Goal: Information Seeking & Learning: Learn about a topic

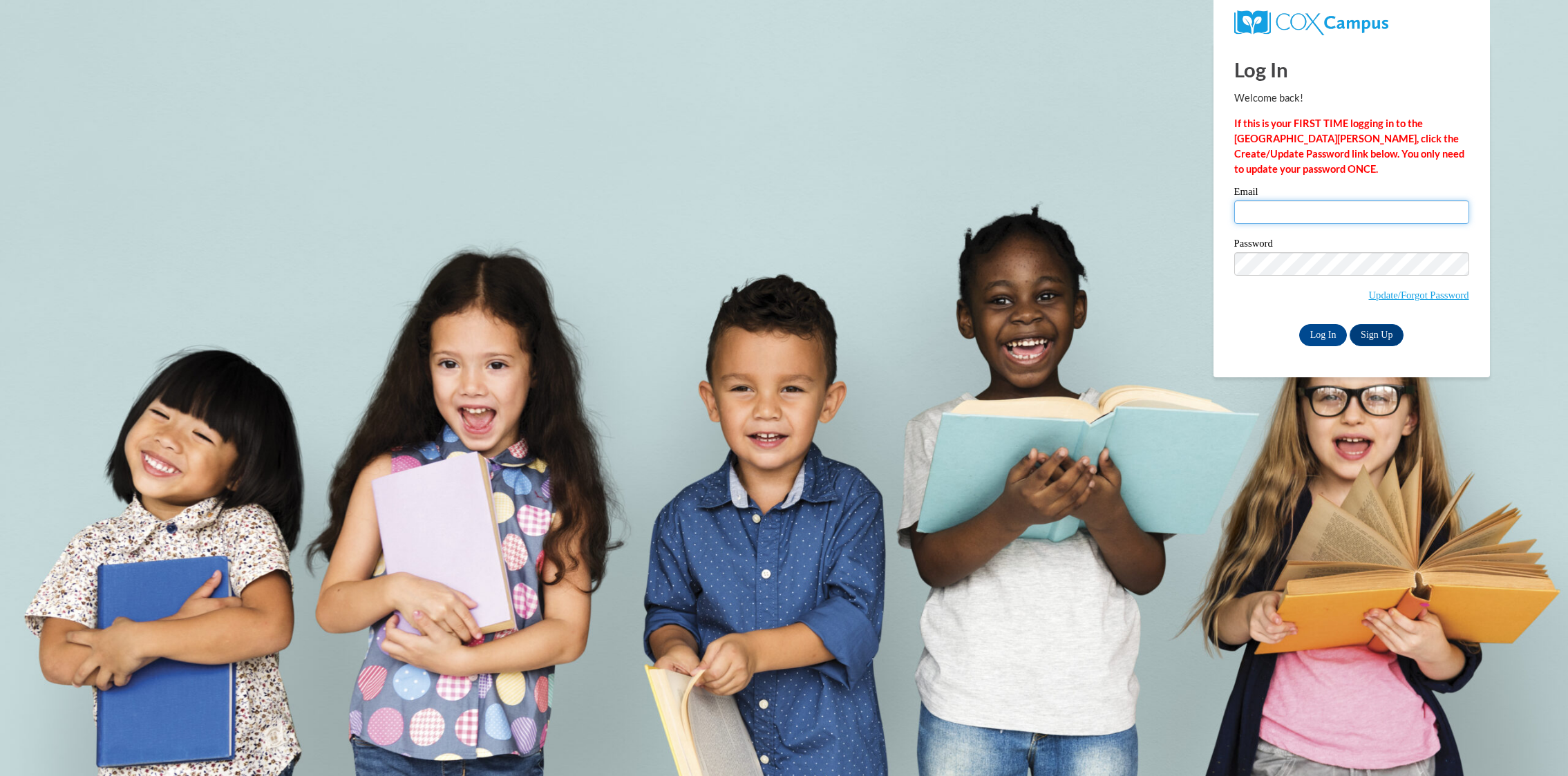
click at [1284, 210] on input "Email" at bounding box center [1351, 212] width 235 height 24
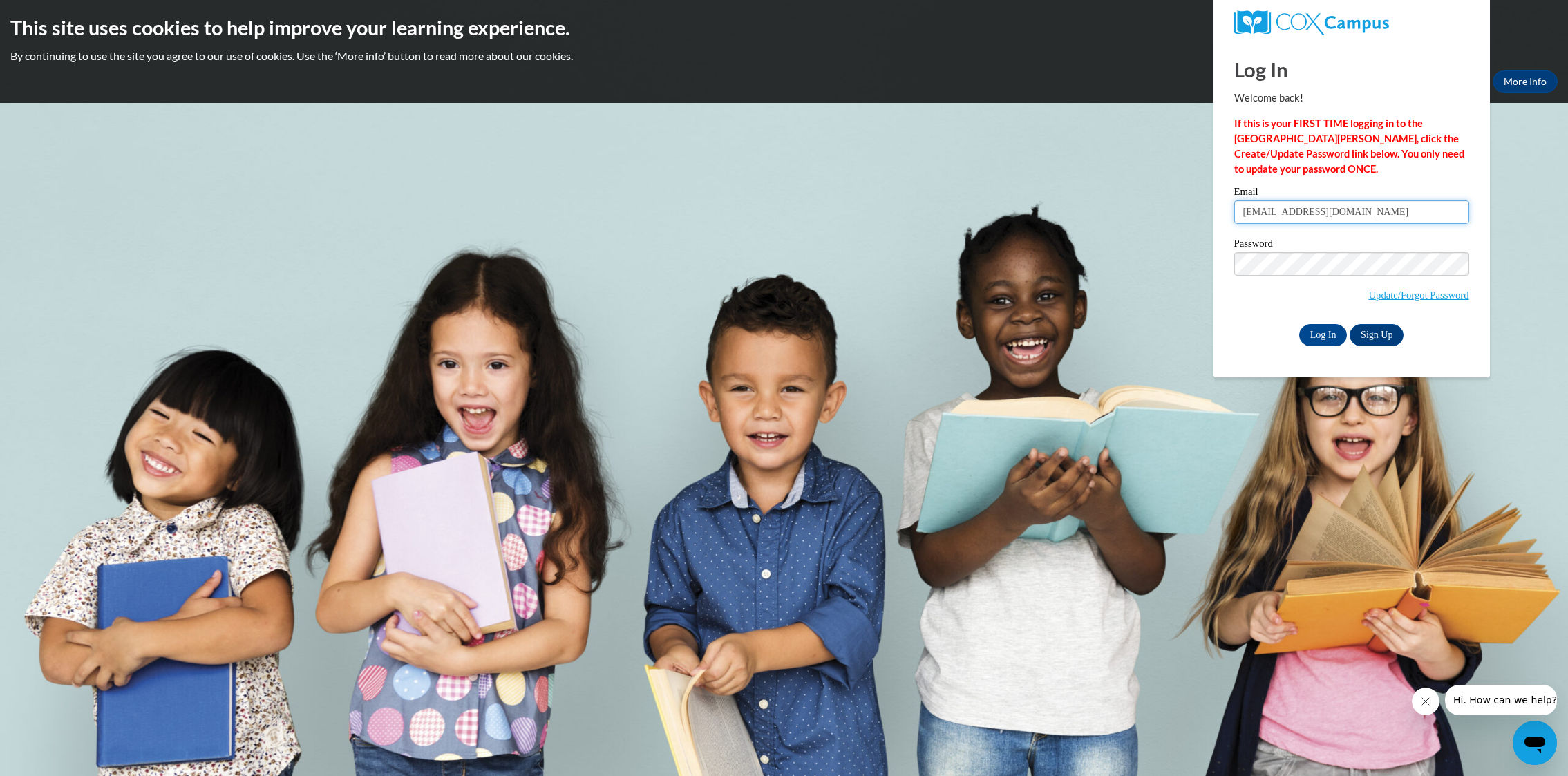
type input "[EMAIL_ADDRESS][DOMAIN_NAME]"
click at [1375, 294] on link "Update/Forgot Password" at bounding box center [1418, 295] width 100 height 11
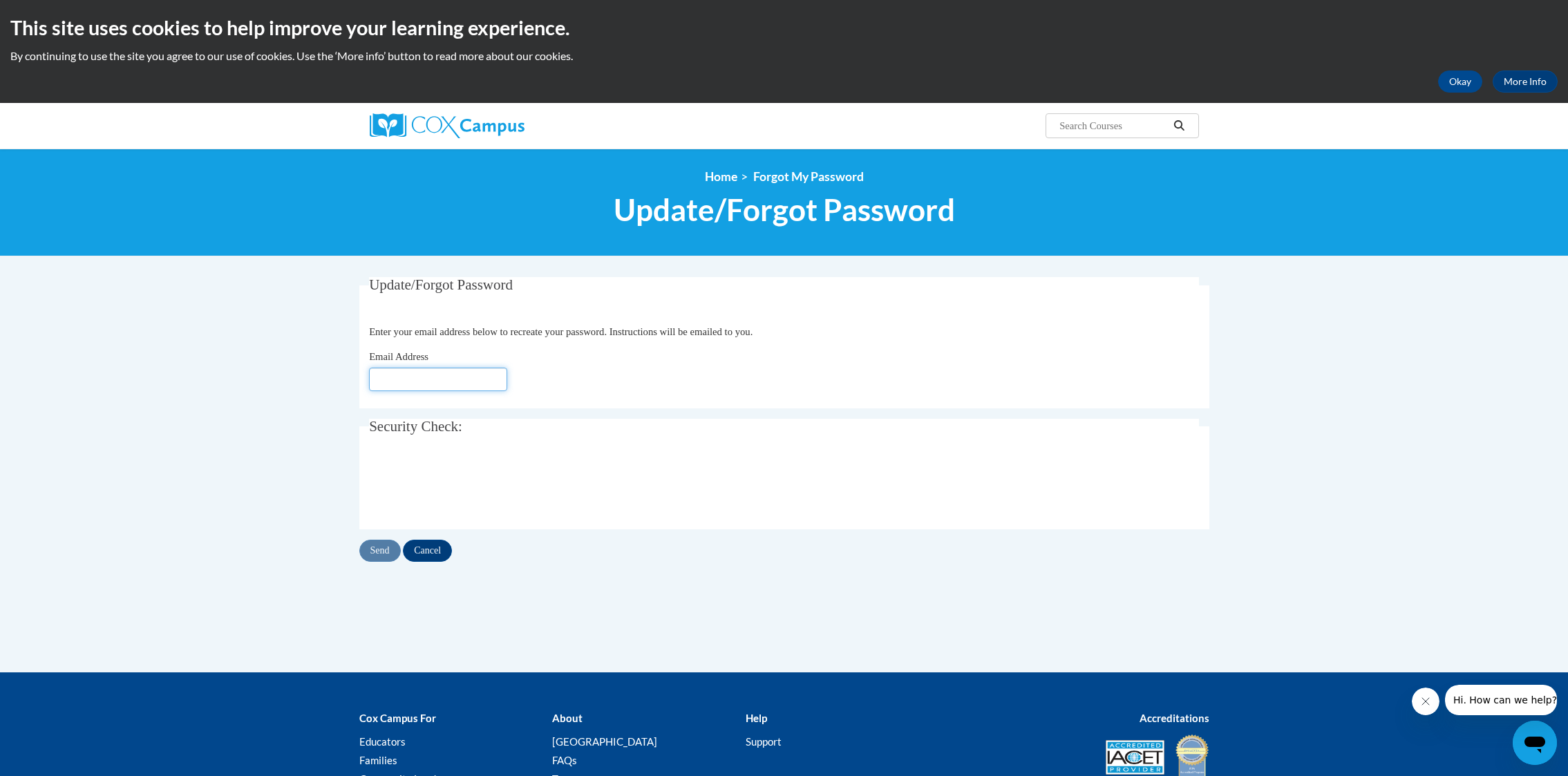
click at [493, 381] on input "Email Address" at bounding box center [438, 380] width 139 height 24
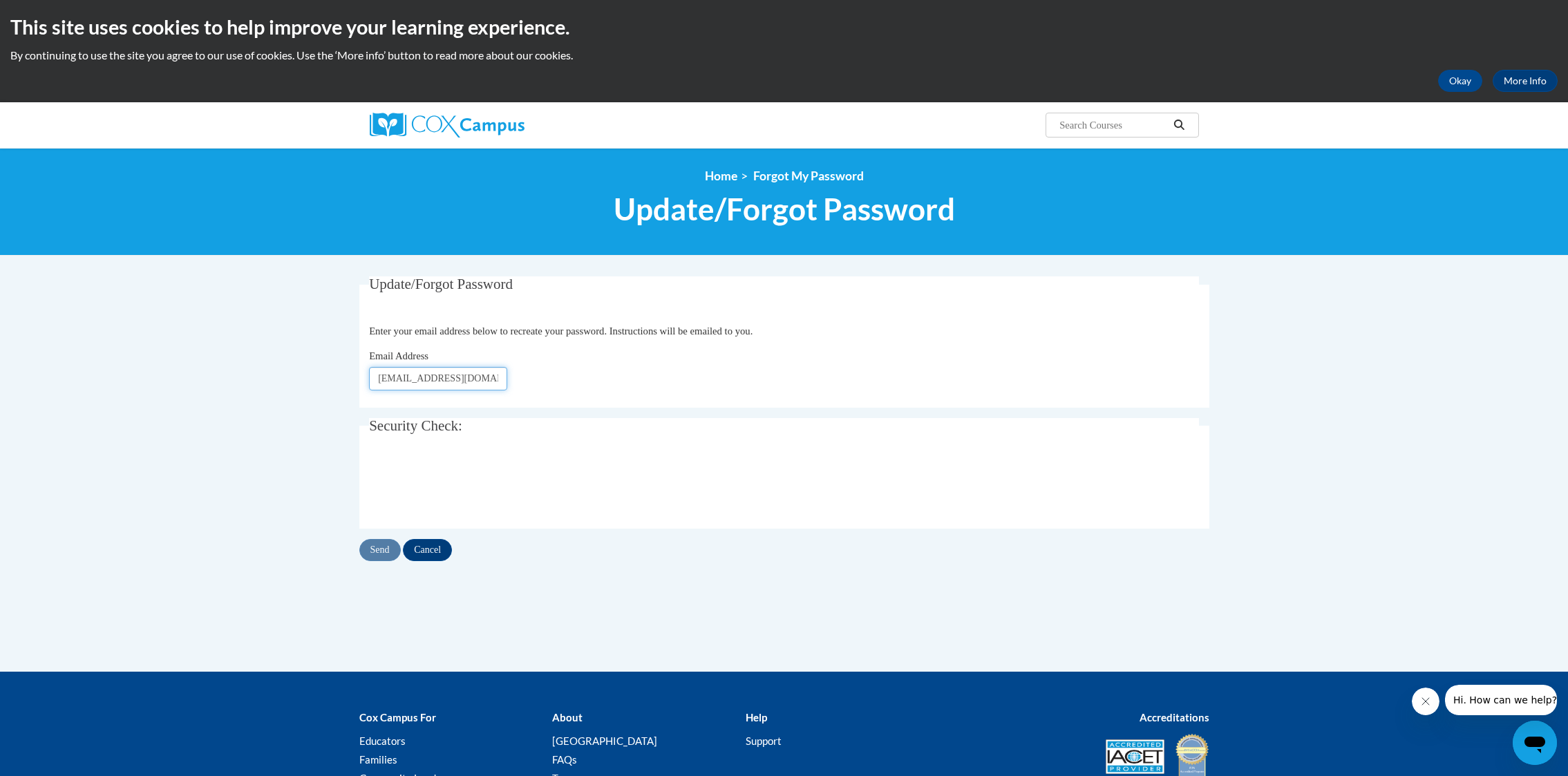
type input "[EMAIL_ADDRESS][DOMAIN_NAME]"
click at [382, 550] on input "Send" at bounding box center [380, 550] width 42 height 22
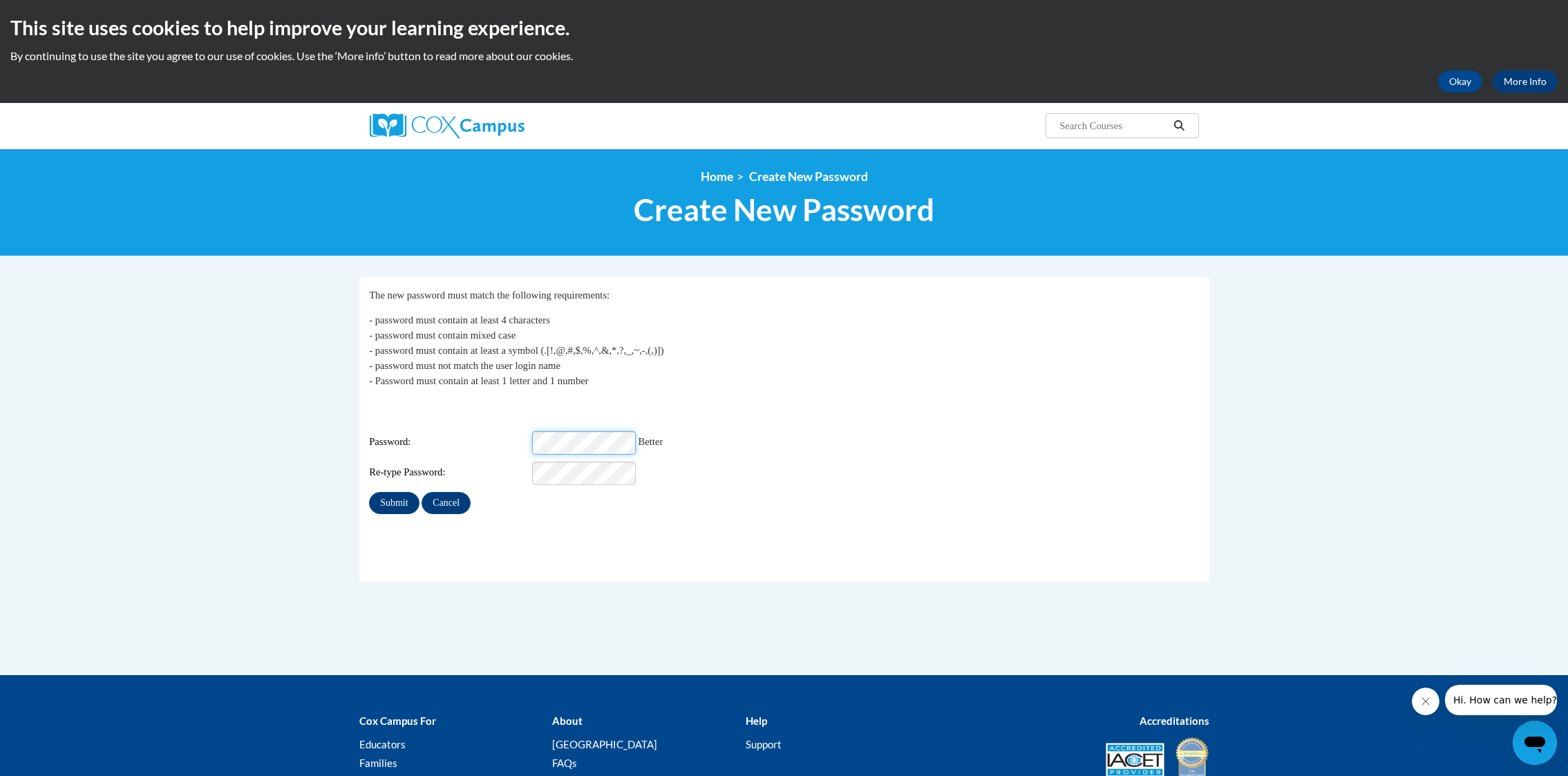
scroll to position [1, 0]
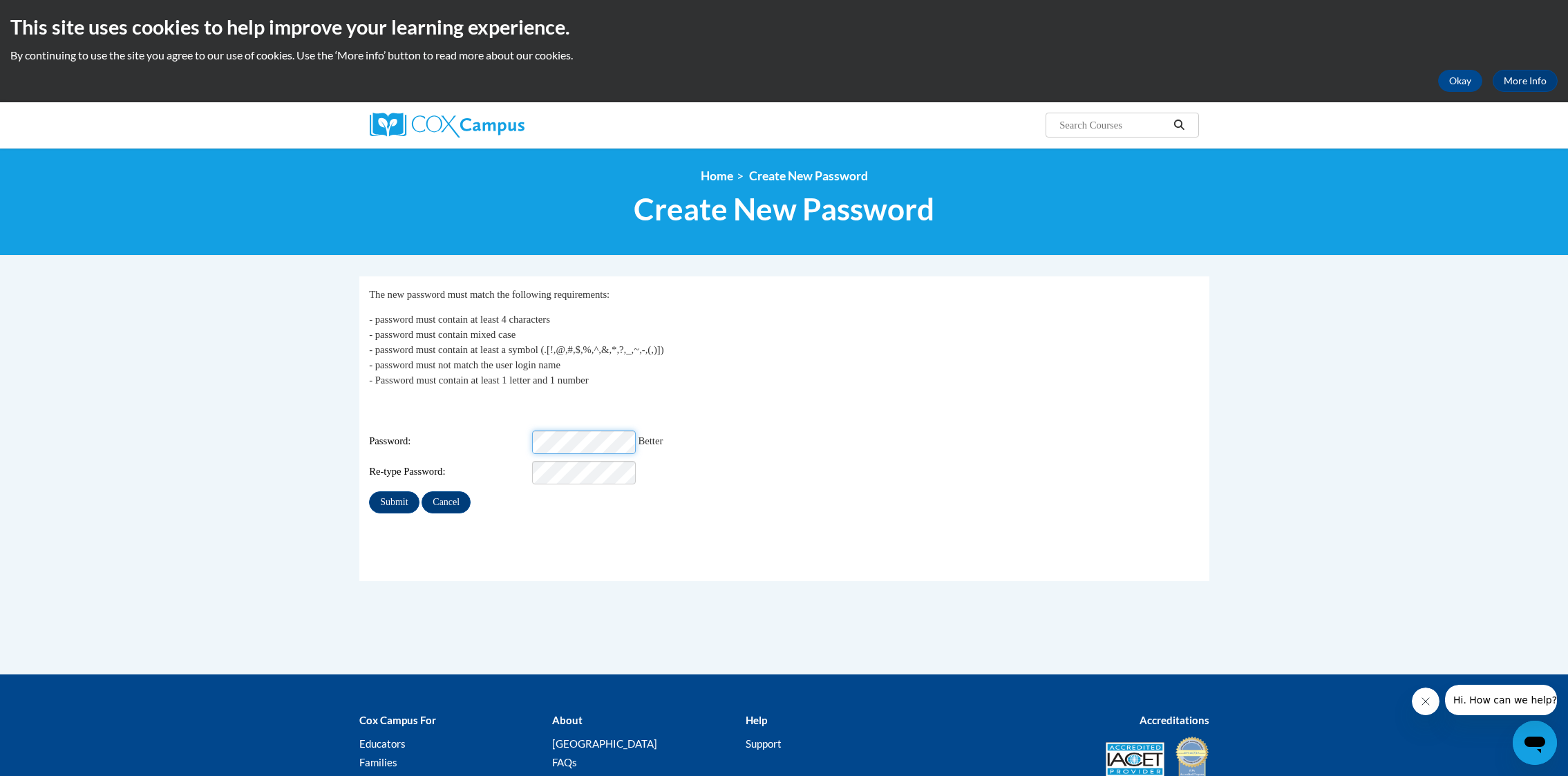
click at [547, 436] on div "Login: ssnow@gwinnettpl.org Password: Better Re-type Password:" at bounding box center [784, 441] width 830 height 86
drag, startPoint x: 582, startPoint y: 443, endPoint x: 526, endPoint y: 431, distance: 57.3
click at [526, 431] on div "Password: Better" at bounding box center [784, 442] width 830 height 24
click at [383, 496] on input "Submit" at bounding box center [393, 502] width 50 height 22
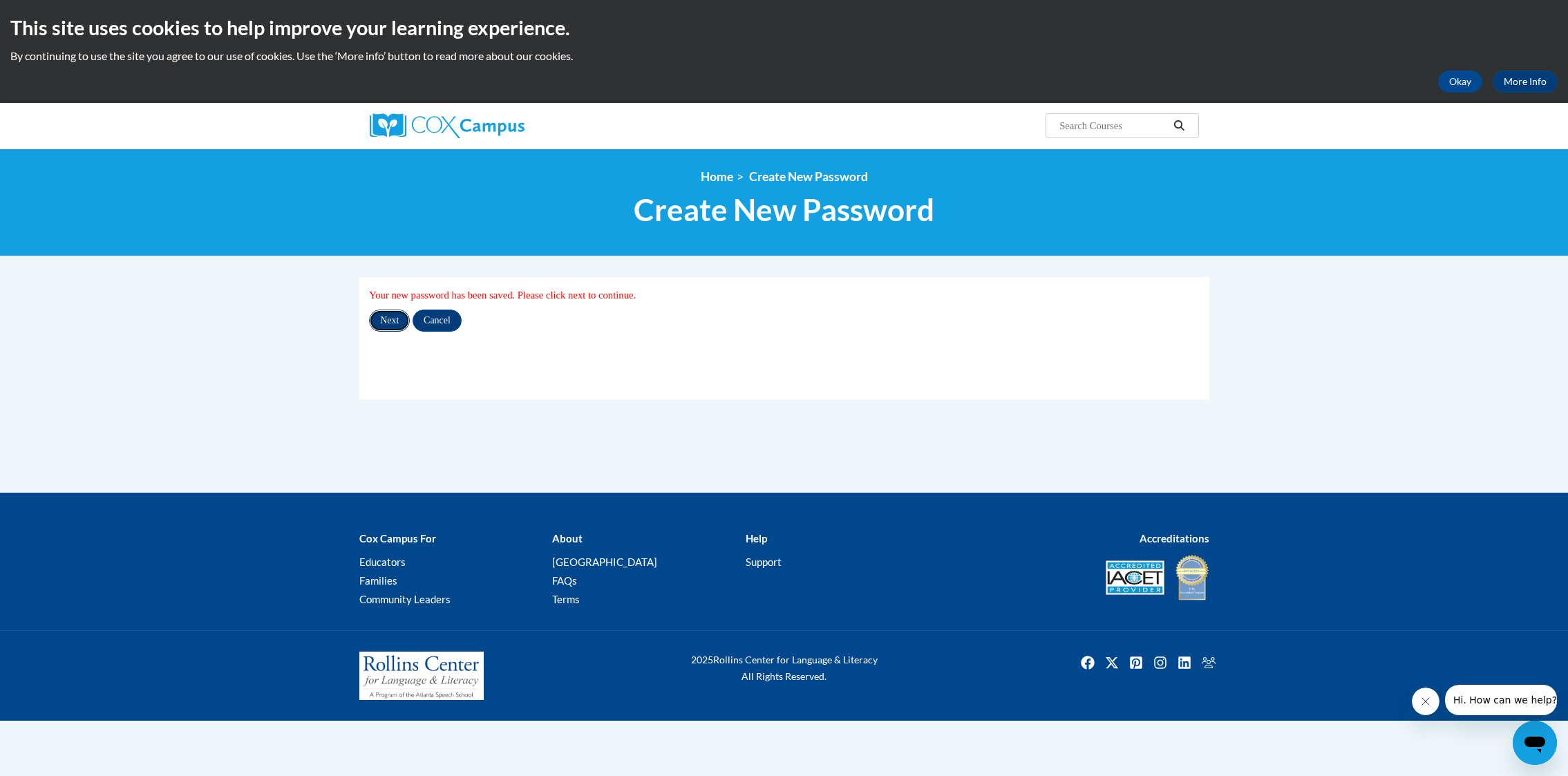
click at [399, 326] on input "Next" at bounding box center [389, 320] width 41 height 22
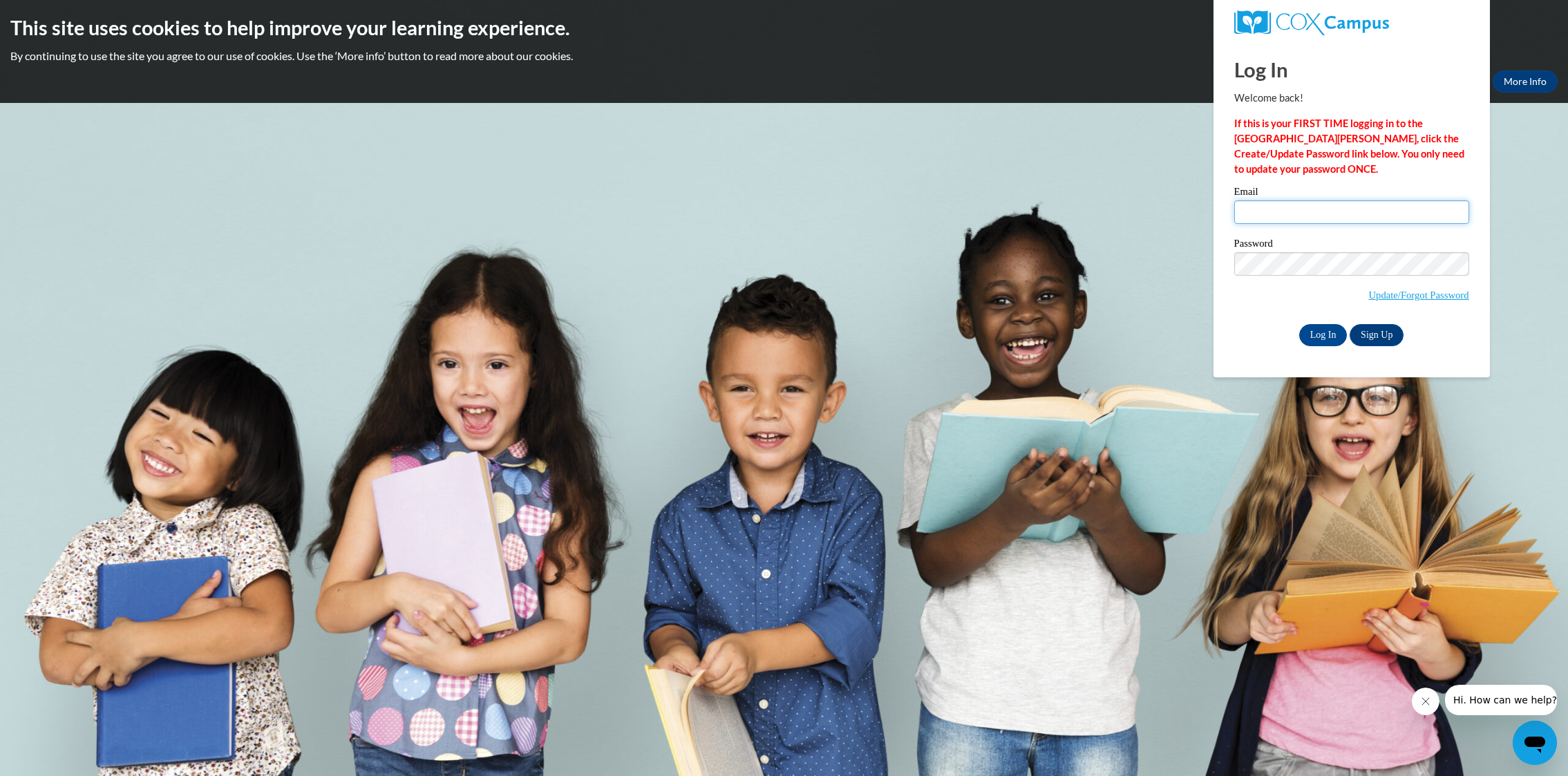
click at [1272, 212] on input "Email" at bounding box center [1351, 212] width 235 height 24
type input "ssnow@gwinnettpl.org"
click at [1299, 324] on input "Log In" at bounding box center [1322, 335] width 48 height 22
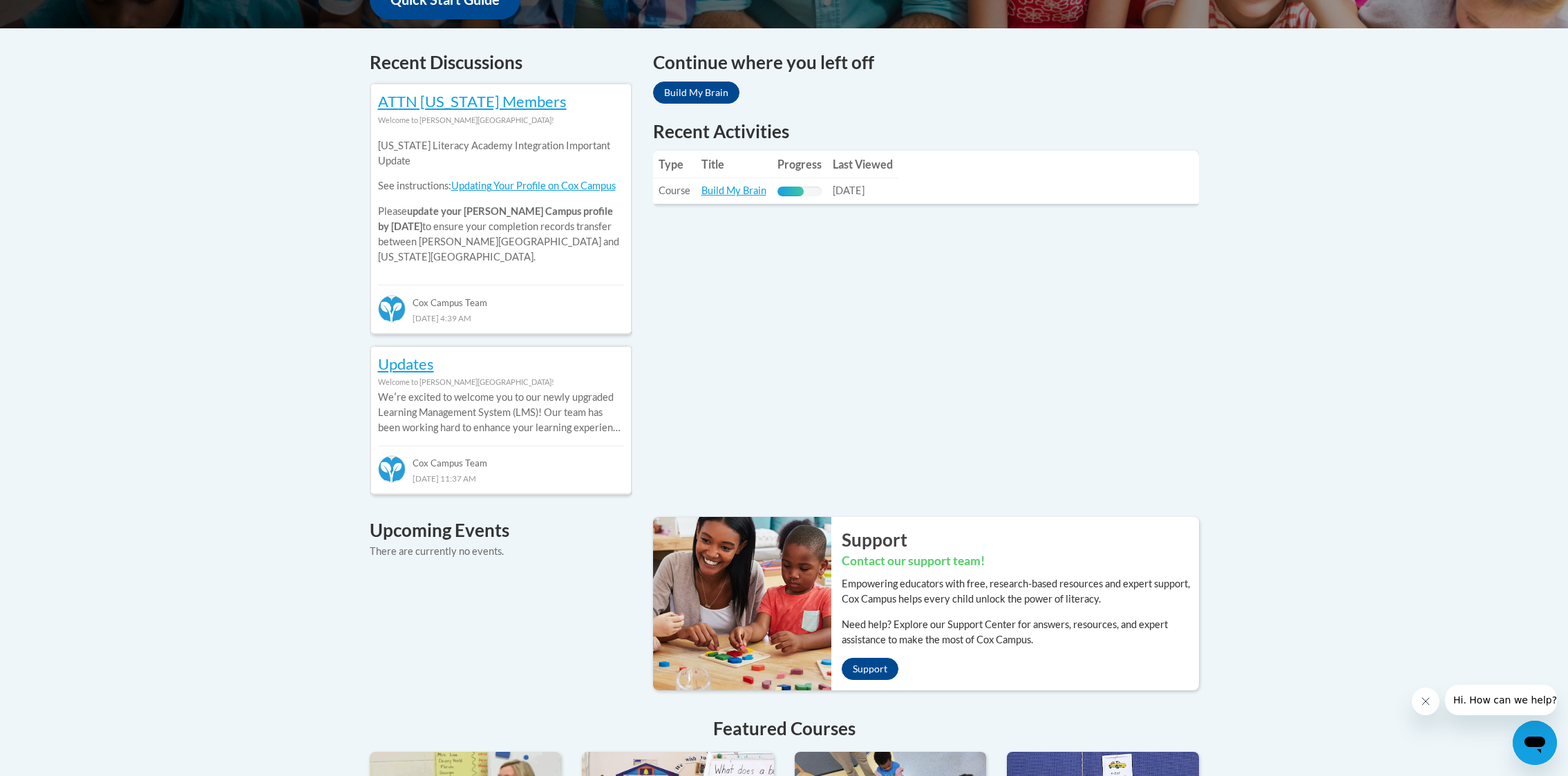
scroll to position [558, 0]
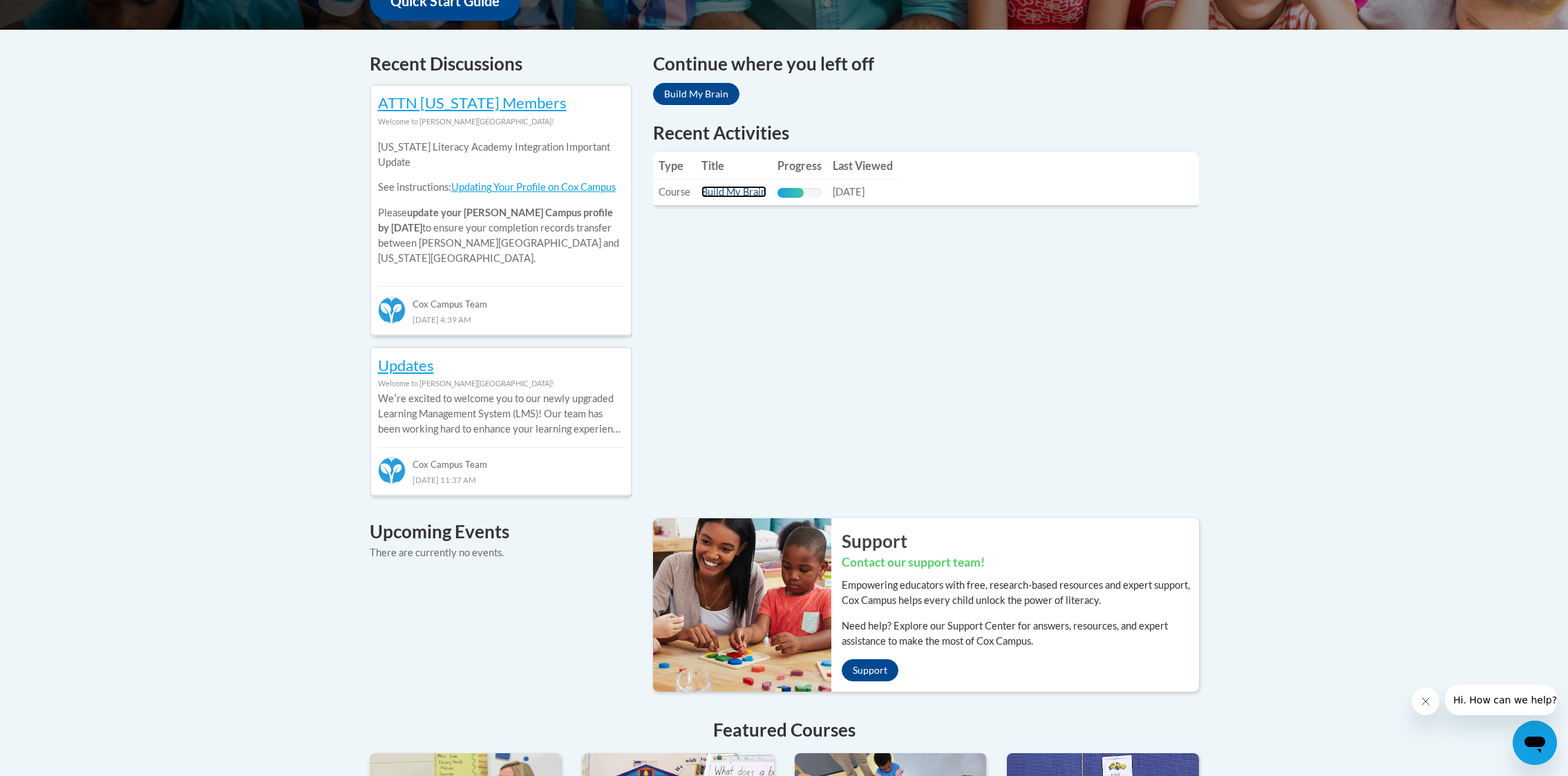
click at [734, 193] on link "Build My Brain" at bounding box center [734, 191] width 65 height 12
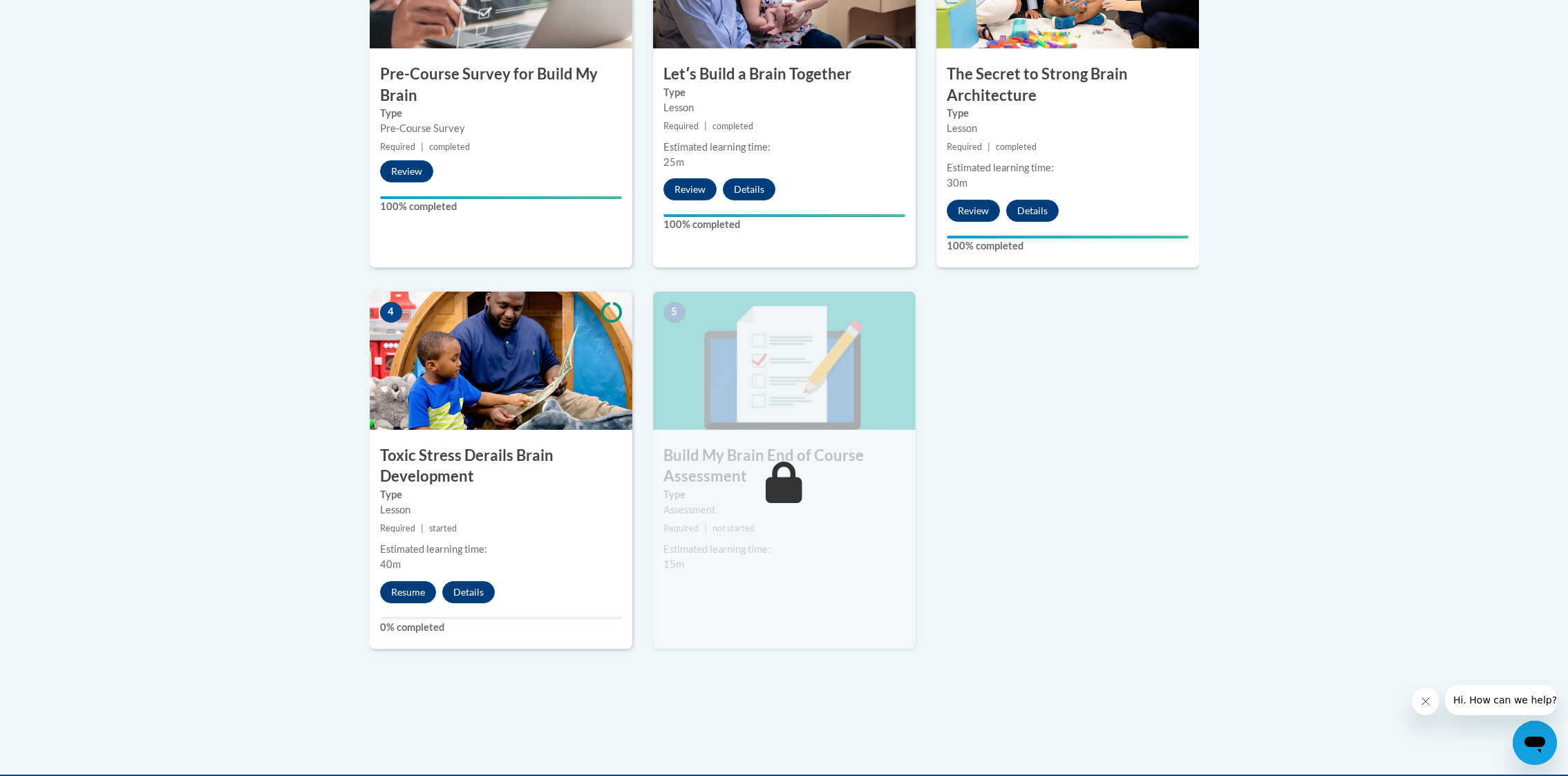
scroll to position [557, 0]
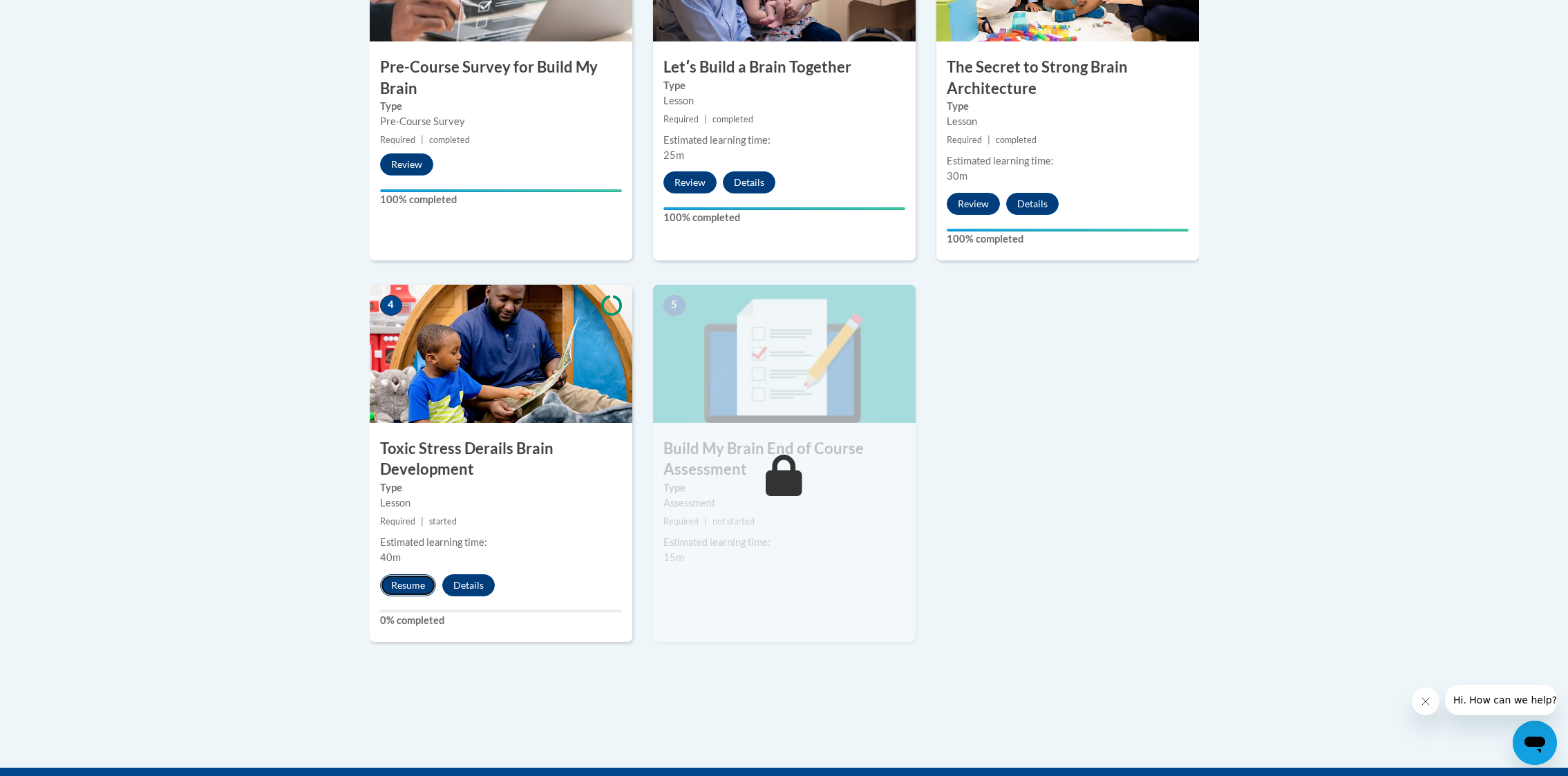
click at [400, 590] on button "Resume" at bounding box center [408, 585] width 56 height 22
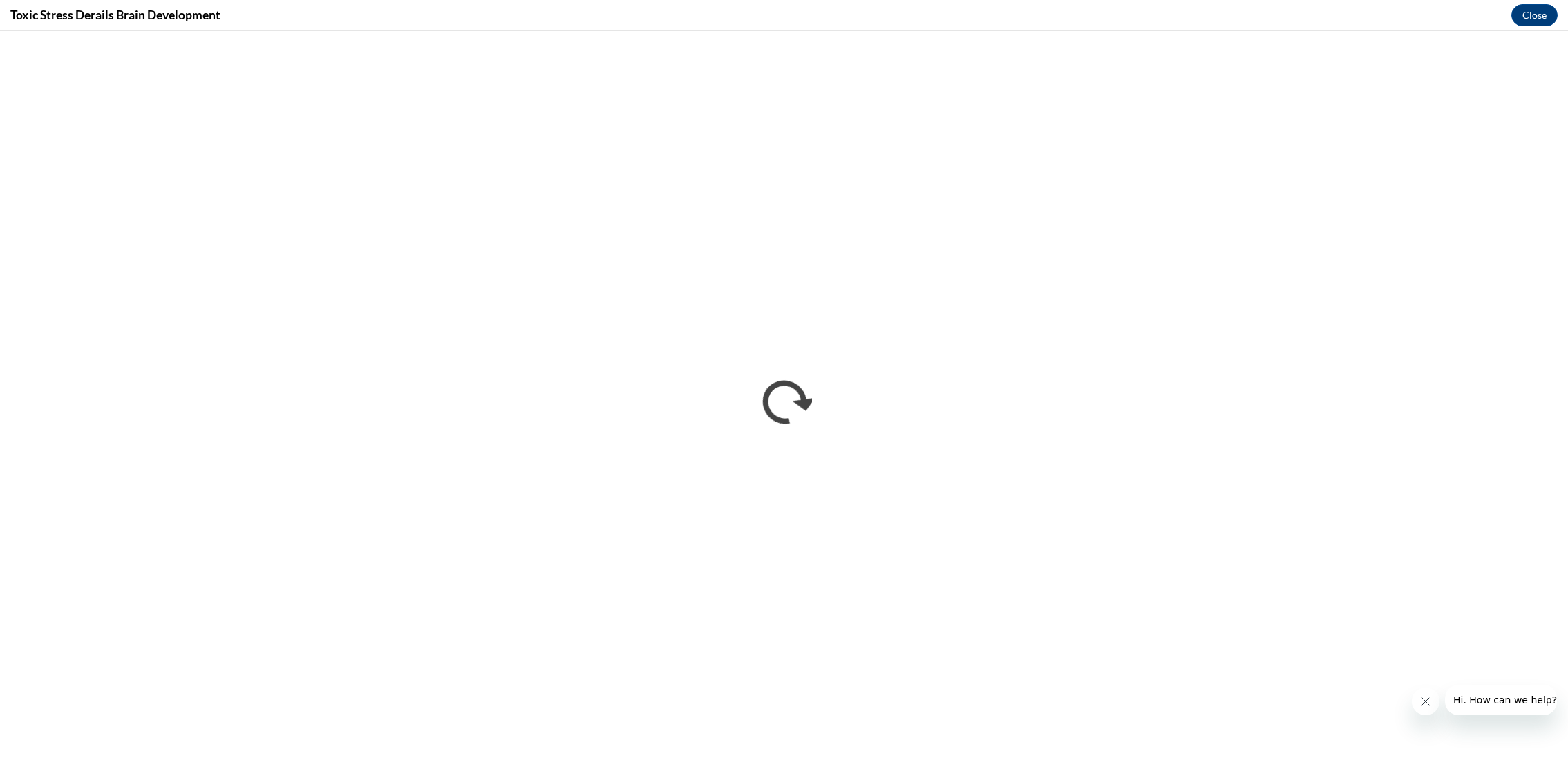
scroll to position [0, 0]
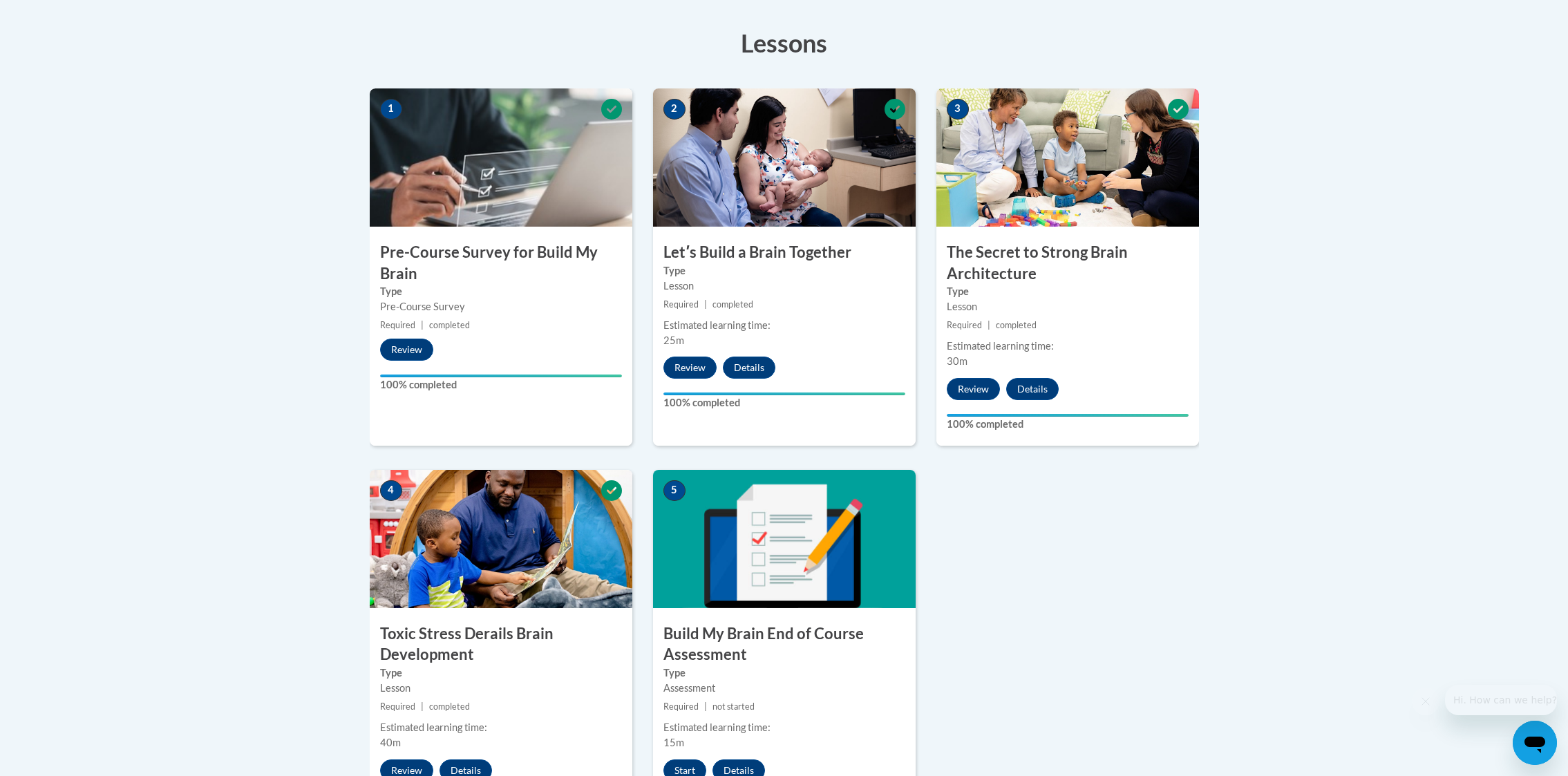
scroll to position [406, 0]
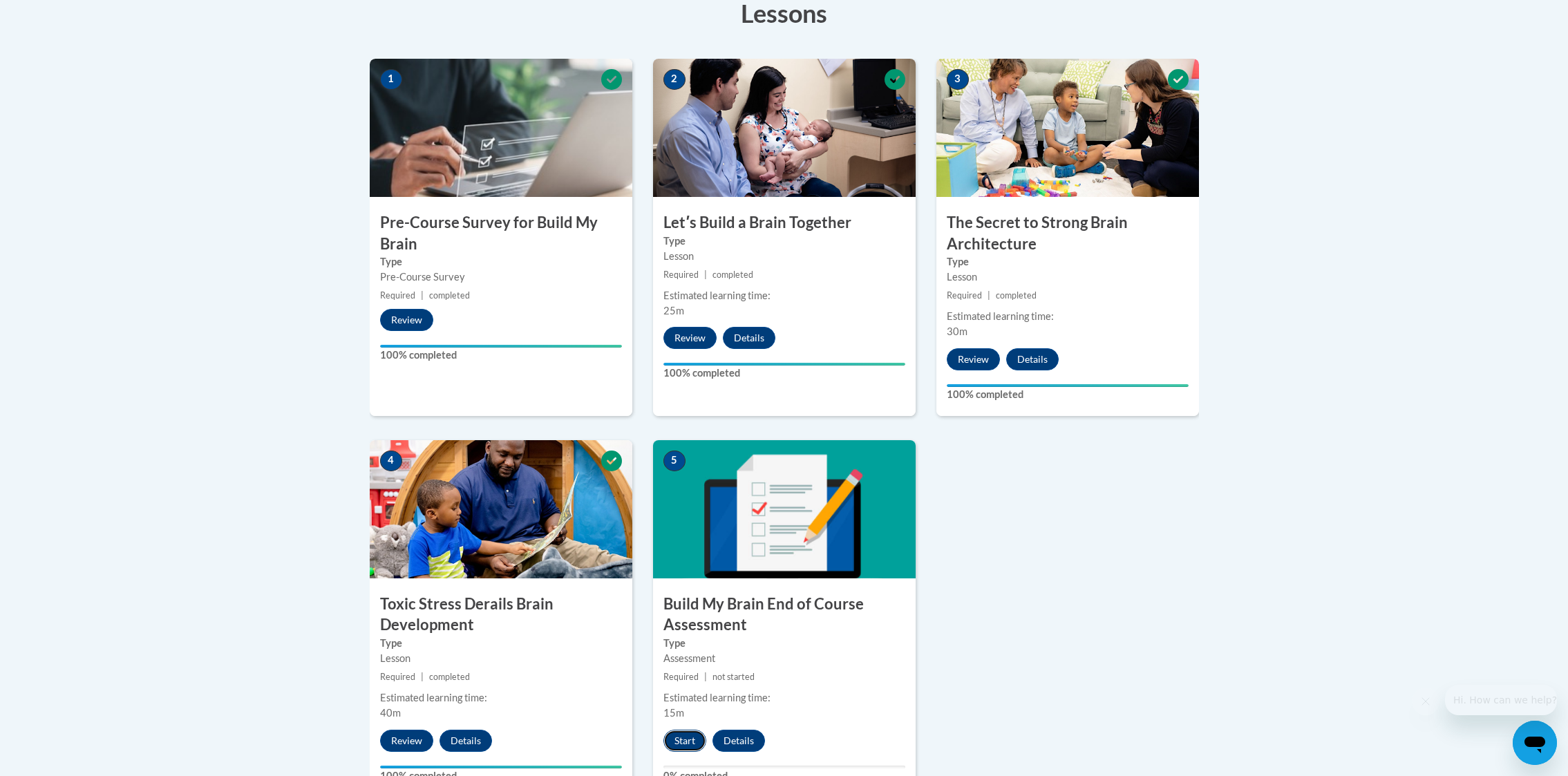
click at [681, 734] on button "Start" at bounding box center [685, 741] width 43 height 22
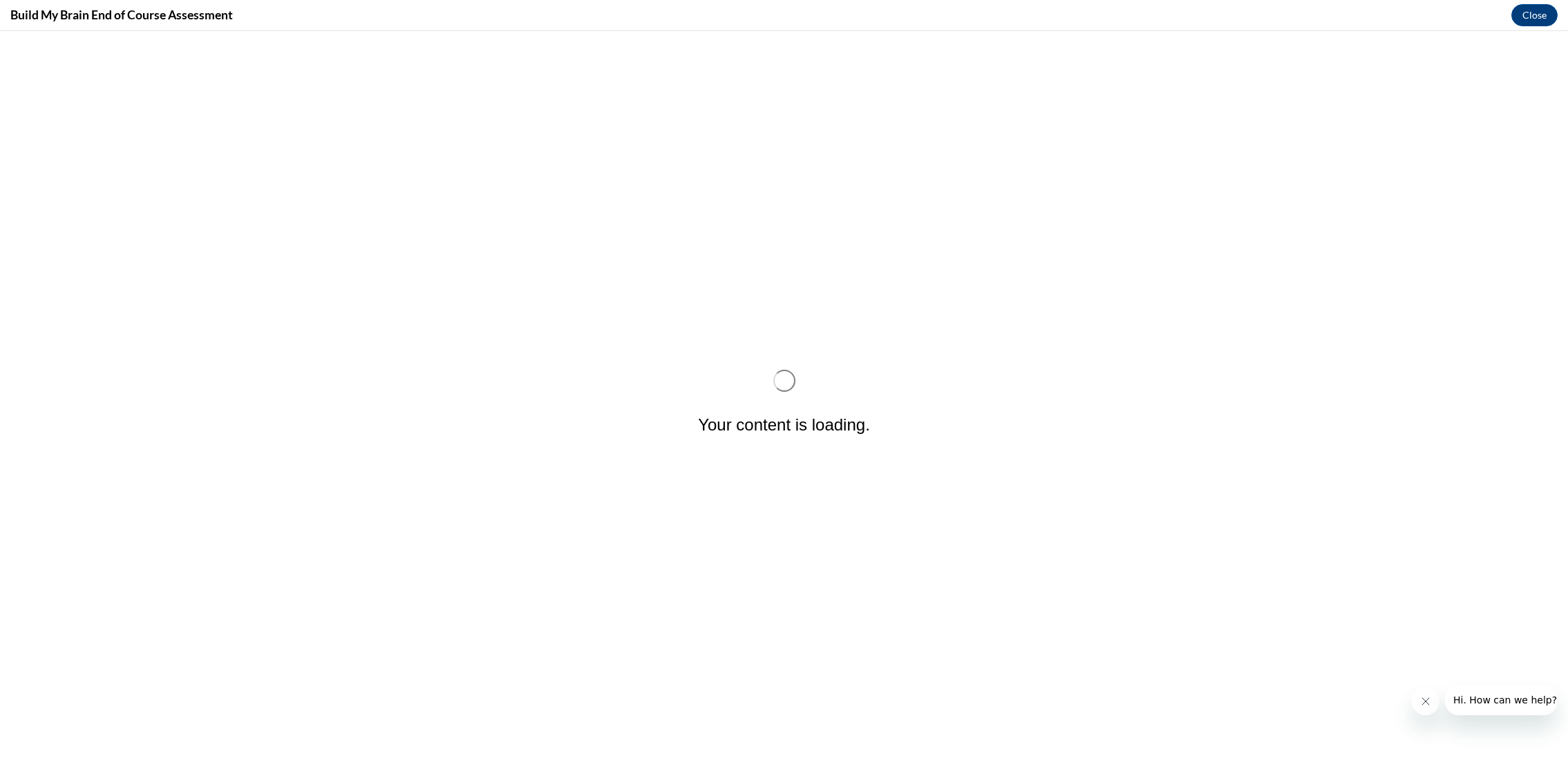
scroll to position [0, 0]
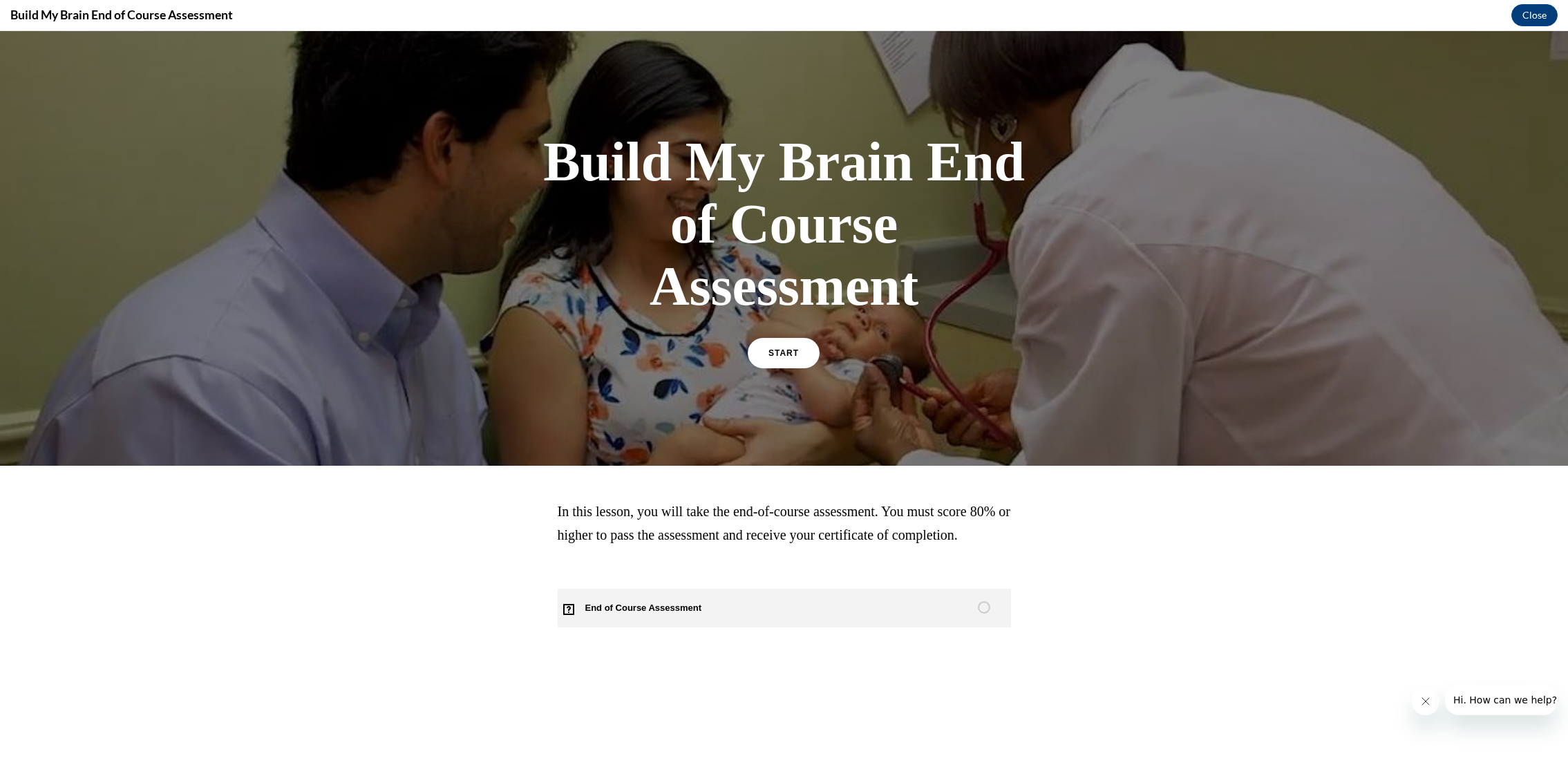
click at [654, 627] on span "End of Course Assessment" at bounding box center [651, 608] width 188 height 38
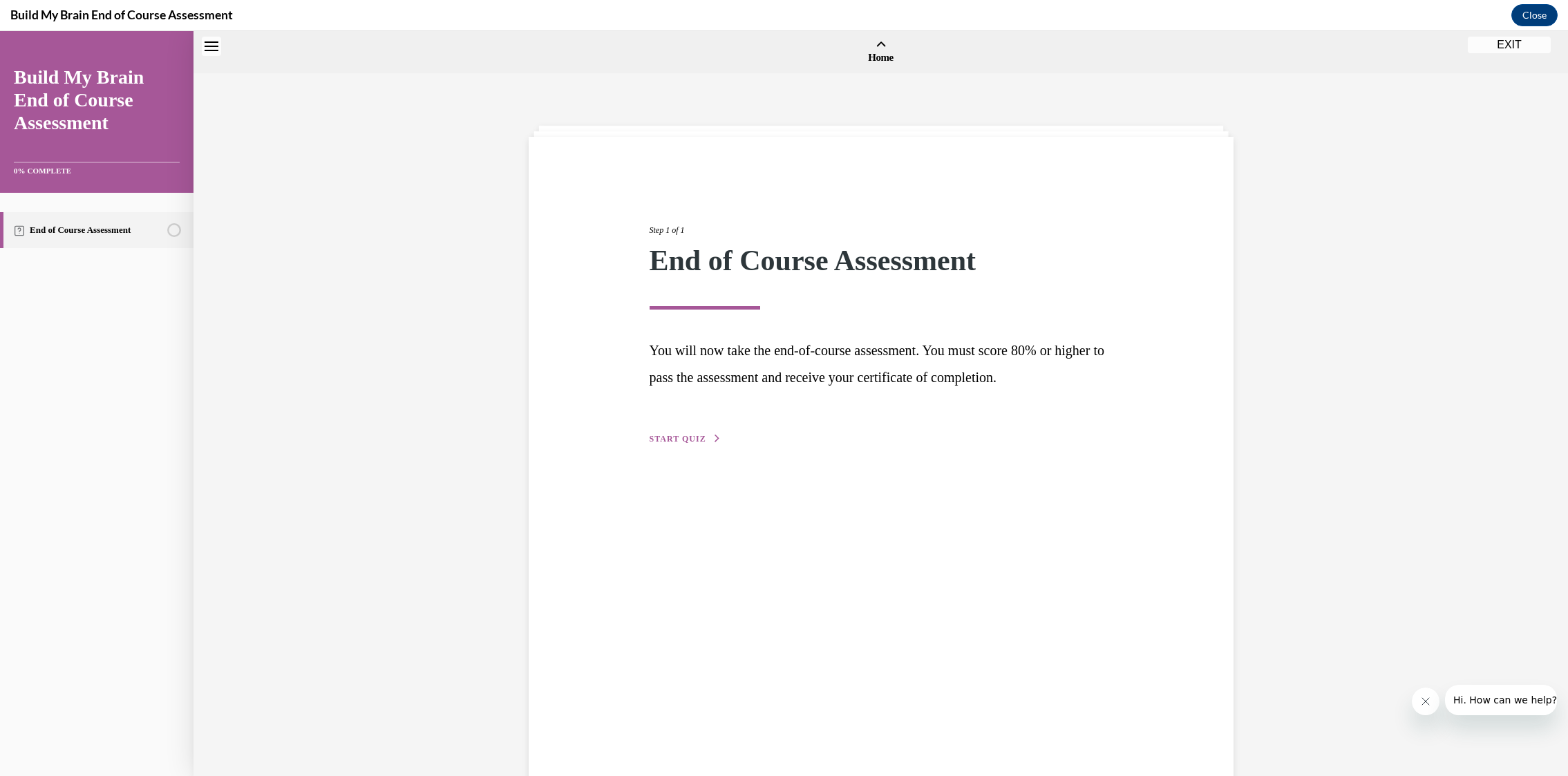
scroll to position [43, 0]
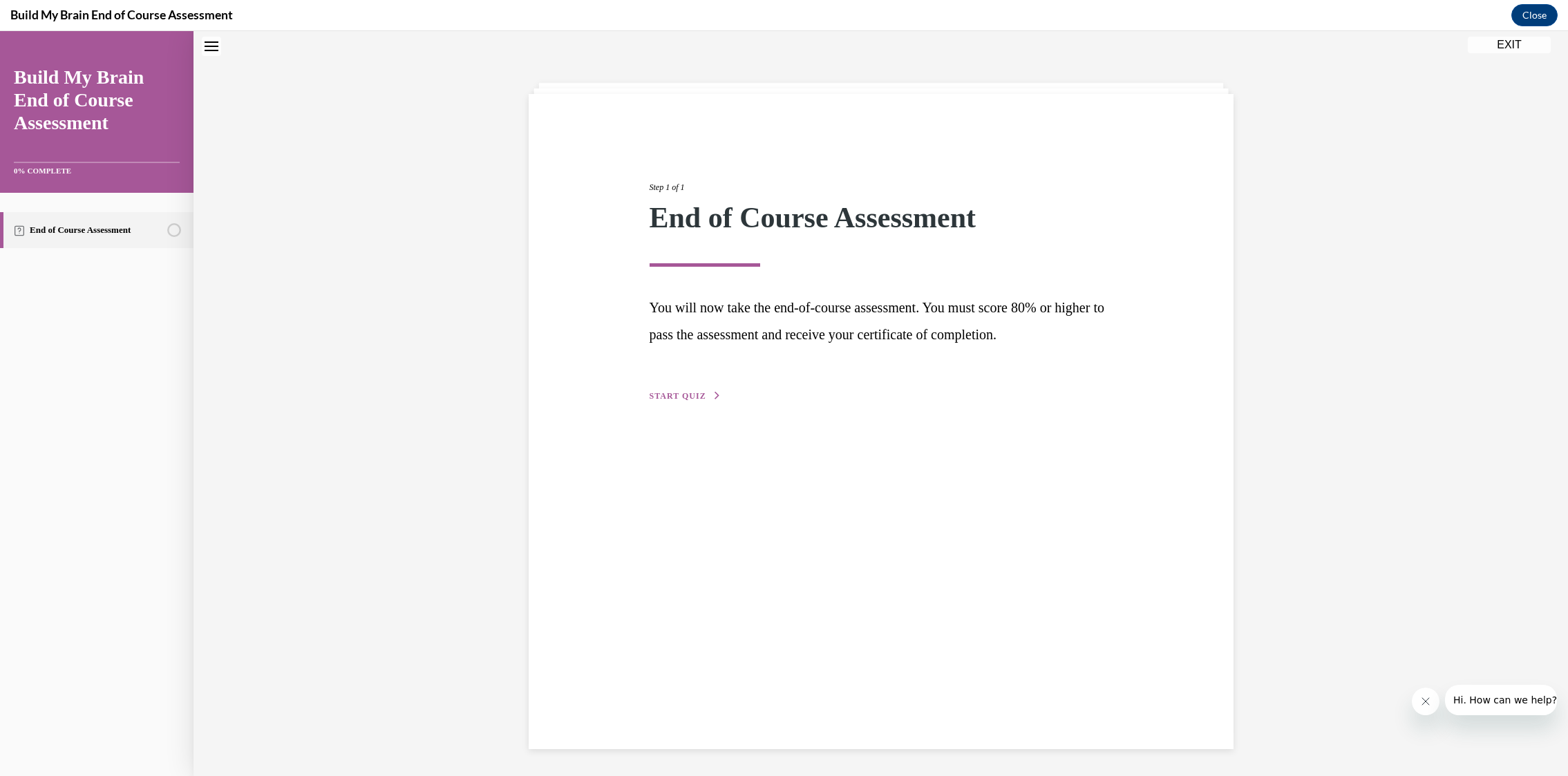
click at [680, 396] on span "START QUIZ" at bounding box center [678, 396] width 57 height 10
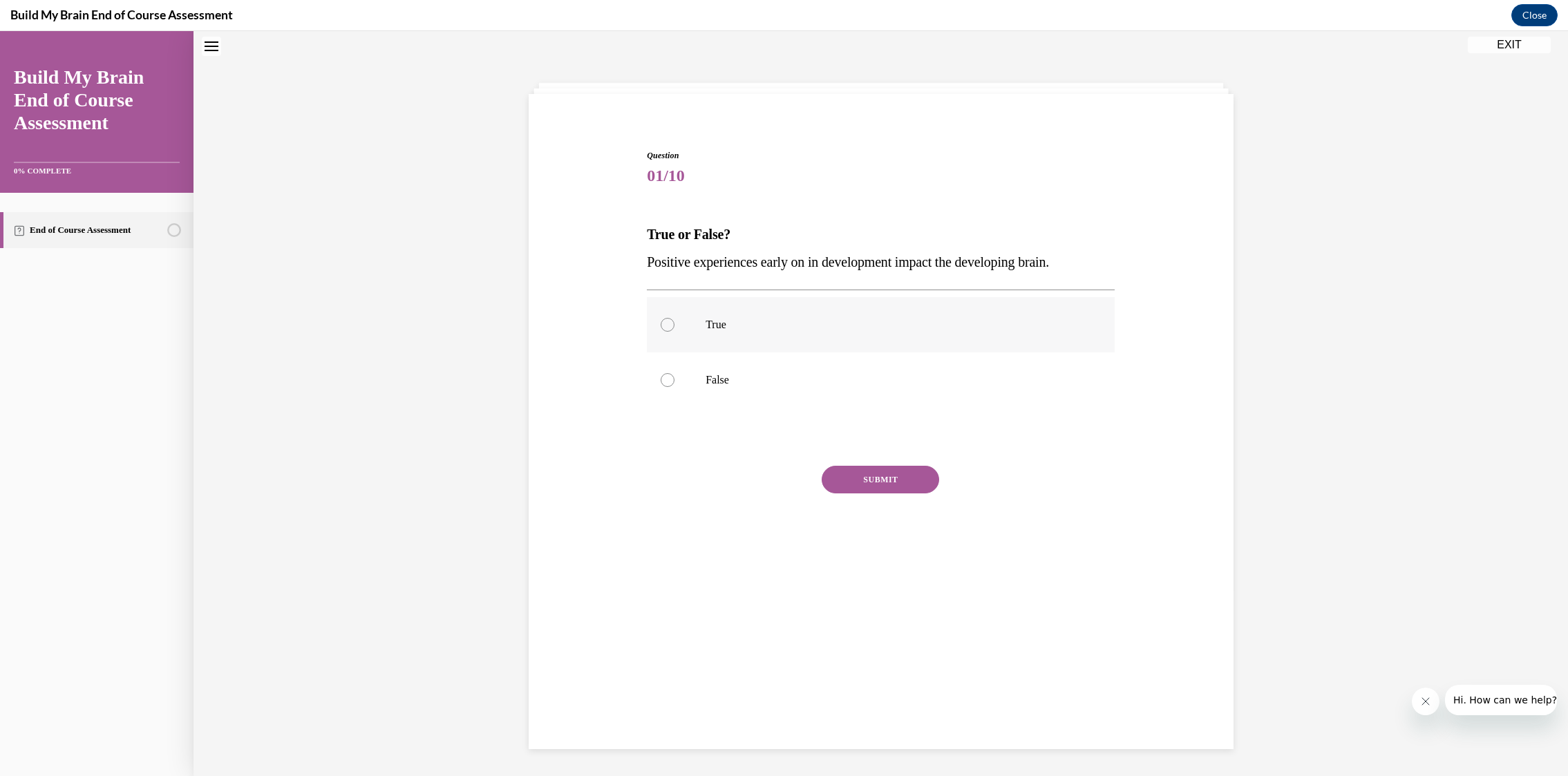
click at [681, 331] on label "True" at bounding box center [881, 325] width 468 height 55
click at [674, 331] on input "True" at bounding box center [667, 325] width 14 height 14
radio input "true"
click at [897, 484] on button "SUBMIT" at bounding box center [880, 480] width 118 height 28
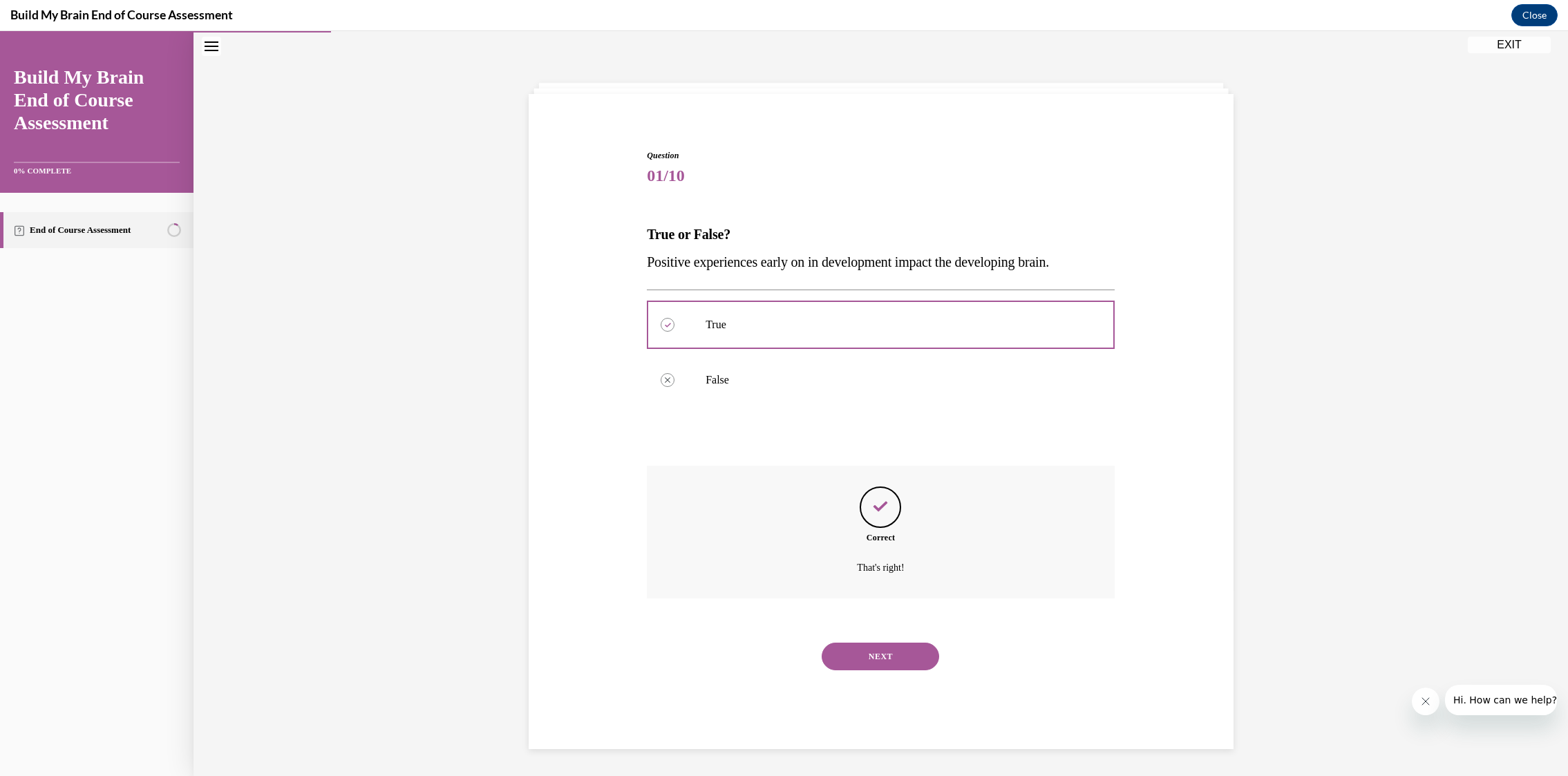
scroll to position [44, 0]
click at [882, 647] on button "NEXT" at bounding box center [880, 656] width 118 height 28
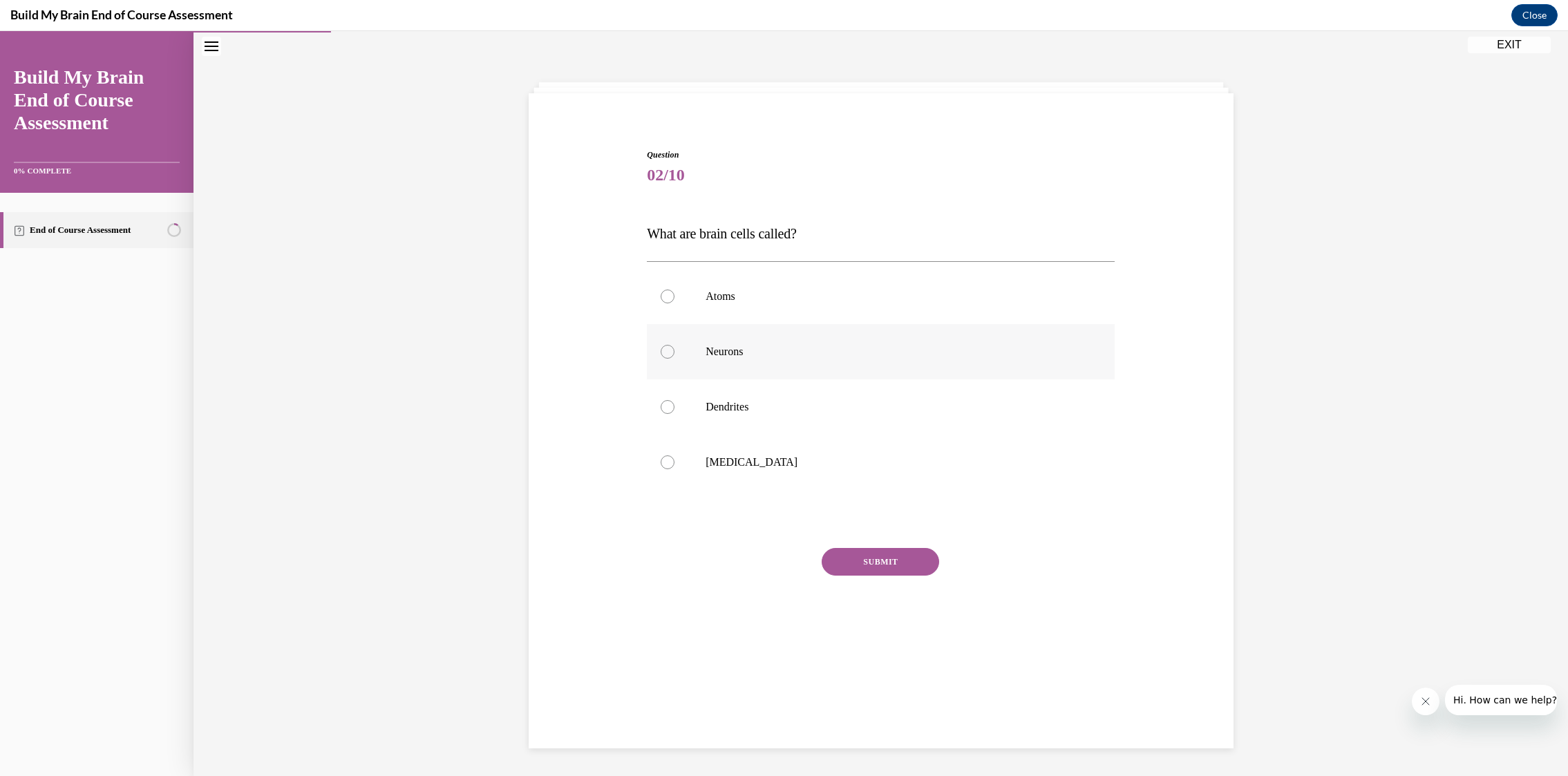
click at [688, 362] on label "Neurons" at bounding box center [881, 352] width 468 height 55
click at [674, 359] on input "Neurons" at bounding box center [667, 352] width 14 height 14
radio input "true"
click at [862, 560] on button "SUBMIT" at bounding box center [880, 562] width 118 height 28
click at [867, 672] on button "NEXT" at bounding box center [880, 671] width 118 height 28
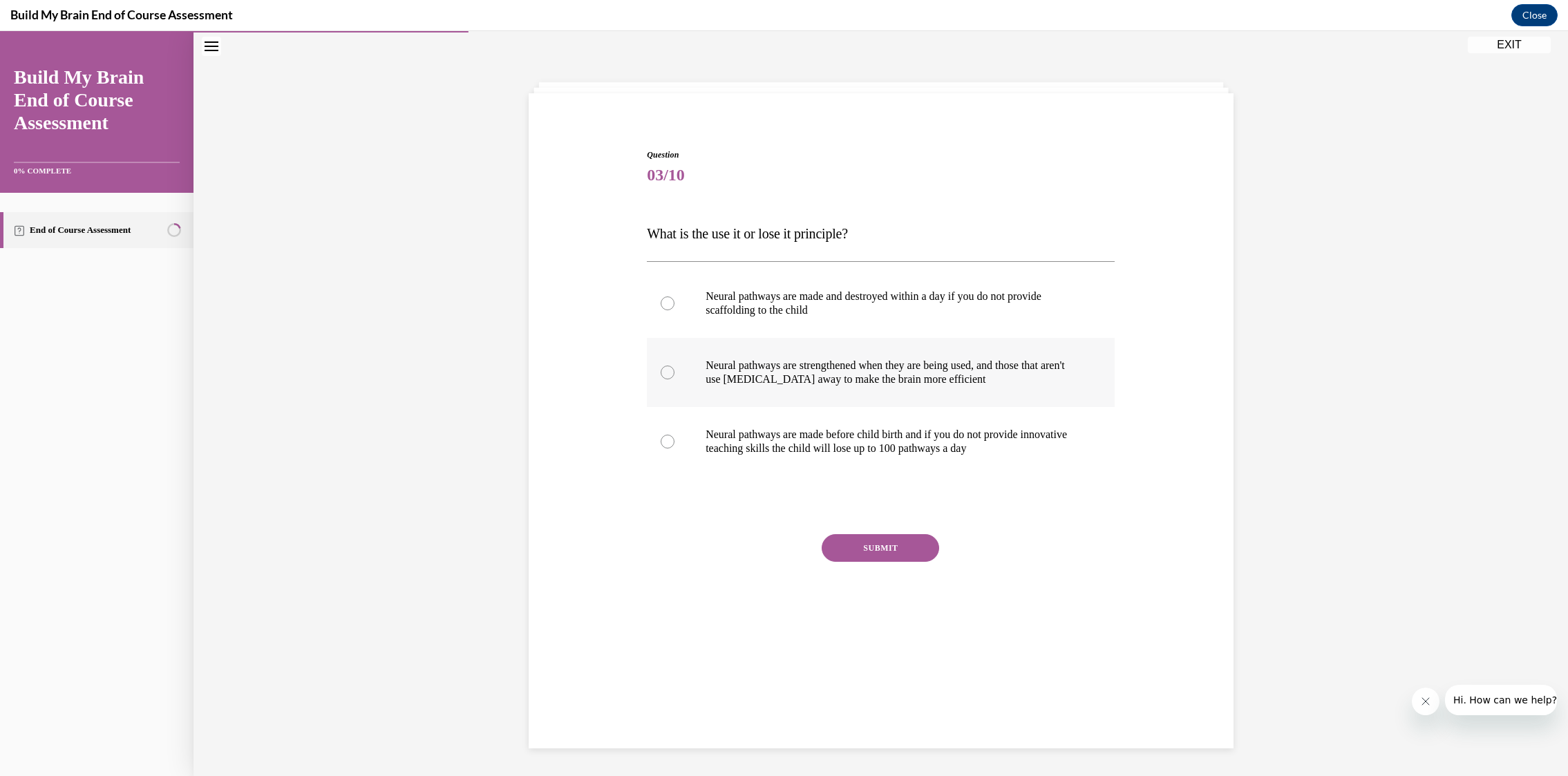
click at [664, 377] on div at bounding box center [667, 373] width 14 height 14
click at [664, 377] on input "Neural pathways are strengthened when they are being used, and those that aren'…" at bounding box center [667, 373] width 14 height 14
radio input "true"
click at [846, 543] on button "SUBMIT" at bounding box center [880, 548] width 118 height 28
click at [884, 659] on button "NEXT" at bounding box center [880, 657] width 118 height 28
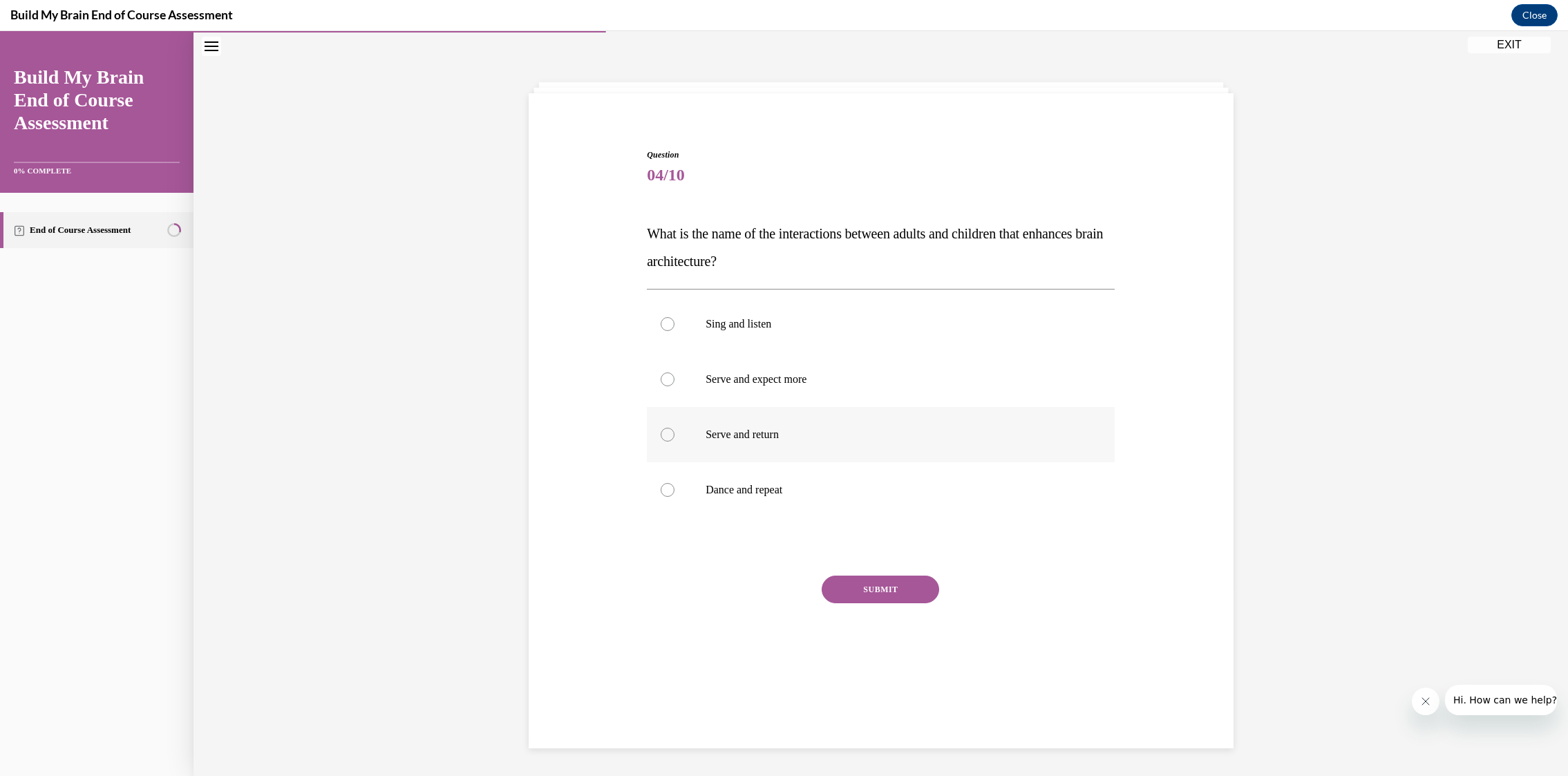
click at [671, 436] on div at bounding box center [667, 435] width 14 height 14
click at [671, 436] on input "Serve and return" at bounding box center [667, 435] width 14 height 14
radio input "true"
click at [866, 596] on button "SUBMIT" at bounding box center [880, 590] width 118 height 28
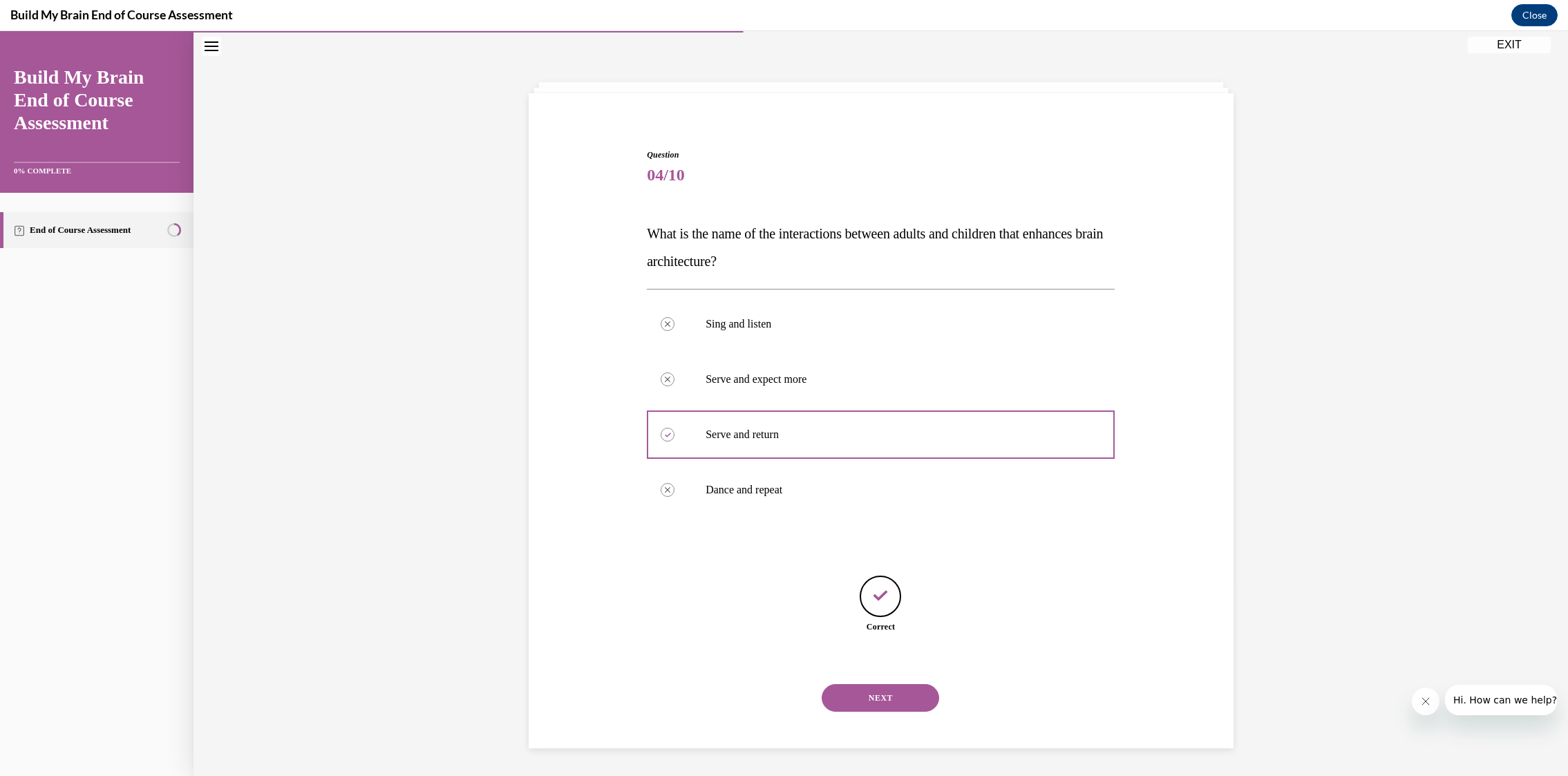
click at [857, 706] on button "NEXT" at bounding box center [880, 698] width 118 height 28
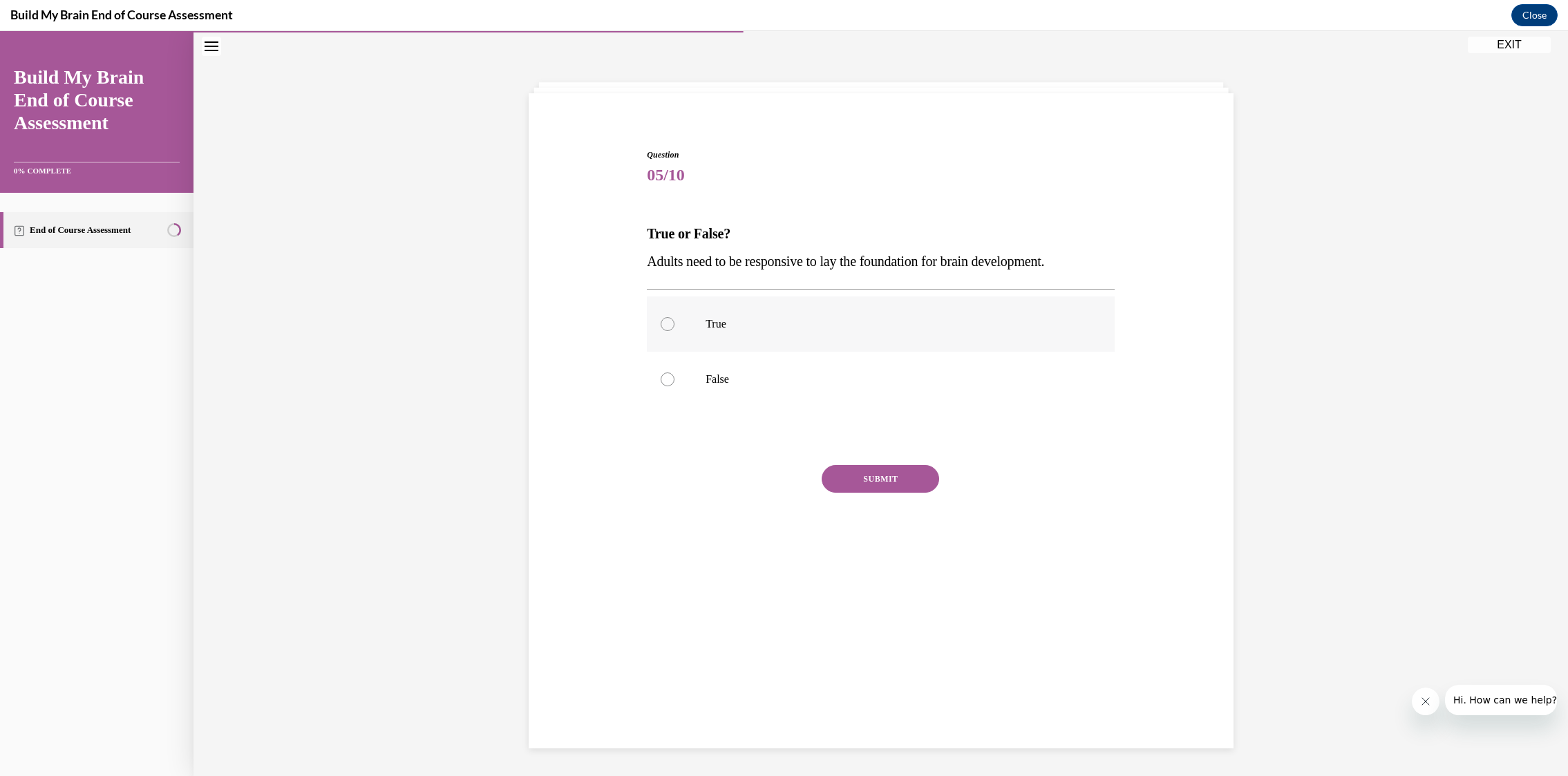
click at [699, 322] on label "True" at bounding box center [881, 324] width 468 height 55
click at [674, 322] on input "True" at bounding box center [667, 324] width 14 height 14
radio input "true"
click at [883, 488] on button "SUBMIT" at bounding box center [880, 479] width 118 height 28
click at [891, 594] on button "NEXT" at bounding box center [880, 587] width 118 height 28
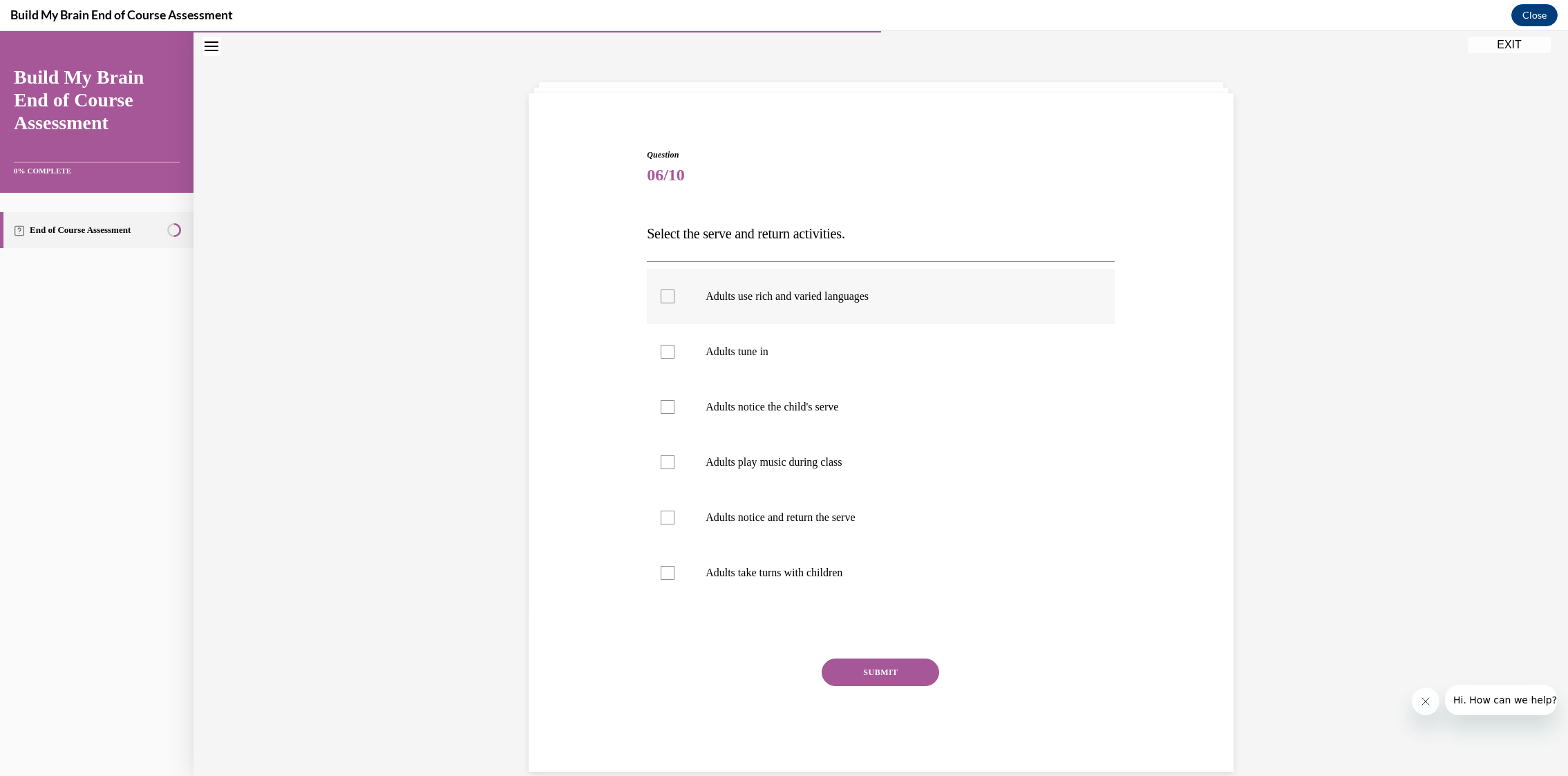
click at [667, 292] on div at bounding box center [667, 296] width 14 height 14
click at [667, 292] on input "Adults use rich and varied languages" at bounding box center [667, 296] width 14 height 14
checkbox input "true"
click at [665, 347] on div at bounding box center [667, 352] width 14 height 14
click at [665, 347] on input "Adults tune in" at bounding box center [667, 352] width 14 height 14
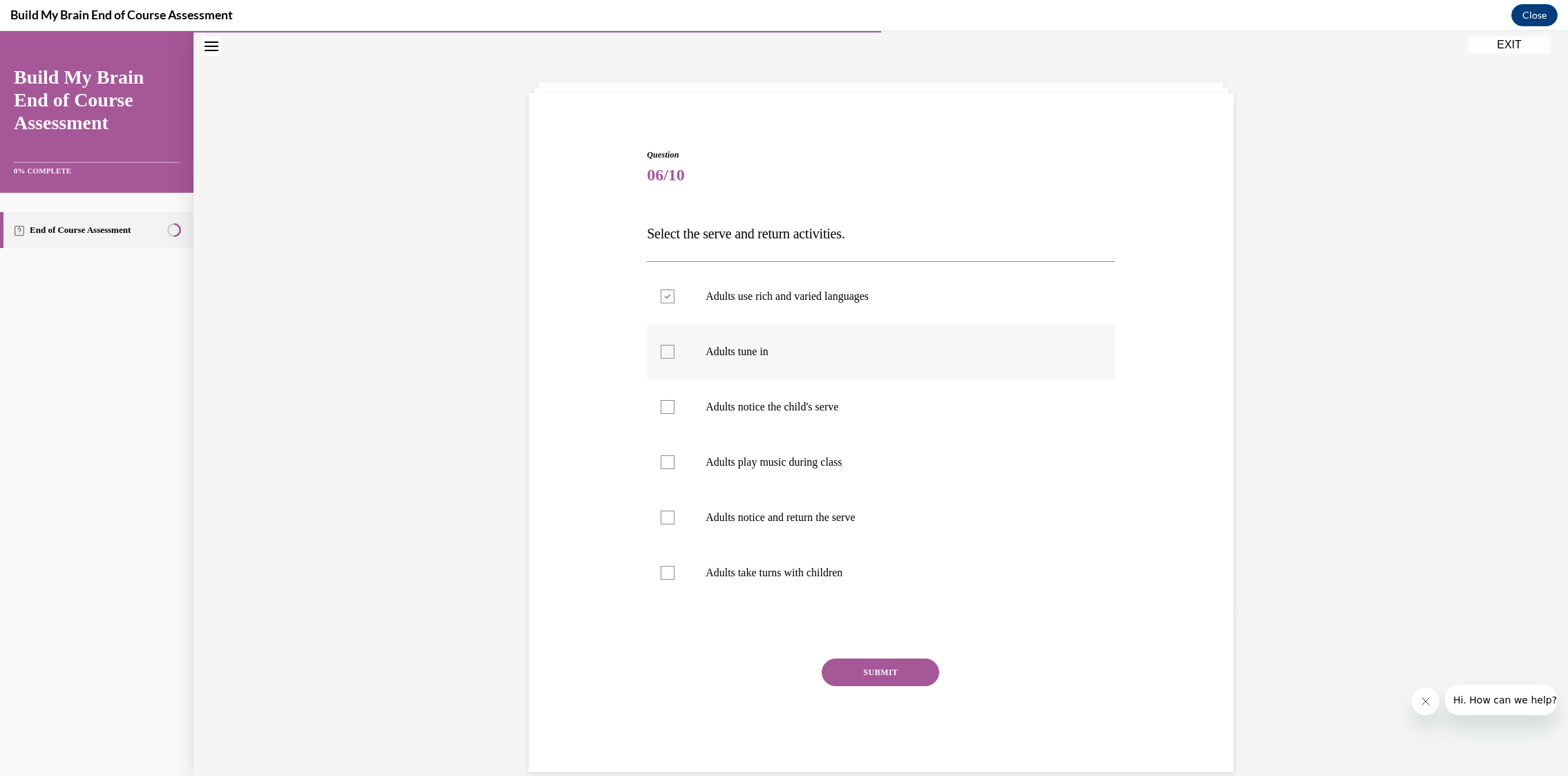
checkbox input "true"
click at [670, 410] on div at bounding box center [667, 407] width 14 height 14
click at [670, 410] on input "Adults notice the child's serve" at bounding box center [667, 407] width 14 height 14
checkbox input "true"
click at [667, 517] on div at bounding box center [667, 517] width 14 height 14
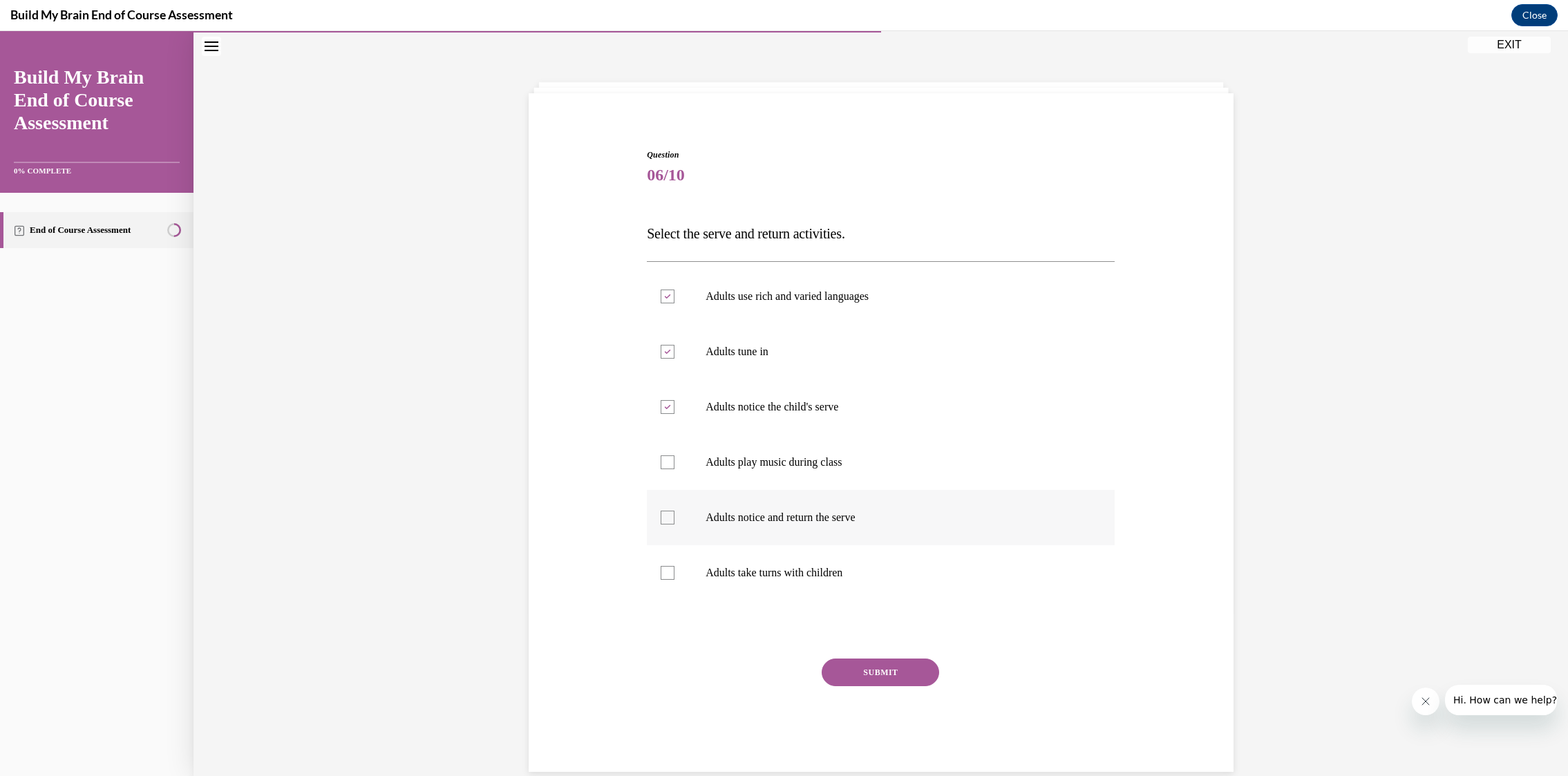
click at [667, 517] on input "Adults notice and return the serve" at bounding box center [667, 517] width 14 height 14
checkbox input "true"
click at [671, 575] on div at bounding box center [667, 573] width 14 height 14
click at [671, 575] on input "Adults take turns with children" at bounding box center [667, 573] width 14 height 14
checkbox input "true"
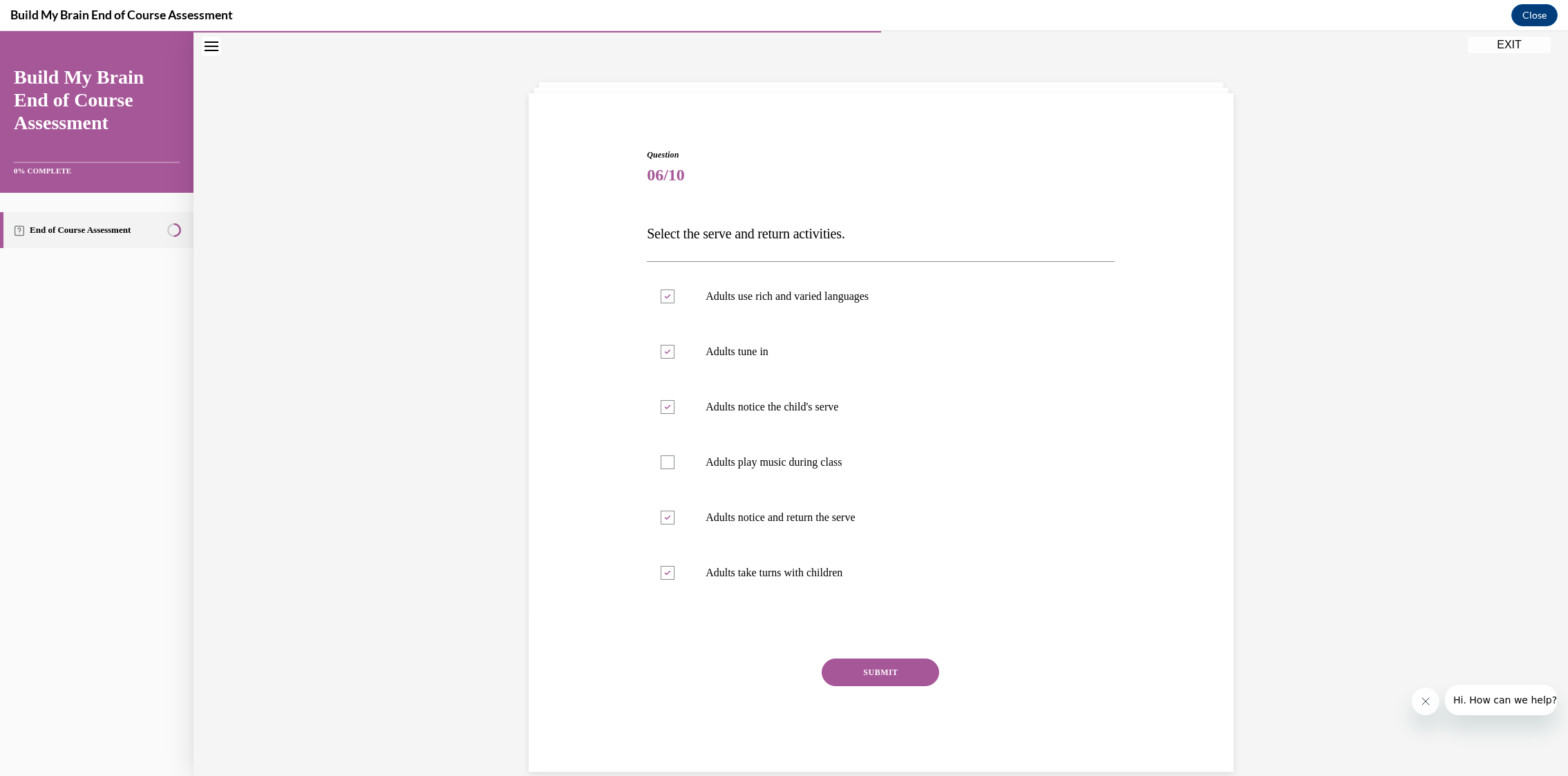
click at [871, 671] on button "SUBMIT" at bounding box center [880, 672] width 118 height 28
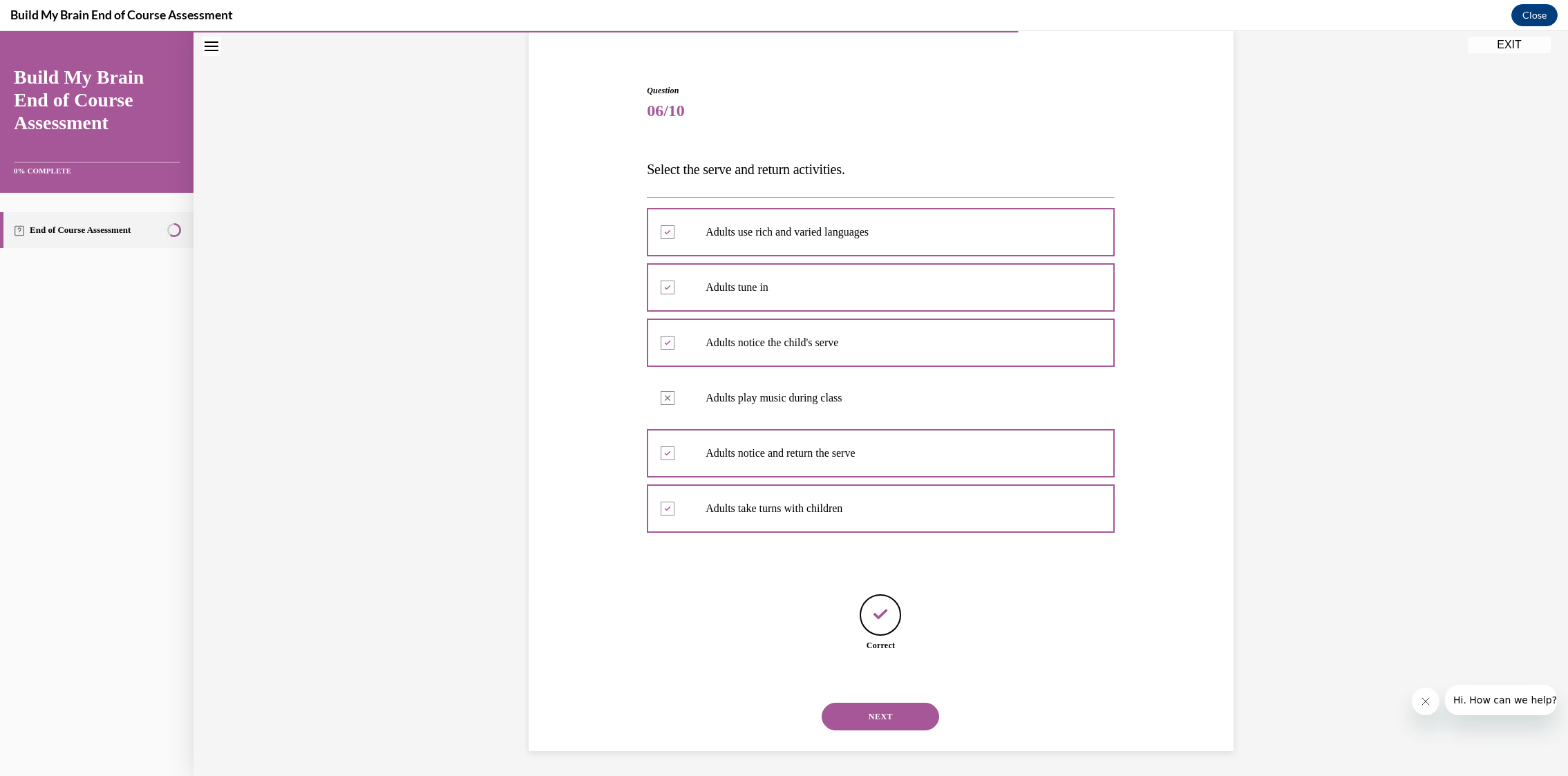
scroll to position [111, 0]
click at [868, 712] on button "NEXT" at bounding box center [880, 714] width 118 height 28
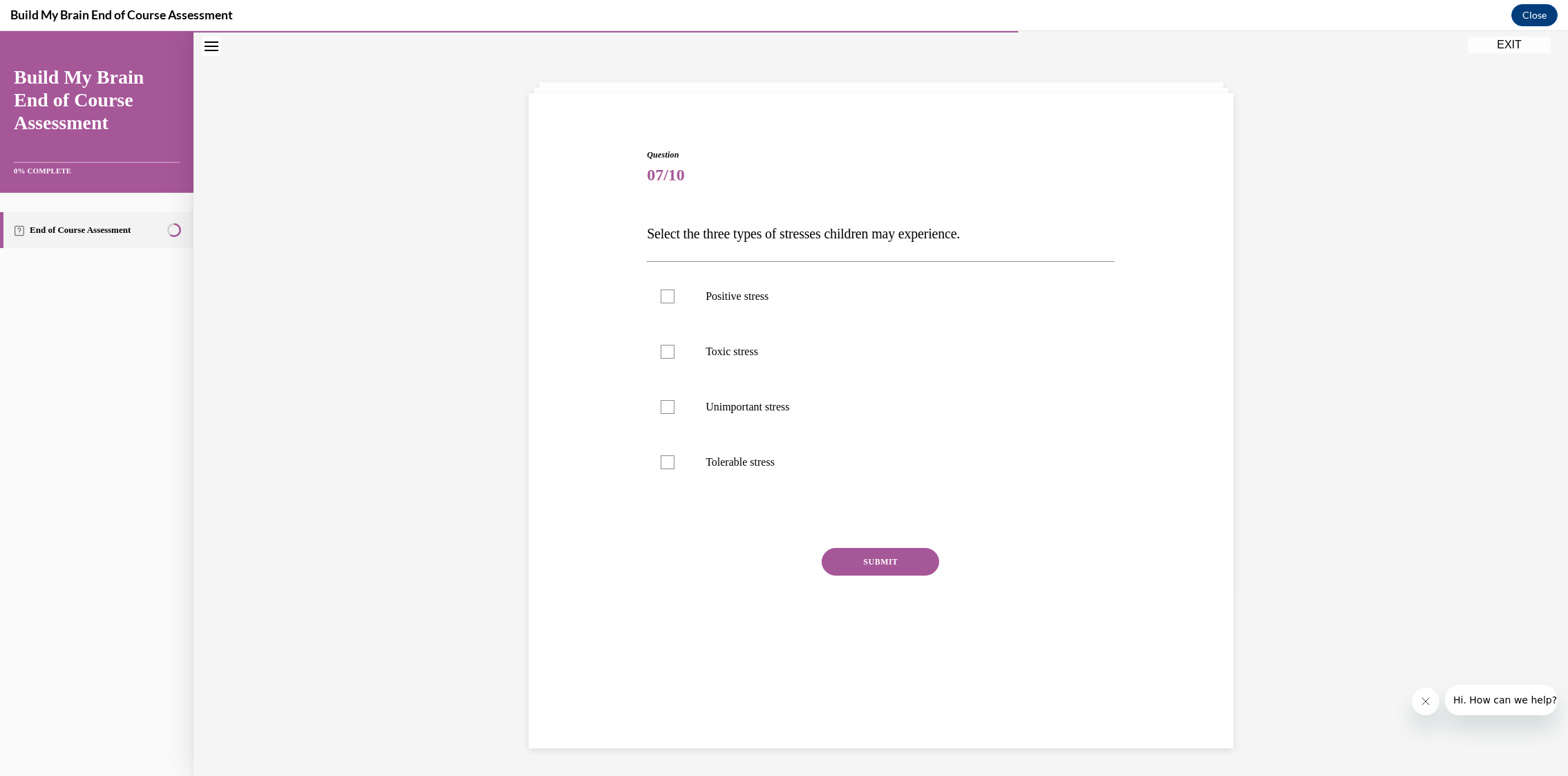
scroll to position [44, 0]
click at [689, 311] on label "Positive stress" at bounding box center [881, 296] width 468 height 55
click at [674, 303] on input "Positive stress" at bounding box center [667, 296] width 14 height 14
checkbox input "true"
click at [683, 360] on label "Toxic stress" at bounding box center [881, 352] width 468 height 55
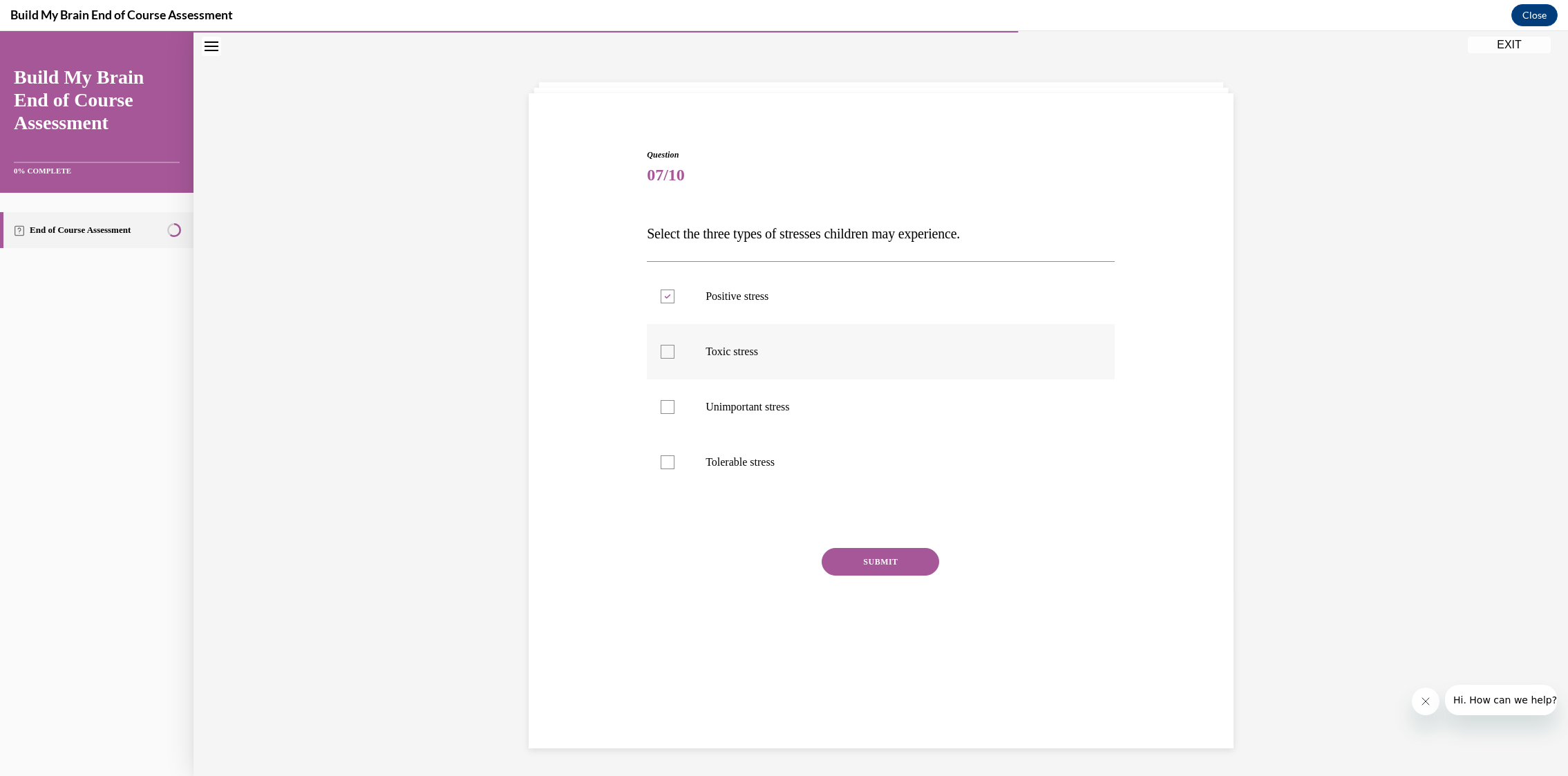
click at [674, 359] on input "Toxic stress" at bounding box center [667, 352] width 14 height 14
checkbox input "true"
click at [686, 459] on label "Tolerable stress" at bounding box center [881, 463] width 468 height 55
click at [674, 459] on input "Tolerable stress" at bounding box center [667, 463] width 14 height 14
checkbox input "true"
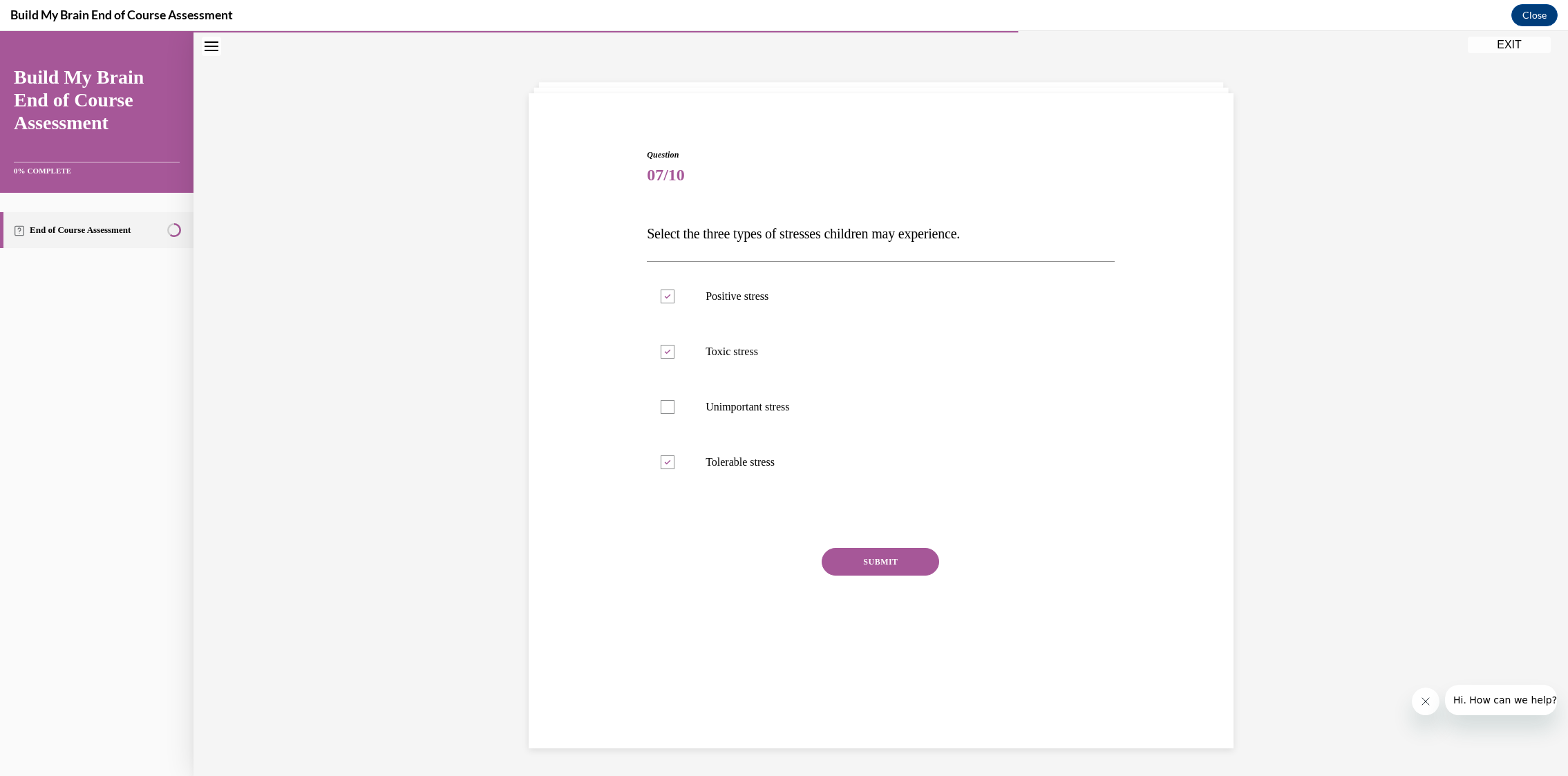
click at [908, 567] on button "SUBMIT" at bounding box center [880, 562] width 118 height 28
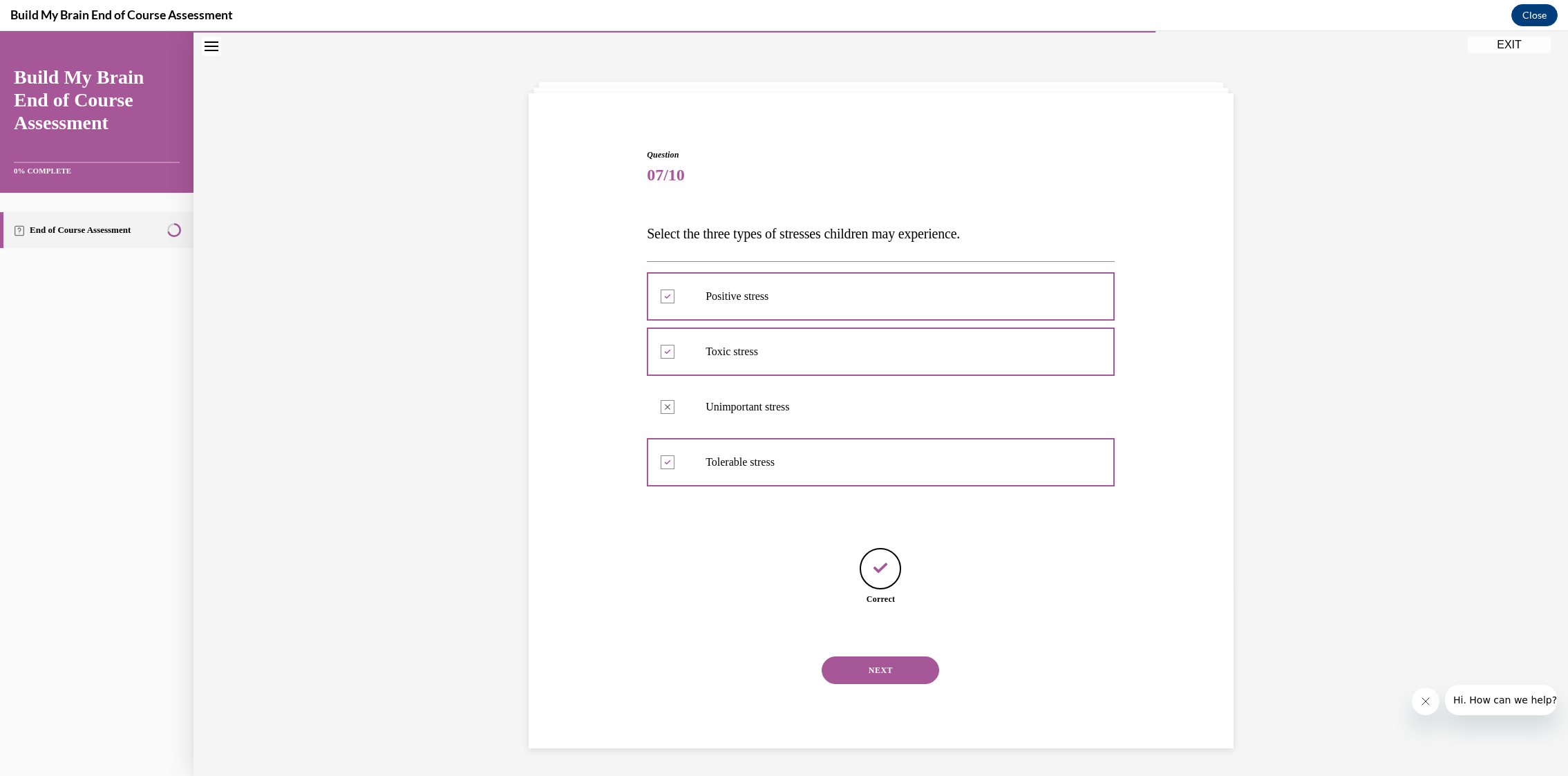
click at [879, 673] on button "NEXT" at bounding box center [880, 671] width 118 height 28
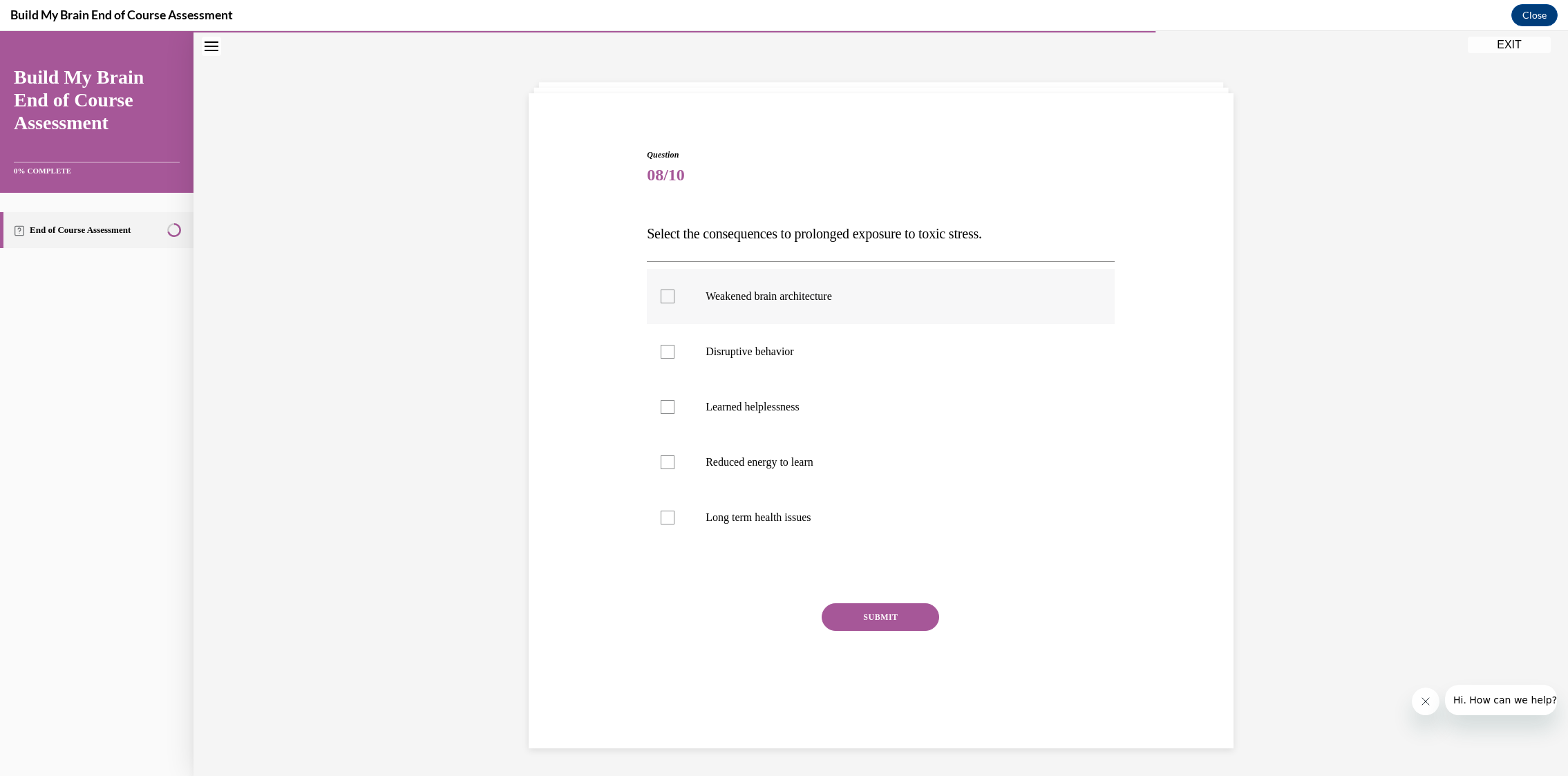
click at [851, 296] on p "Weakened brain architecture" at bounding box center [892, 296] width 374 height 14
click at [674, 296] on input "Weakened brain architecture" at bounding box center [667, 296] width 14 height 14
checkbox input "true"
click at [818, 356] on p "Disruptive behavior" at bounding box center [892, 352] width 374 height 14
click at [674, 356] on input "Disruptive behavior" at bounding box center [667, 352] width 14 height 14
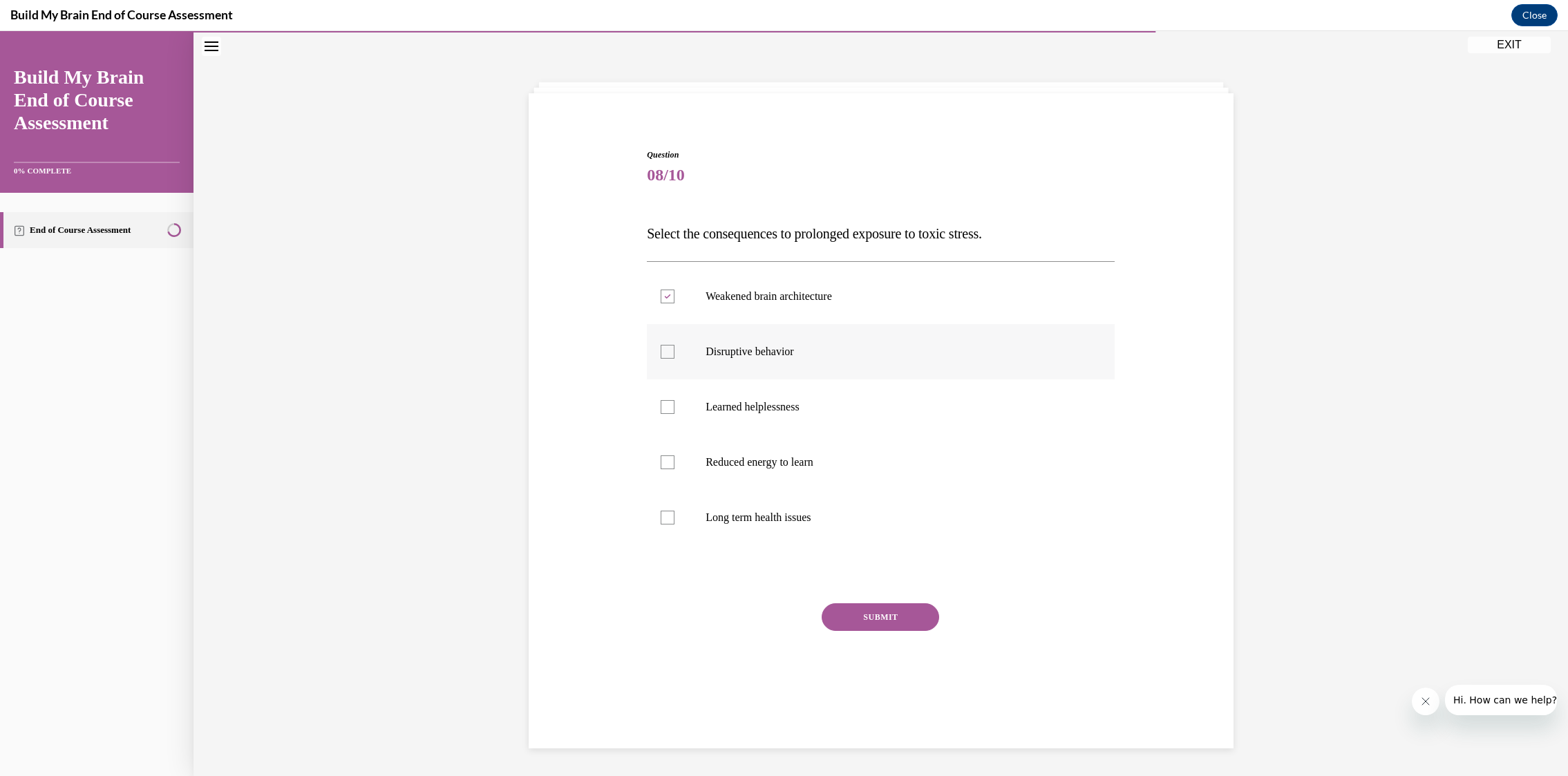
checkbox input "true"
click at [819, 477] on label "Reduced energy to learn" at bounding box center [881, 463] width 468 height 55
click at [674, 469] on input "Reduced energy to learn" at bounding box center [667, 463] width 14 height 14
checkbox input "true"
drag, startPoint x: 811, startPoint y: 525, endPoint x: 806, endPoint y: 437, distance: 88.1
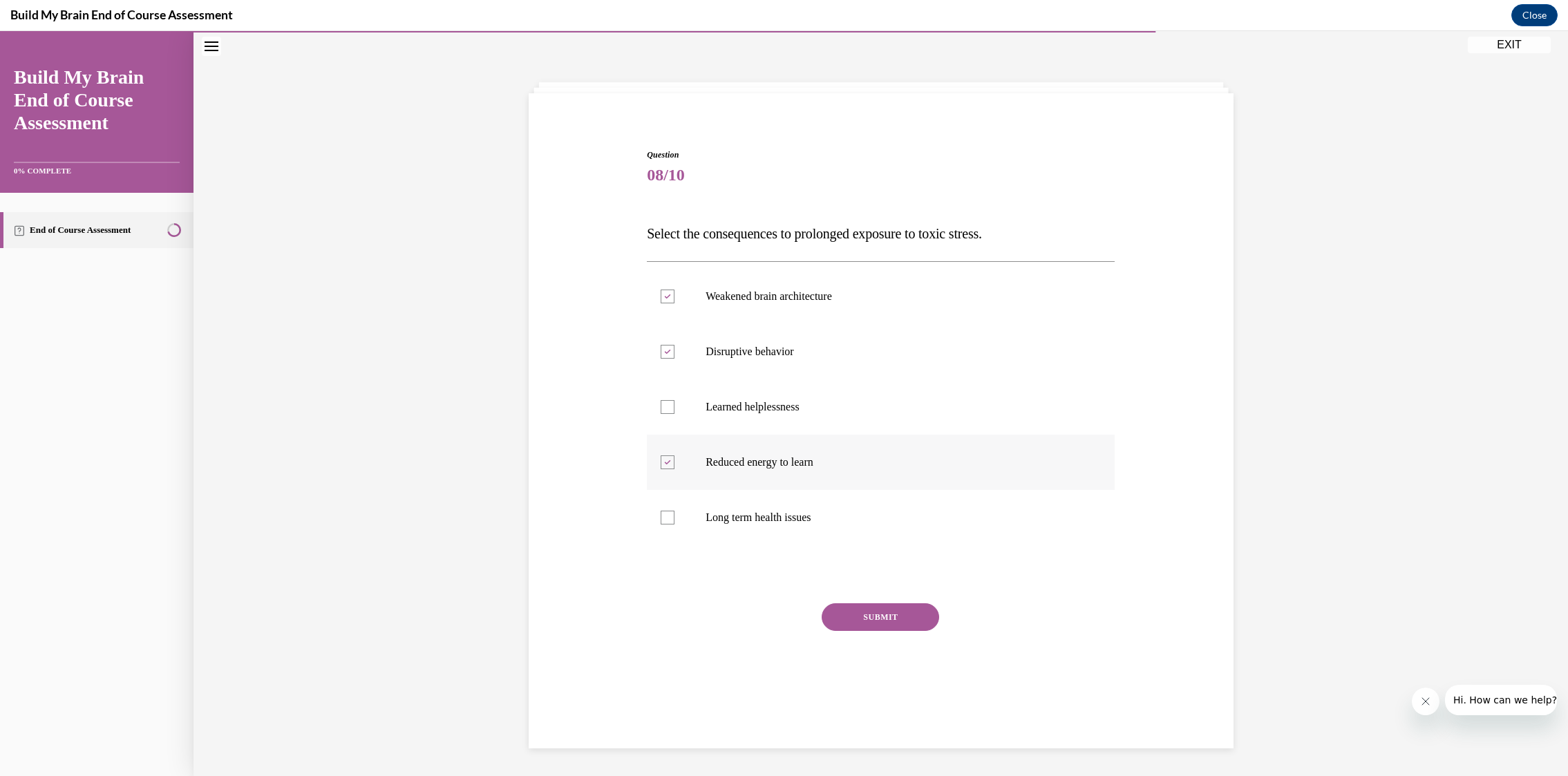
click at [811, 524] on label "Long term health issues" at bounding box center [881, 517] width 468 height 55
click at [674, 524] on input "Long term health issues" at bounding box center [667, 517] width 14 height 14
checkbox input "true"
click at [799, 405] on p "Learned helplessness" at bounding box center [892, 407] width 374 height 14
click at [674, 405] on input "Learned helplessness" at bounding box center [667, 407] width 14 height 14
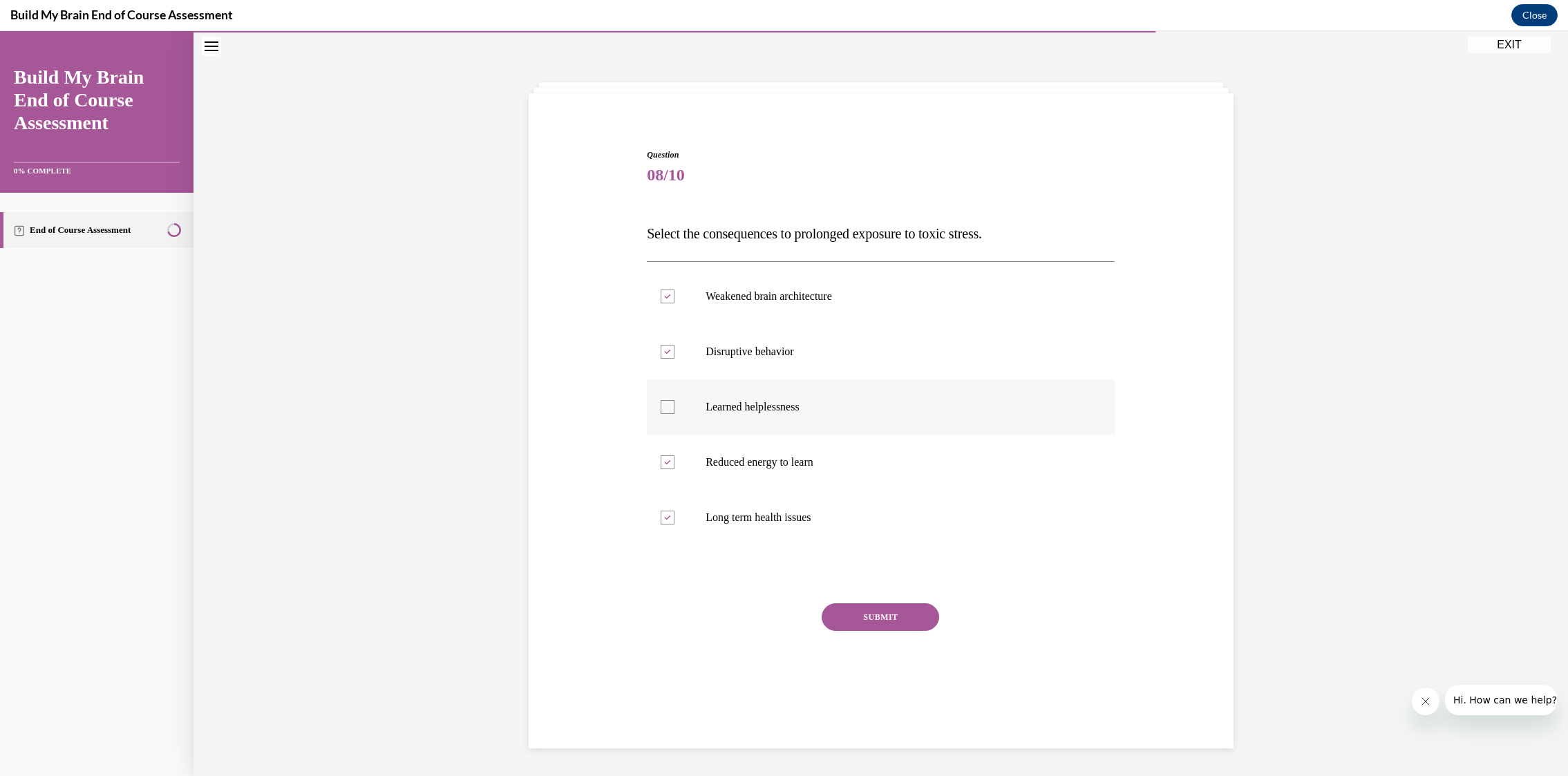
checkbox input "true"
click at [889, 614] on button "SUBMIT" at bounding box center [880, 617] width 118 height 28
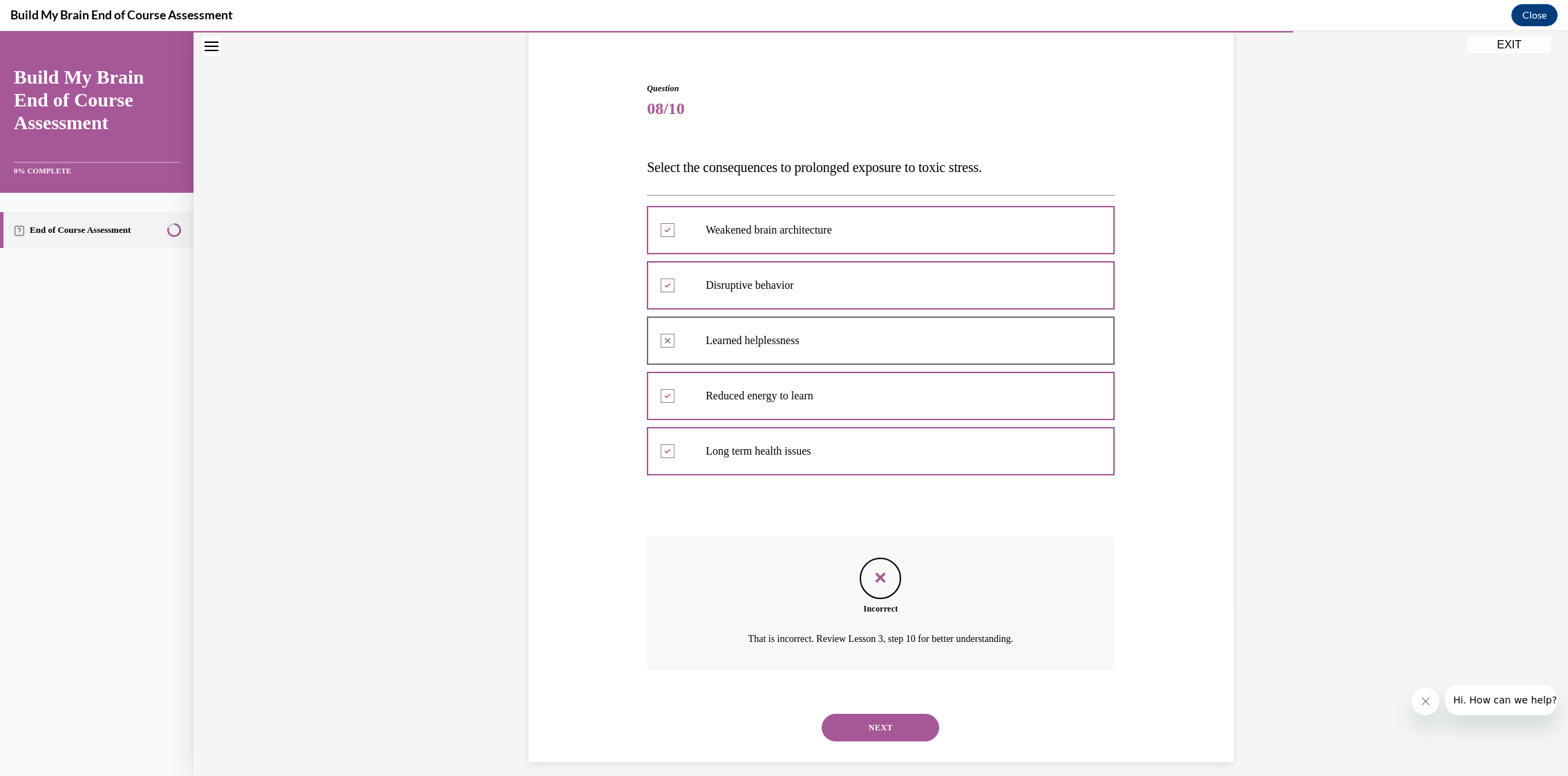
scroll to position [124, 0]
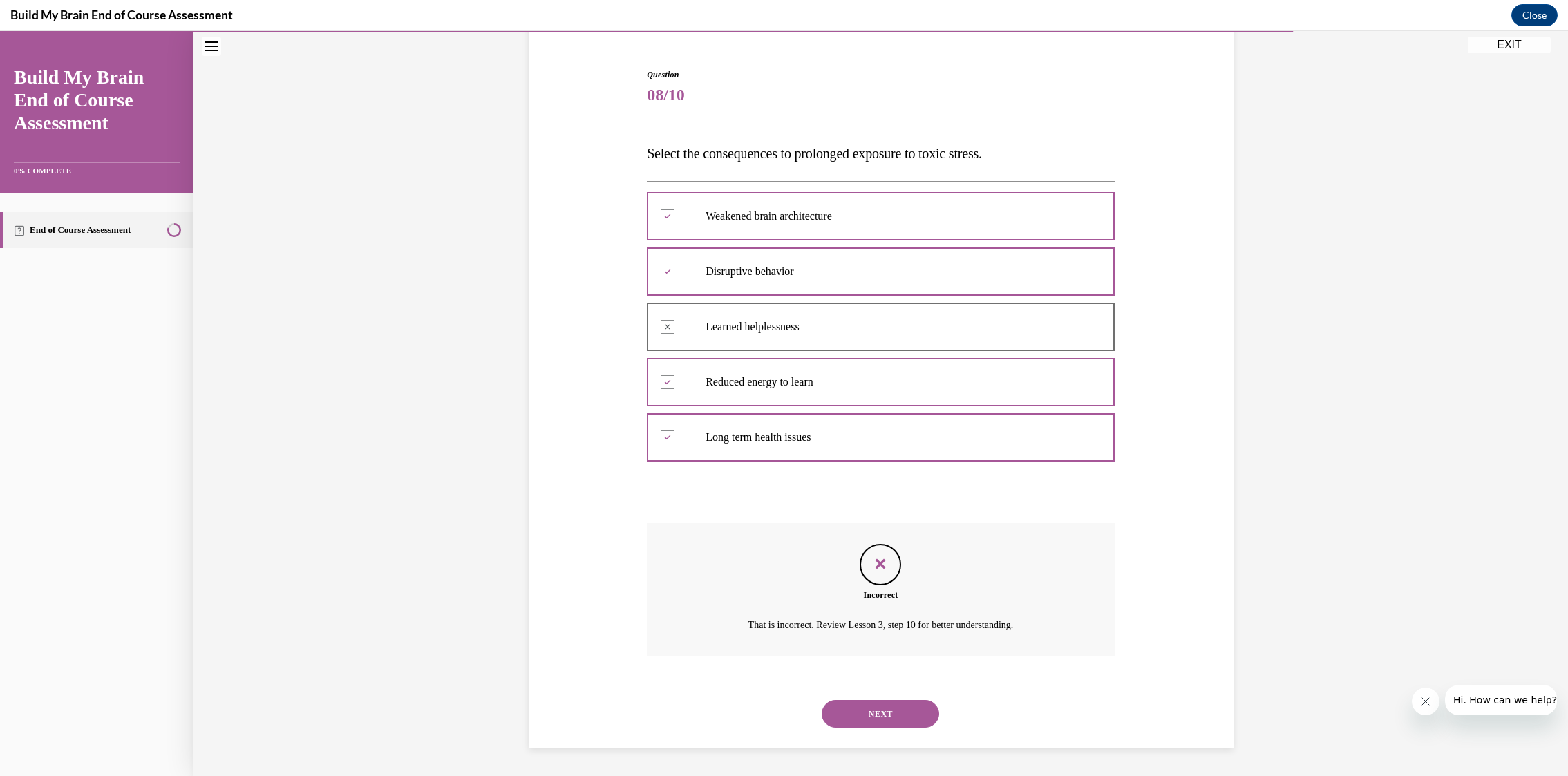
click at [881, 717] on button "NEXT" at bounding box center [880, 714] width 118 height 28
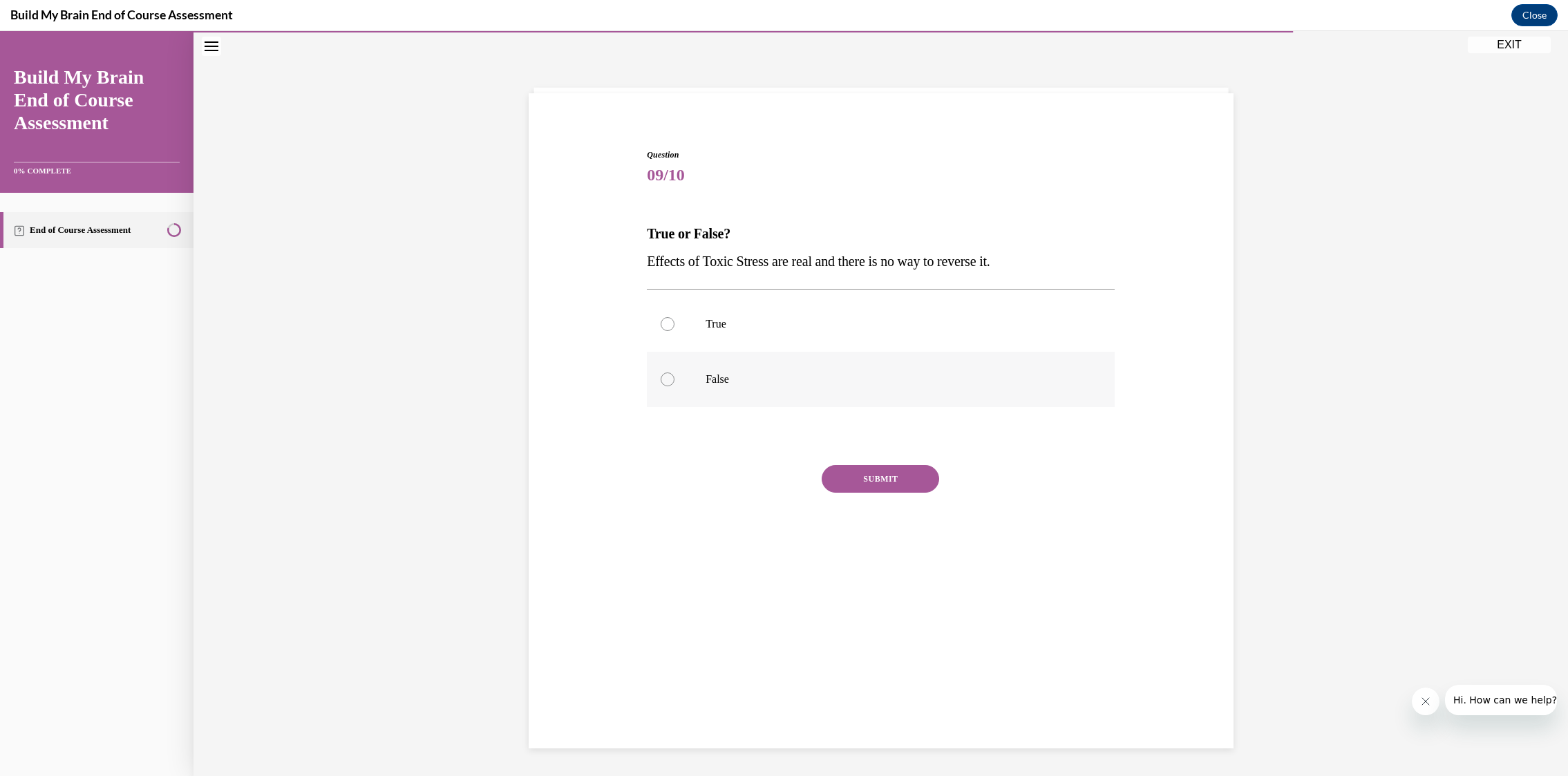
click at [670, 378] on div at bounding box center [667, 380] width 14 height 14
click at [670, 378] on input "False" at bounding box center [667, 380] width 14 height 14
radio input "true"
click at [878, 486] on button "SUBMIT" at bounding box center [880, 479] width 118 height 28
click at [889, 590] on button "NEXT" at bounding box center [880, 587] width 118 height 28
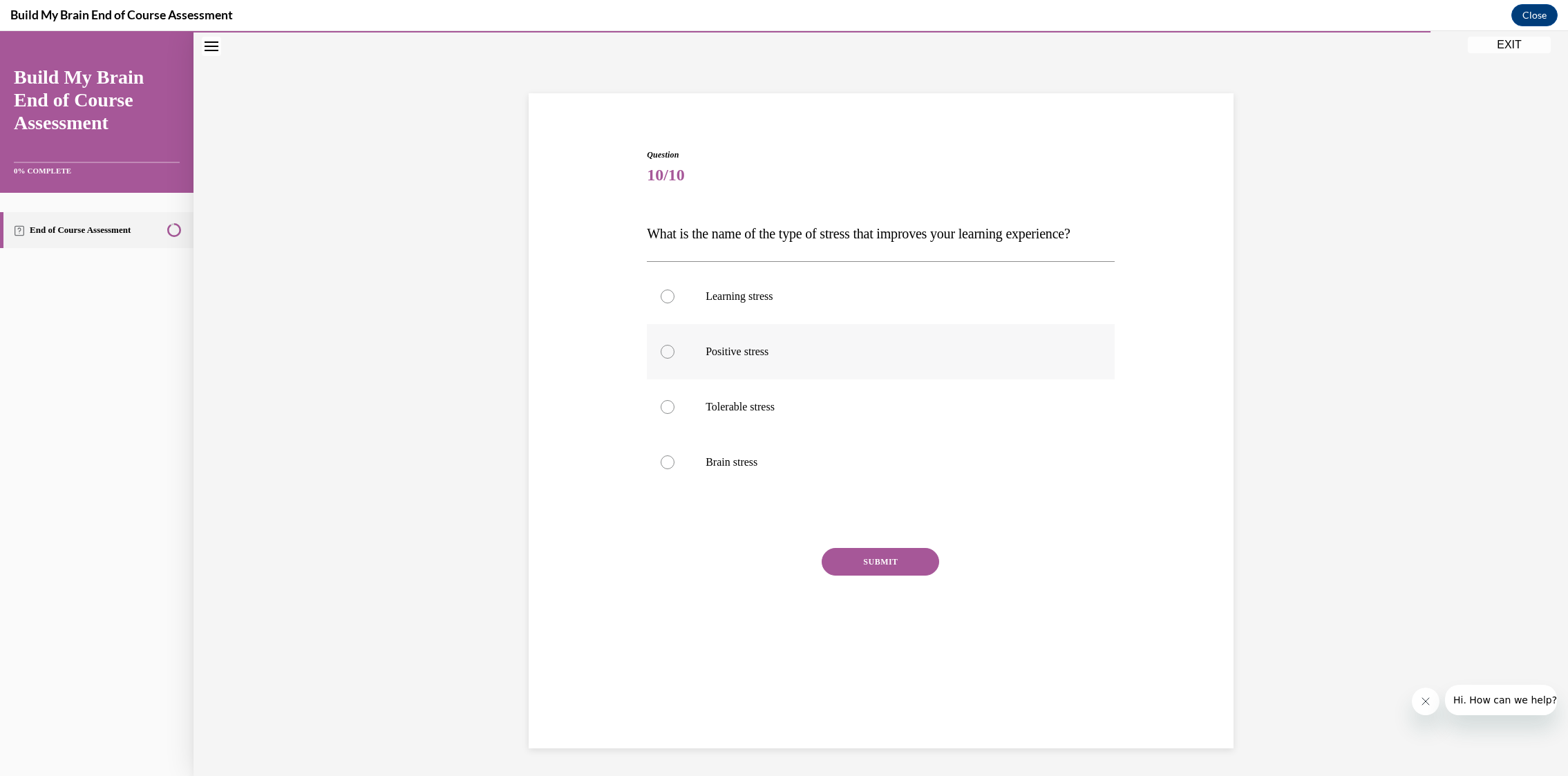
click at [821, 359] on p "Positive stress" at bounding box center [892, 352] width 374 height 14
click at [674, 359] on input "Positive stress" at bounding box center [667, 352] width 14 height 14
radio input "true"
click at [891, 576] on button "SUBMIT" at bounding box center [880, 562] width 118 height 28
click at [884, 684] on button "NEXT" at bounding box center [880, 671] width 118 height 28
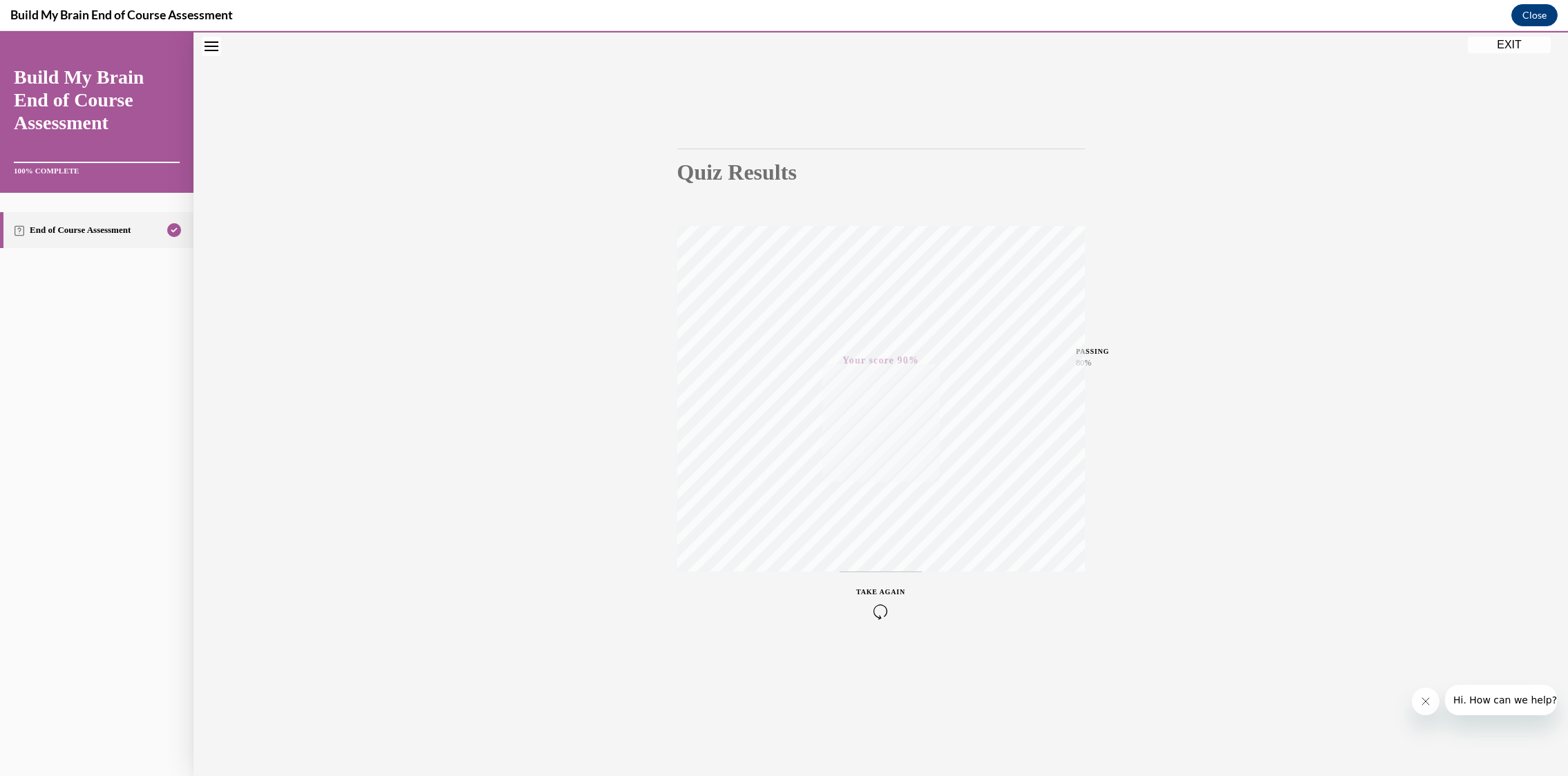
click at [1518, 47] on button "EXIT" at bounding box center [1509, 45] width 83 height 17
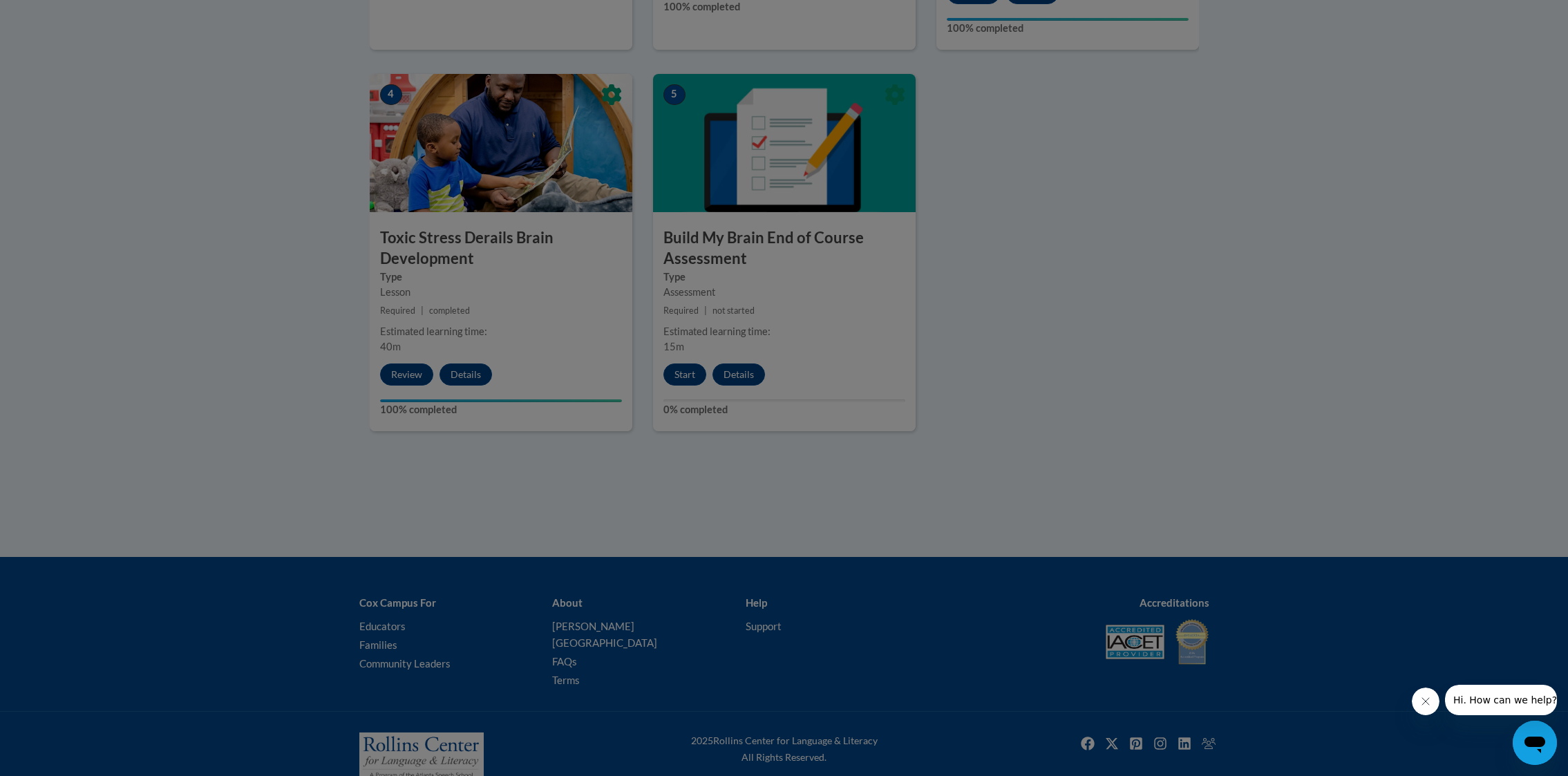
scroll to position [779, 0]
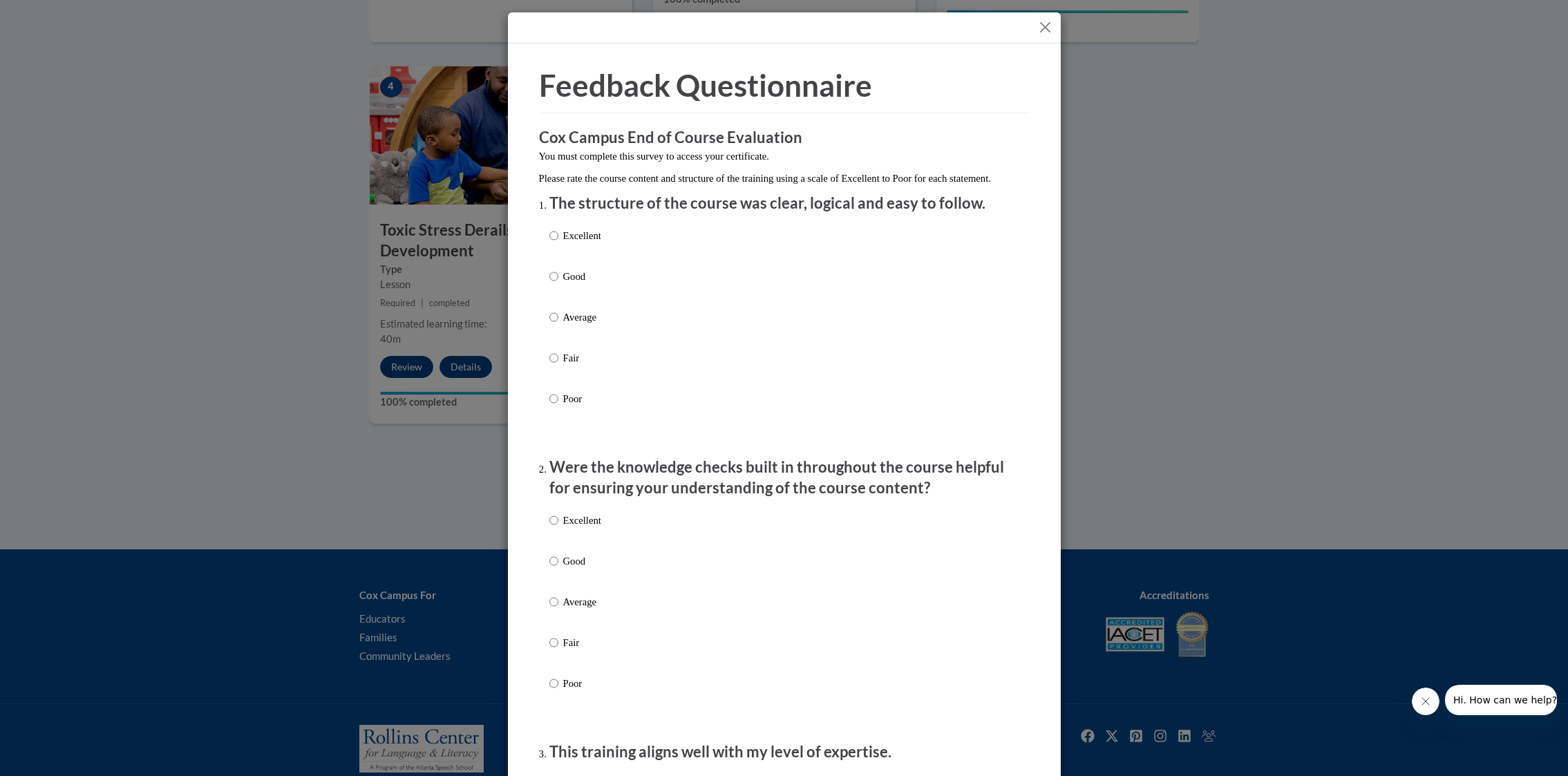
click at [590, 243] on p "Excellent" at bounding box center [582, 236] width 38 height 15
click at [558, 243] on input "Excellent" at bounding box center [554, 236] width 9 height 15
radio input "true"
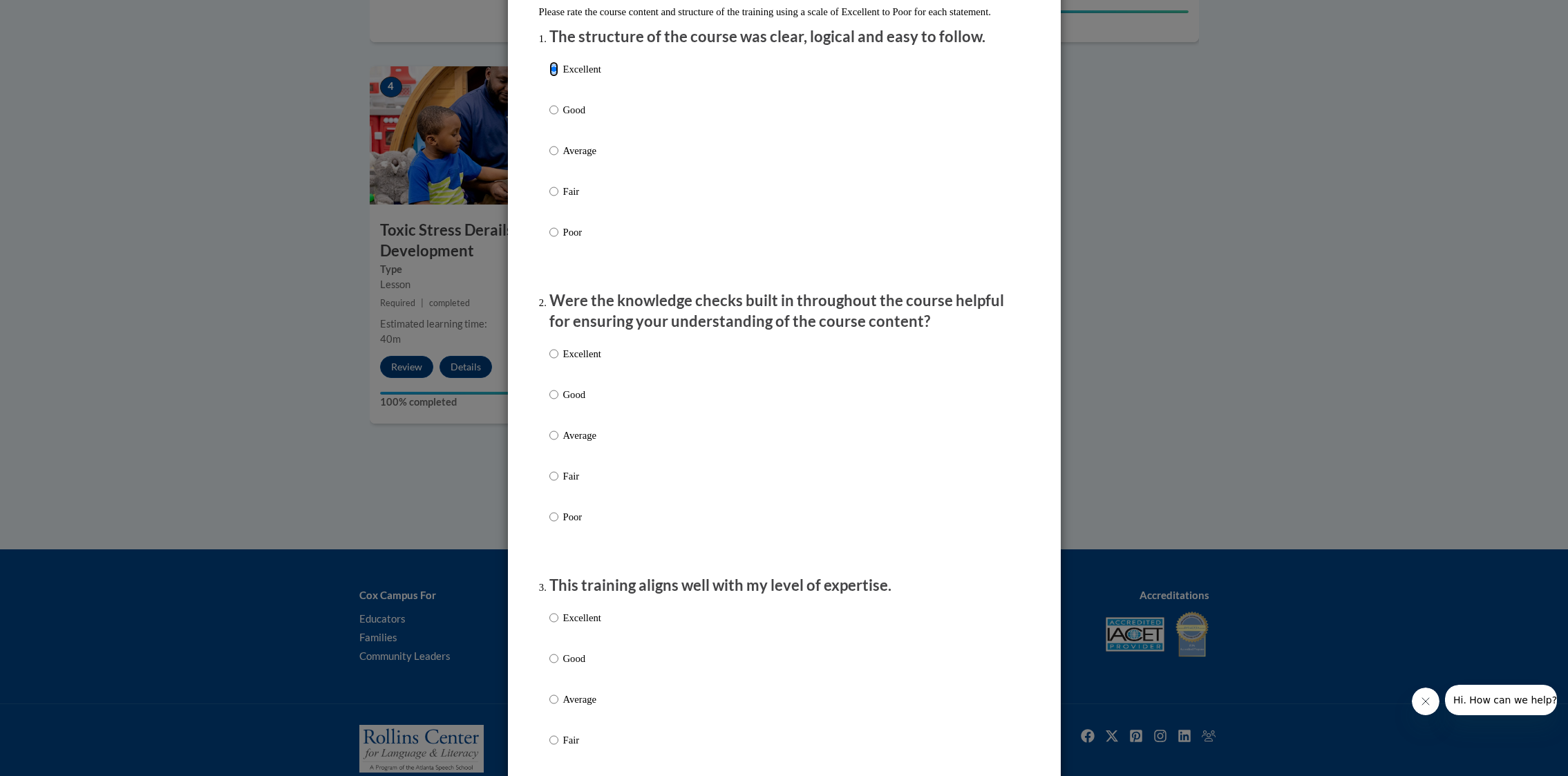
scroll to position [163, 0]
click at [582, 406] on p "Good" at bounding box center [582, 398] width 38 height 15
click at [558, 406] on input "Good" at bounding box center [554, 398] width 9 height 15
radio input "true"
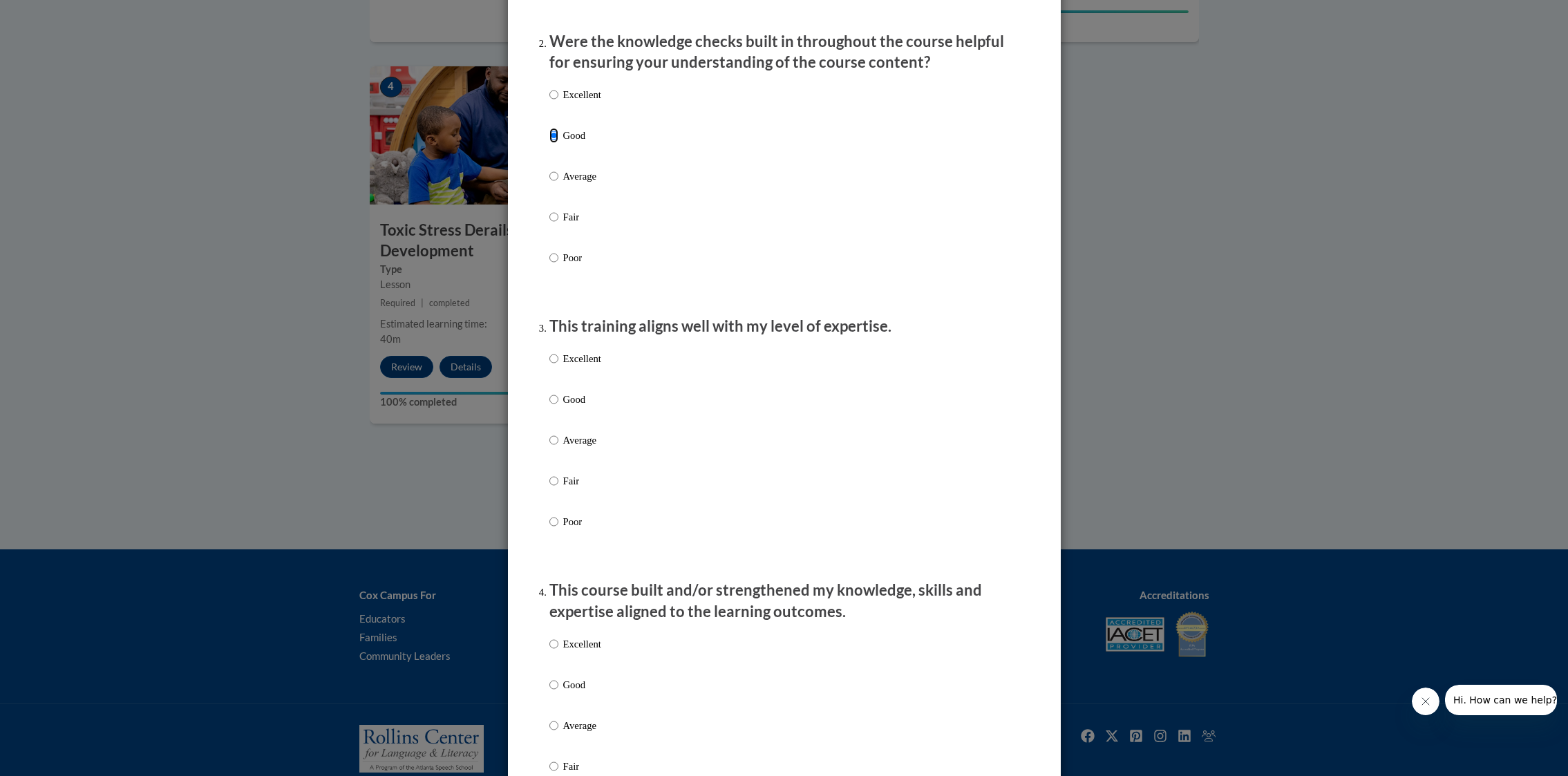
scroll to position [430, 0]
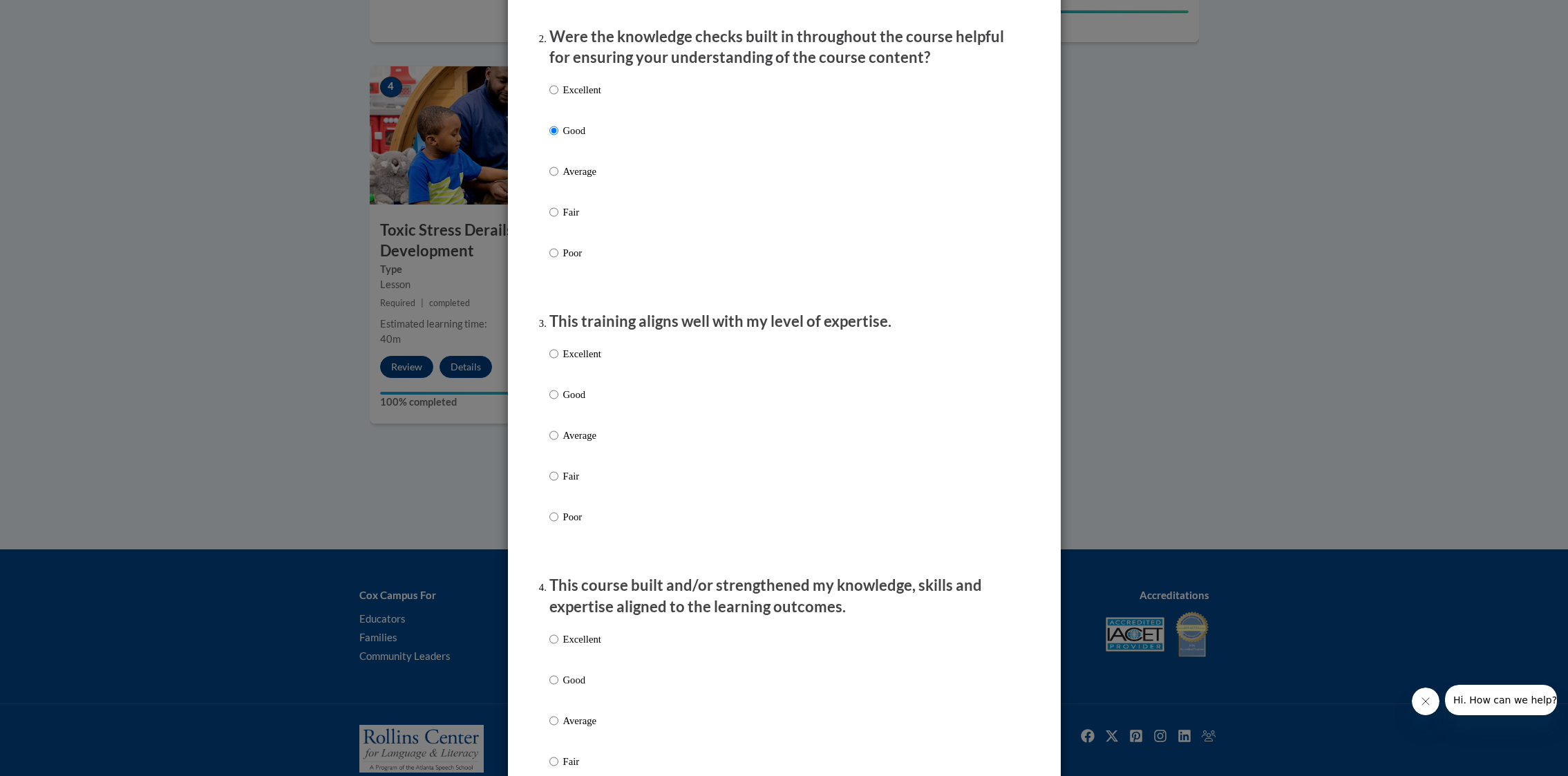
drag, startPoint x: 564, startPoint y: 369, endPoint x: 608, endPoint y: 410, distance: 60.1
click at [564, 361] on p "Excellent" at bounding box center [582, 354] width 38 height 15
click at [558, 361] on input "Excellent" at bounding box center [554, 354] width 9 height 15
radio input "true"
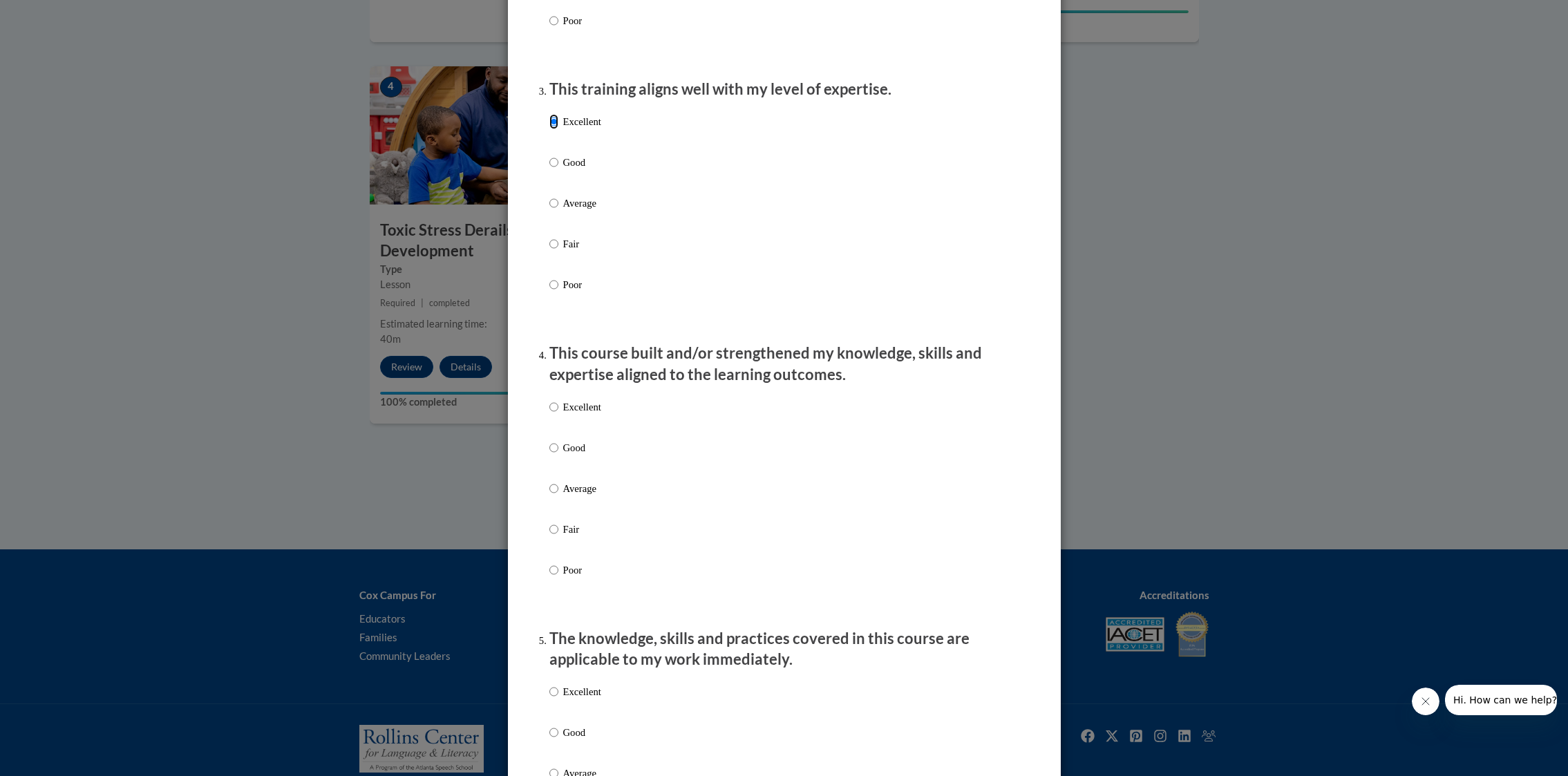
scroll to position [664, 0]
click at [583, 455] on p "Good" at bounding box center [582, 447] width 38 height 15
click at [558, 455] on input "Good" at bounding box center [554, 447] width 9 height 15
radio input "true"
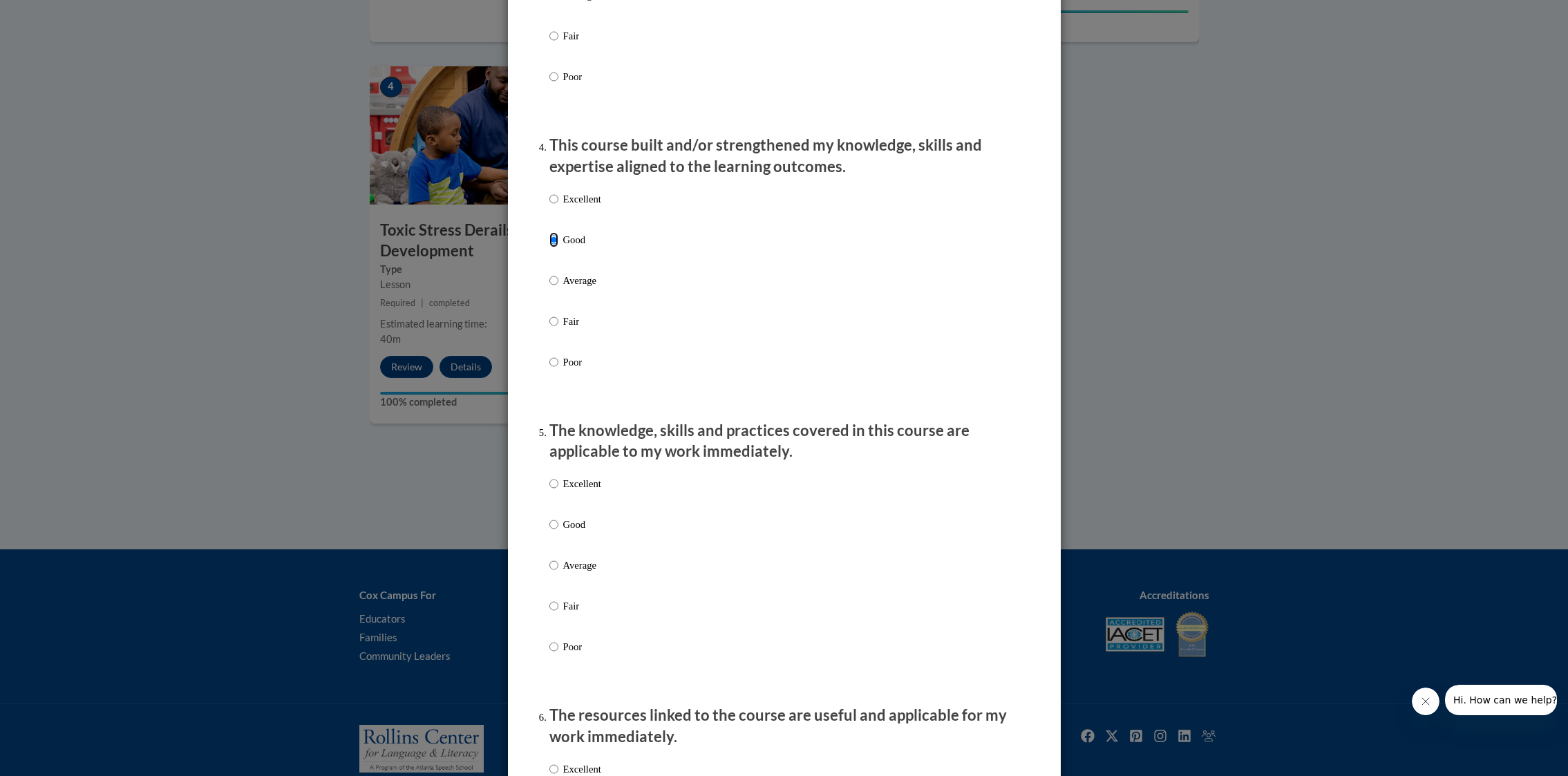
scroll to position [892, 0]
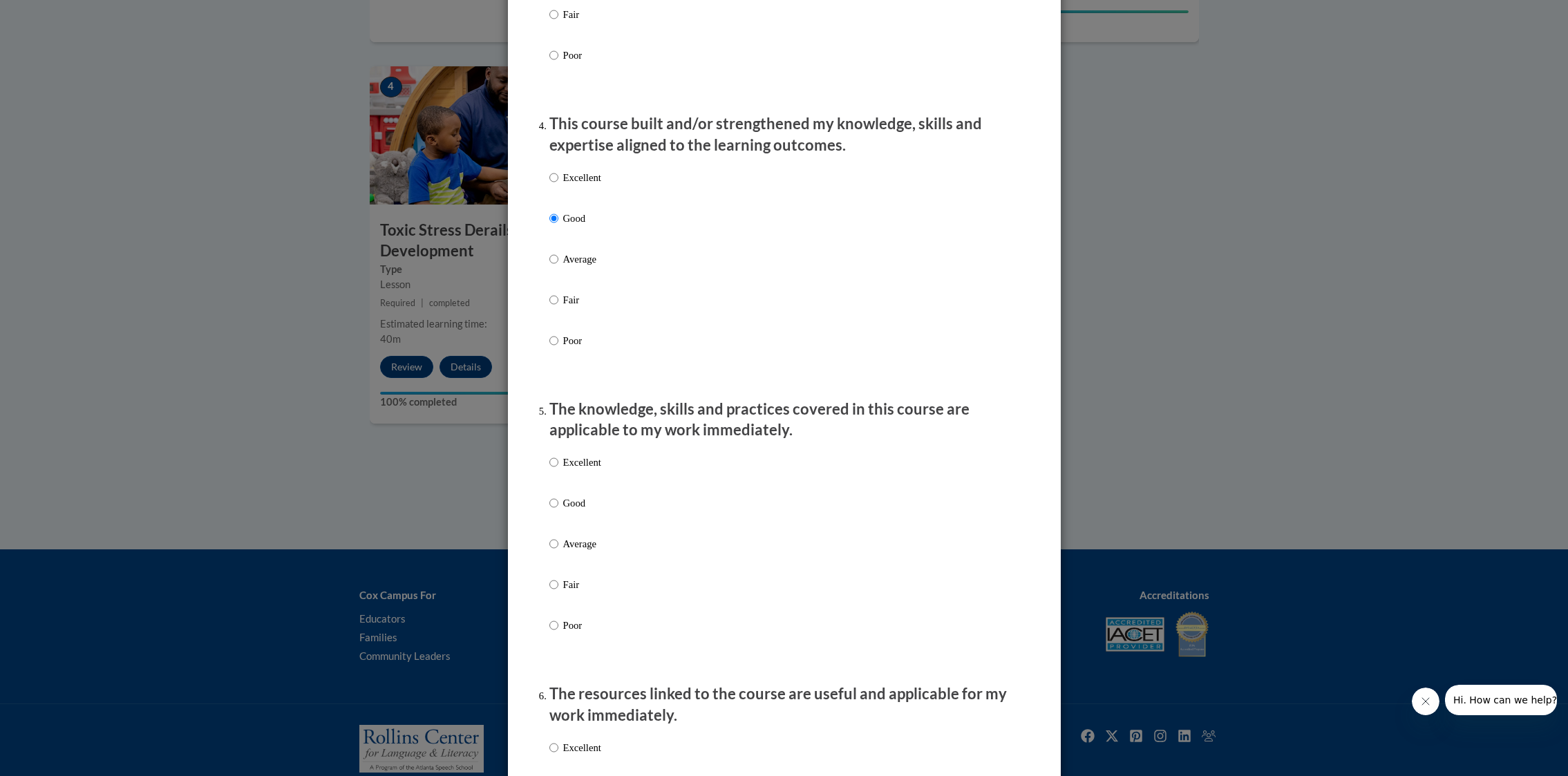
click at [567, 176] on li "This course built and/or strengthened my knowledge, skills and expertise aligne…" at bounding box center [784, 250] width 470 height 275
click at [563, 186] on p "Excellent" at bounding box center [582, 178] width 38 height 15
click at [558, 186] on input "Excellent" at bounding box center [554, 178] width 9 height 15
radio input "true"
click at [600, 470] on p "Excellent" at bounding box center [582, 463] width 38 height 15
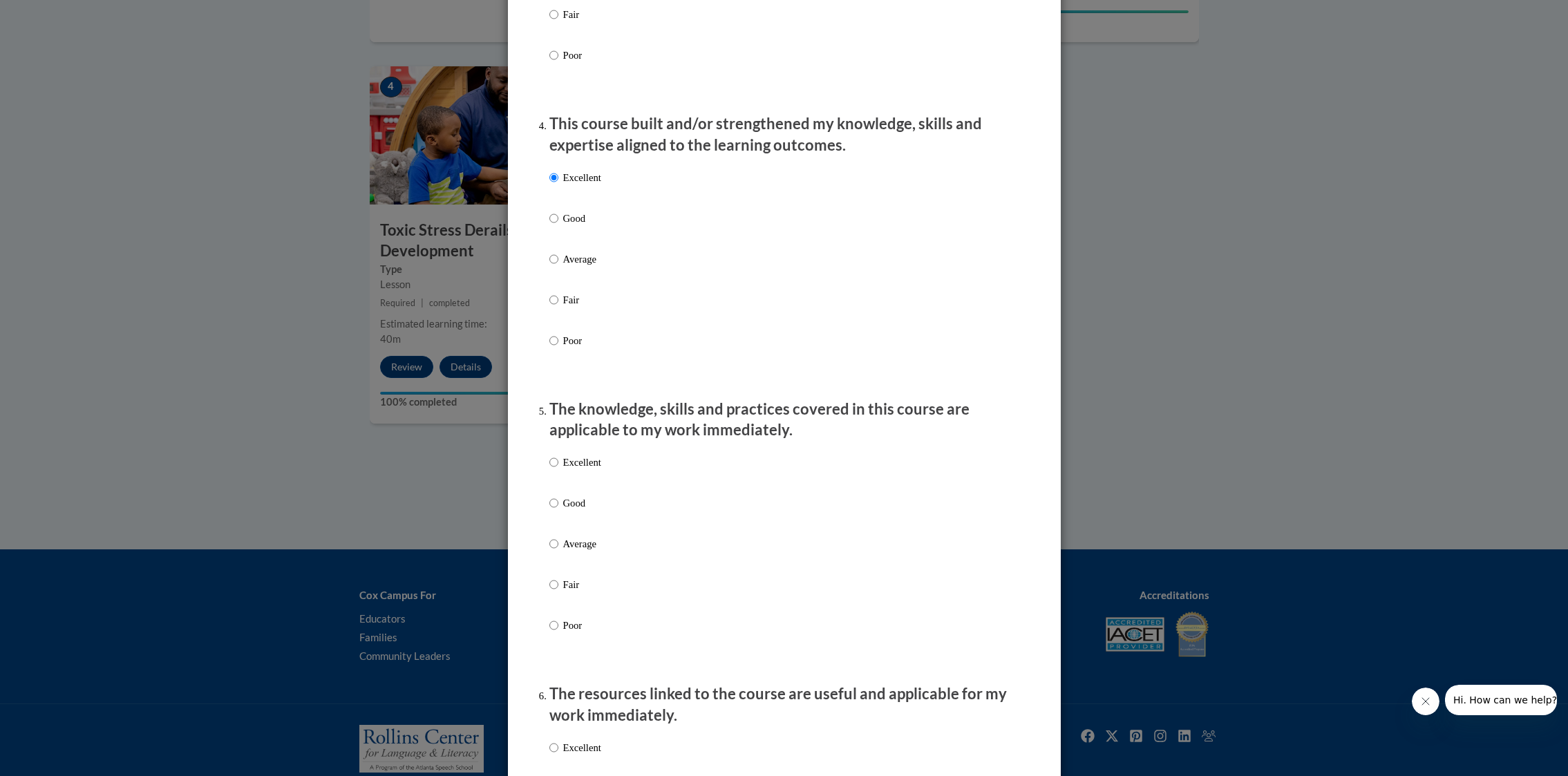
click at [558, 470] on input "Excellent" at bounding box center [554, 463] width 9 height 15
radio input "true"
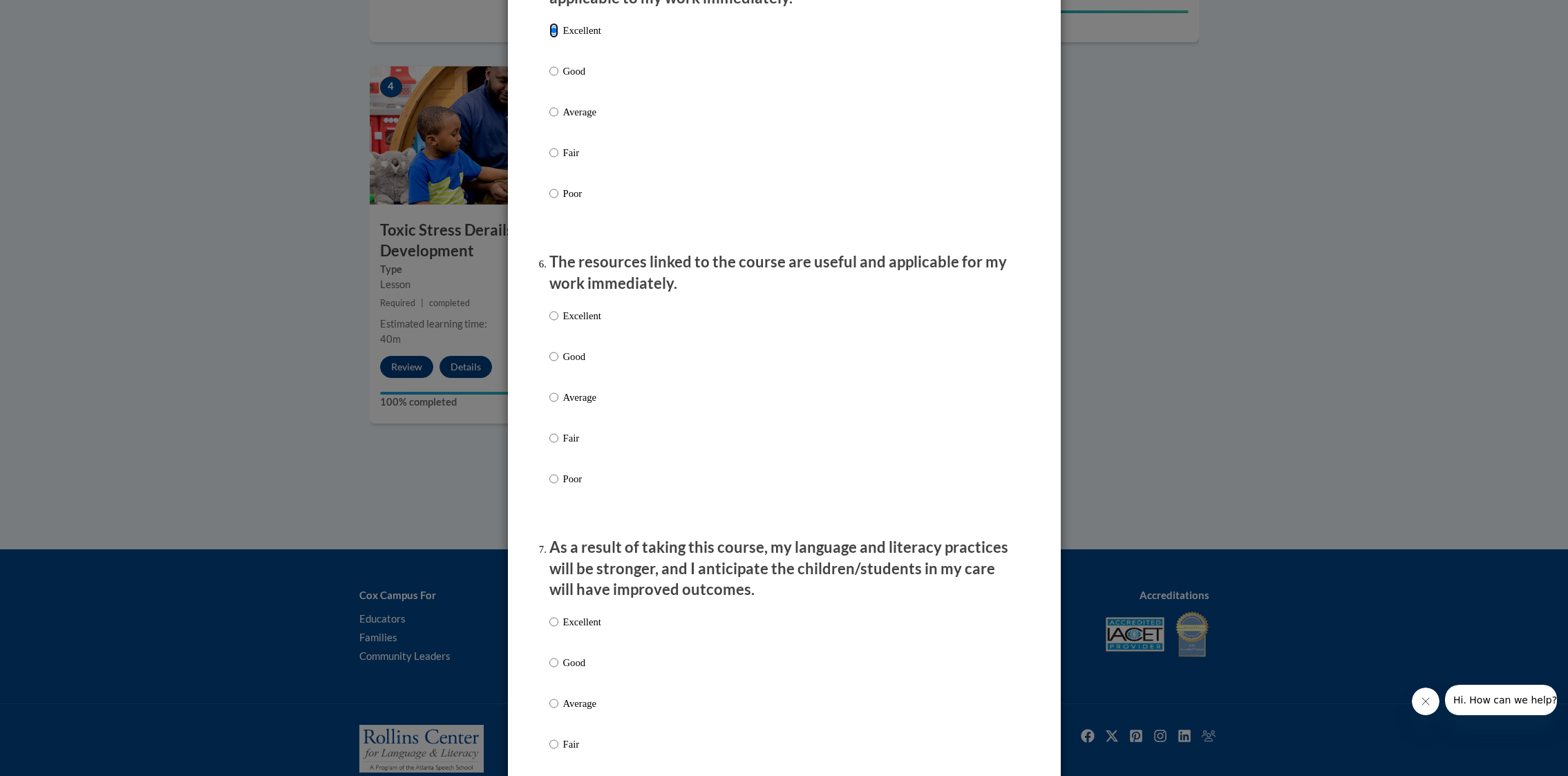
scroll to position [1336, 0]
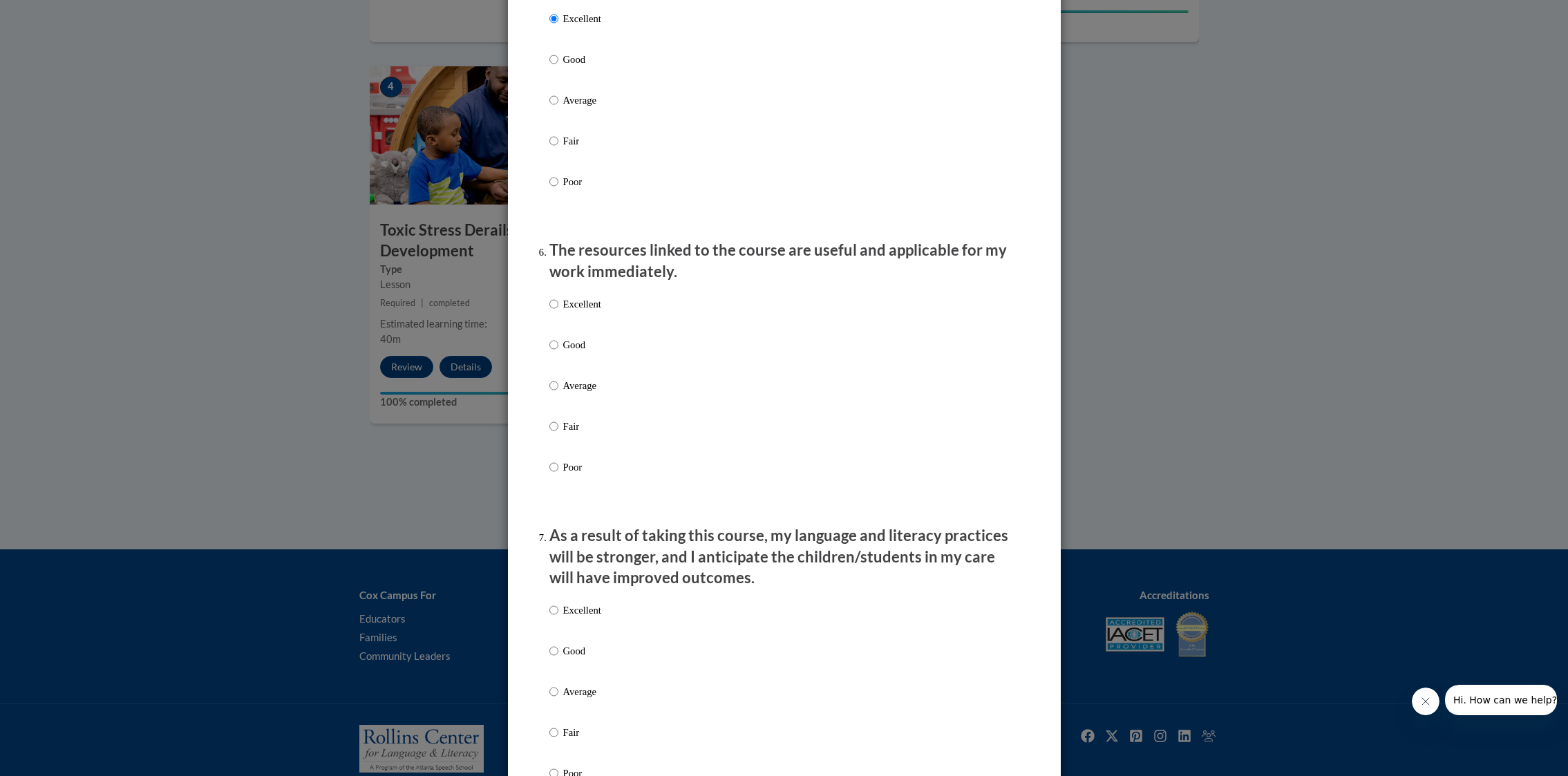
drag, startPoint x: 579, startPoint y: 363, endPoint x: 608, endPoint y: 380, distance: 33.6
click at [579, 353] on p "Good" at bounding box center [582, 345] width 38 height 15
click at [558, 353] on input "Good" at bounding box center [554, 345] width 9 height 15
radio input "true"
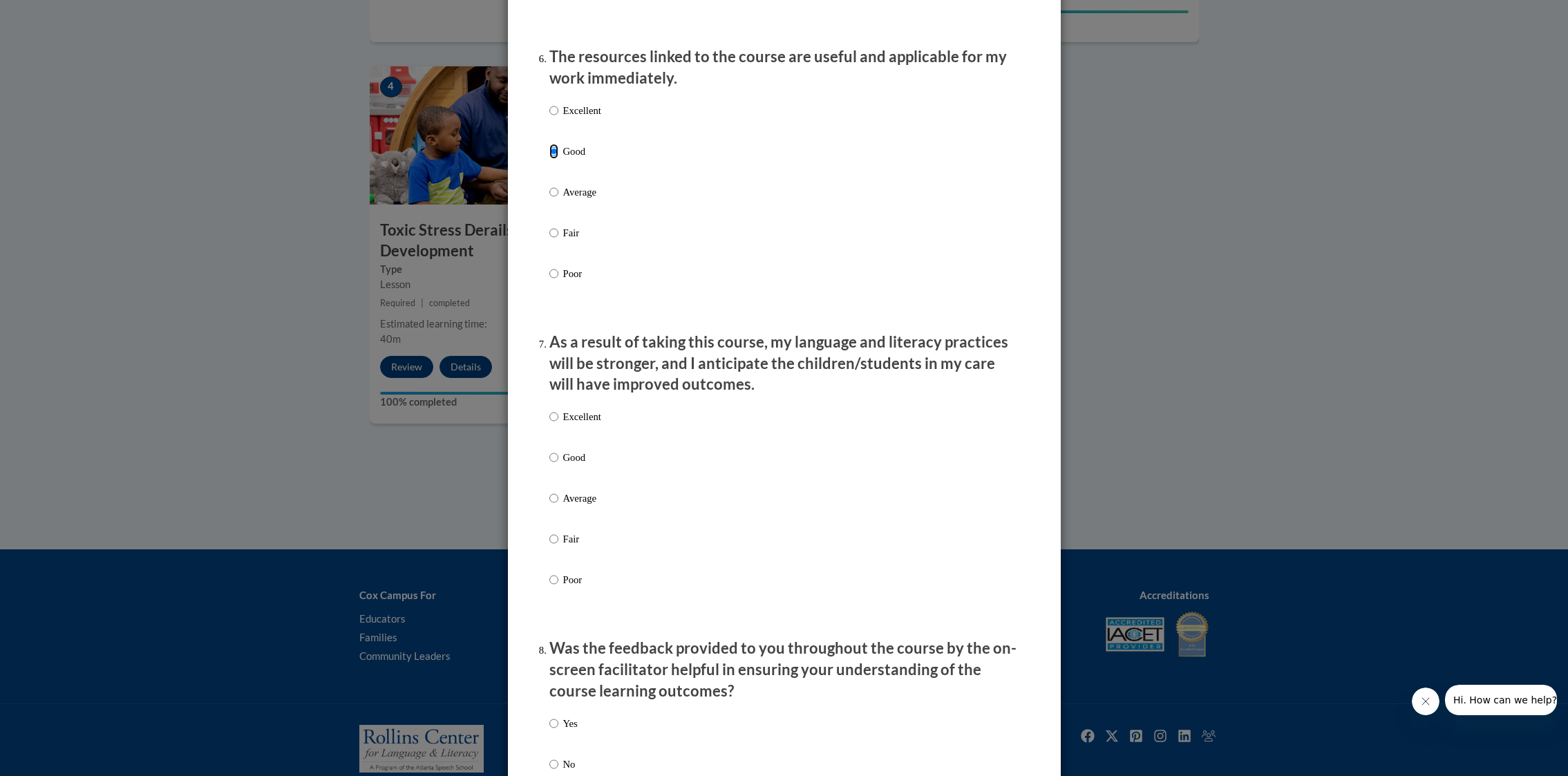
scroll to position [1530, 0]
click at [582, 463] on p "Good" at bounding box center [582, 457] width 38 height 15
click at [558, 463] on input "Good" at bounding box center [554, 457] width 9 height 15
radio input "true"
drag, startPoint x: 587, startPoint y: 422, endPoint x: 597, endPoint y: 427, distance: 11.2
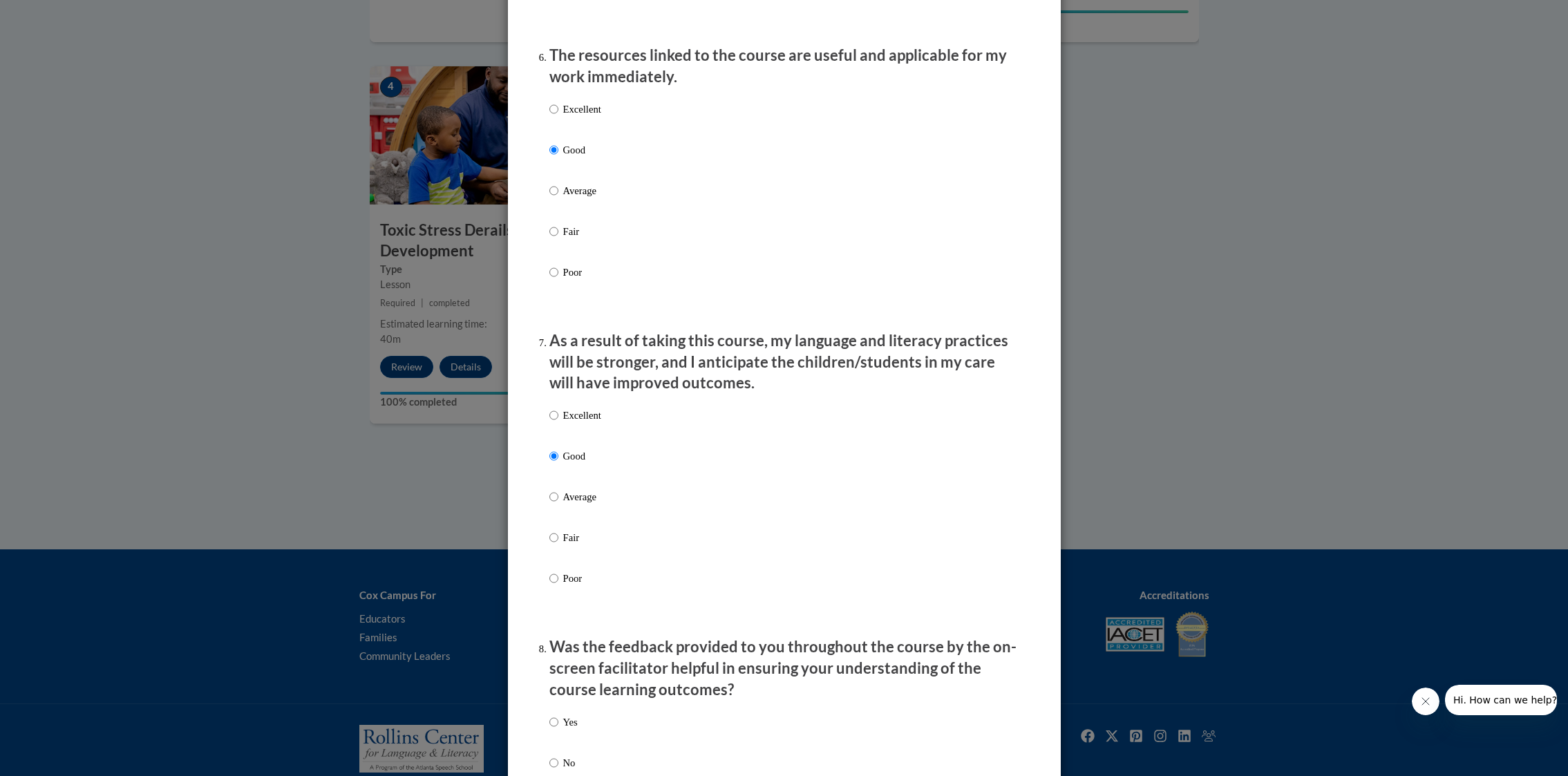
click at [587, 422] on p "Excellent" at bounding box center [582, 416] width 38 height 15
click at [558, 422] on input "Excellent" at bounding box center [554, 416] width 9 height 15
radio input "true"
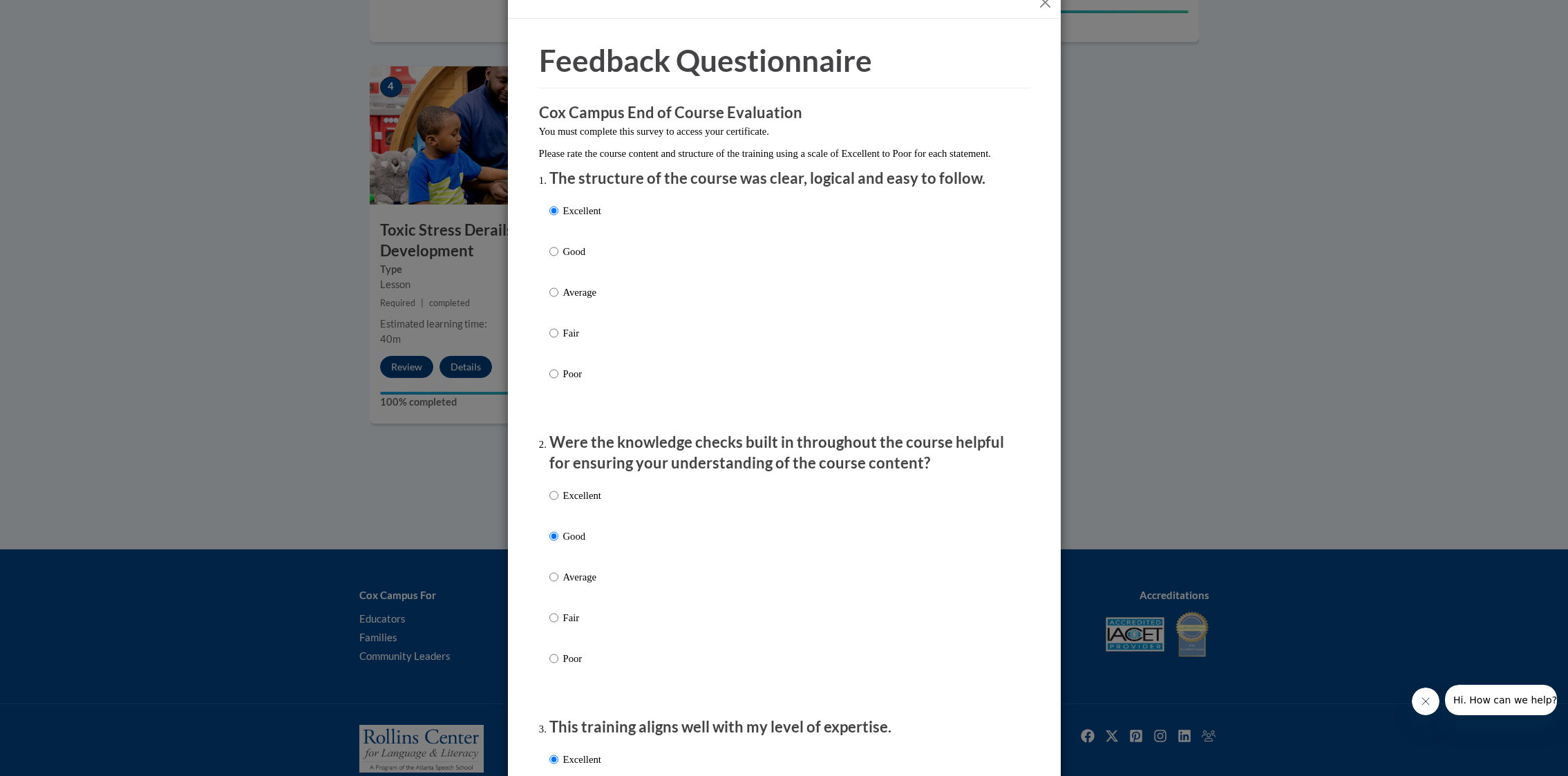
scroll to position [0, 0]
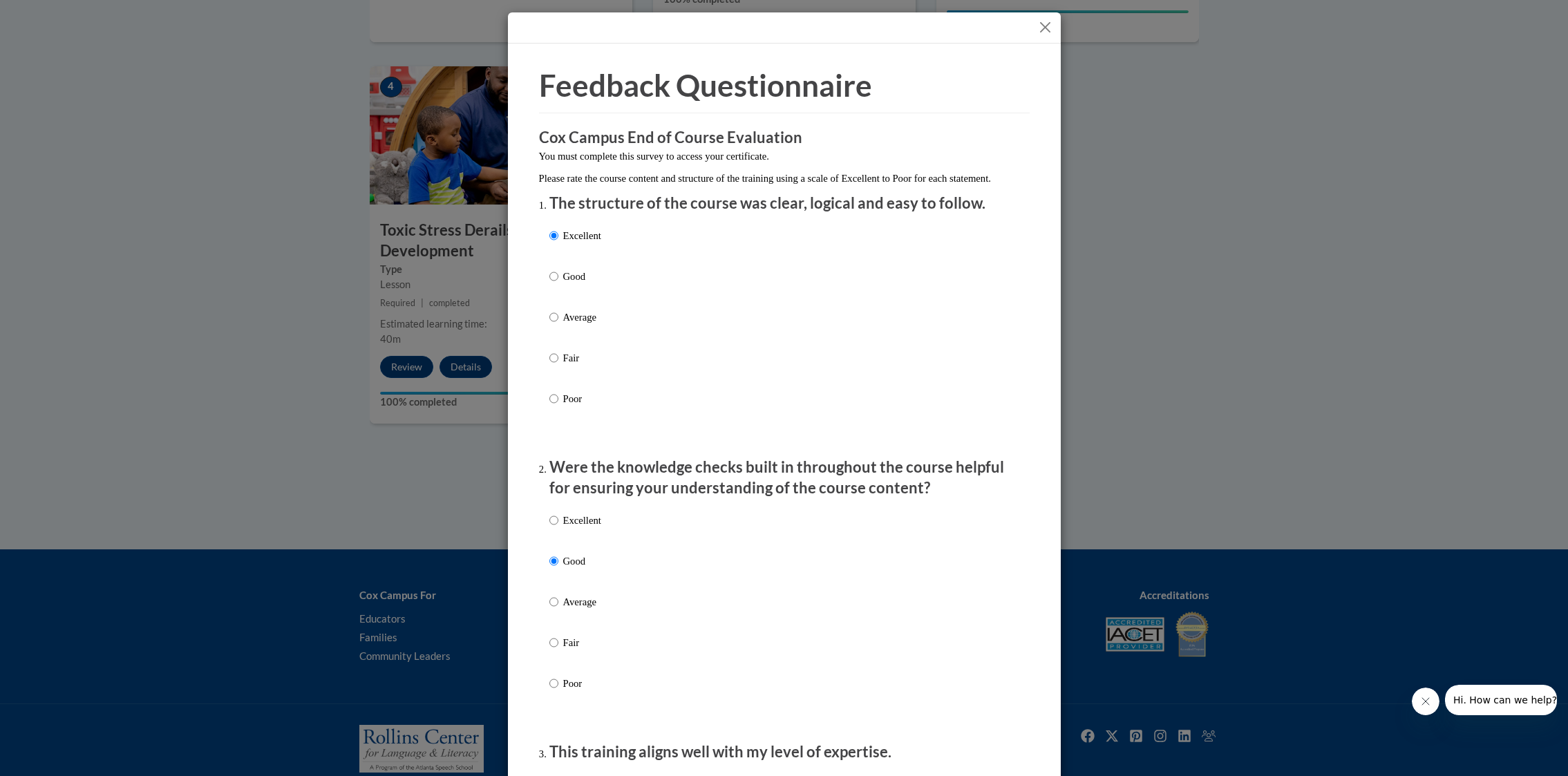
click at [1038, 20] on button "Close" at bounding box center [1045, 27] width 17 height 17
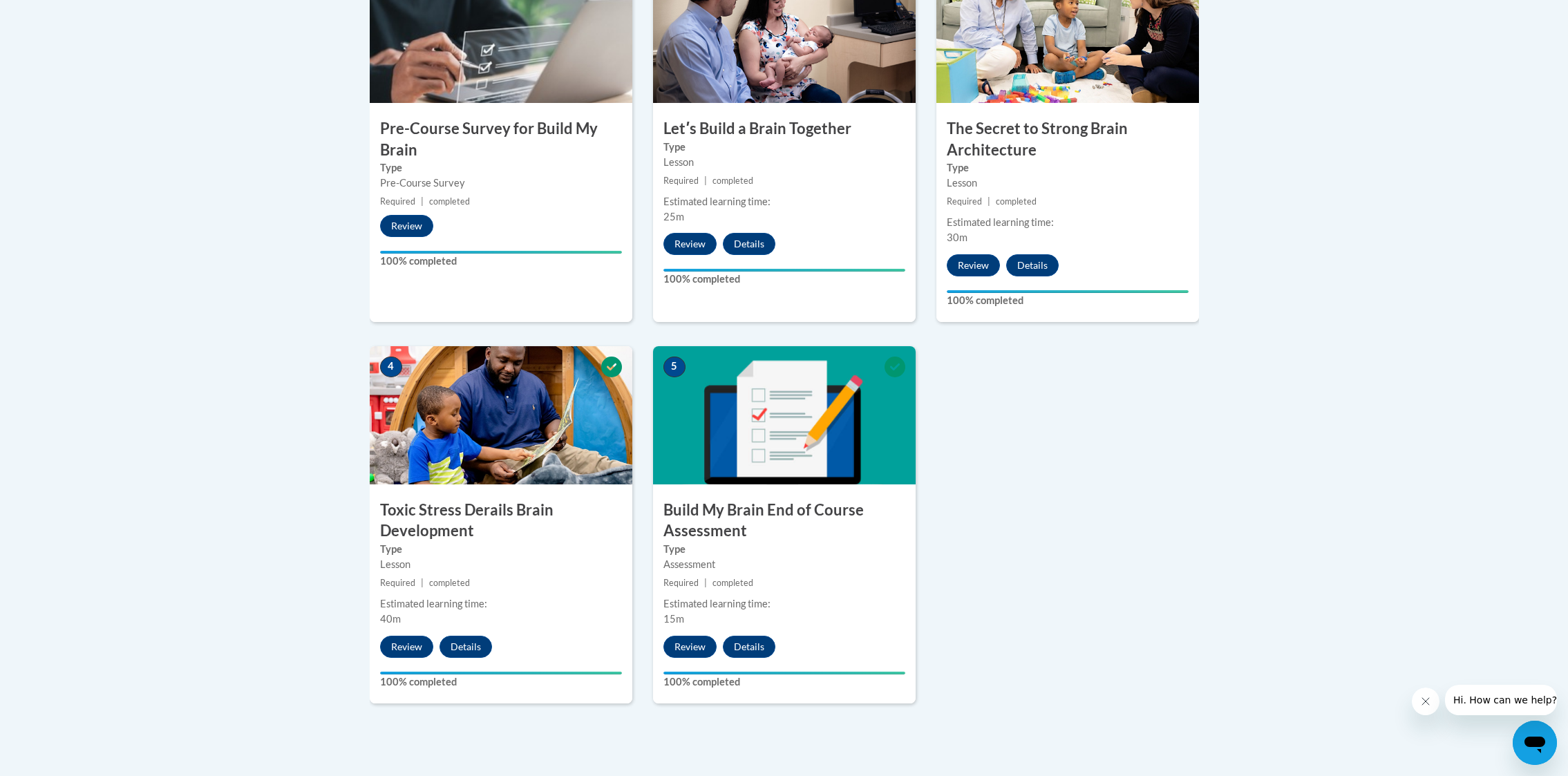
scroll to position [539, 0]
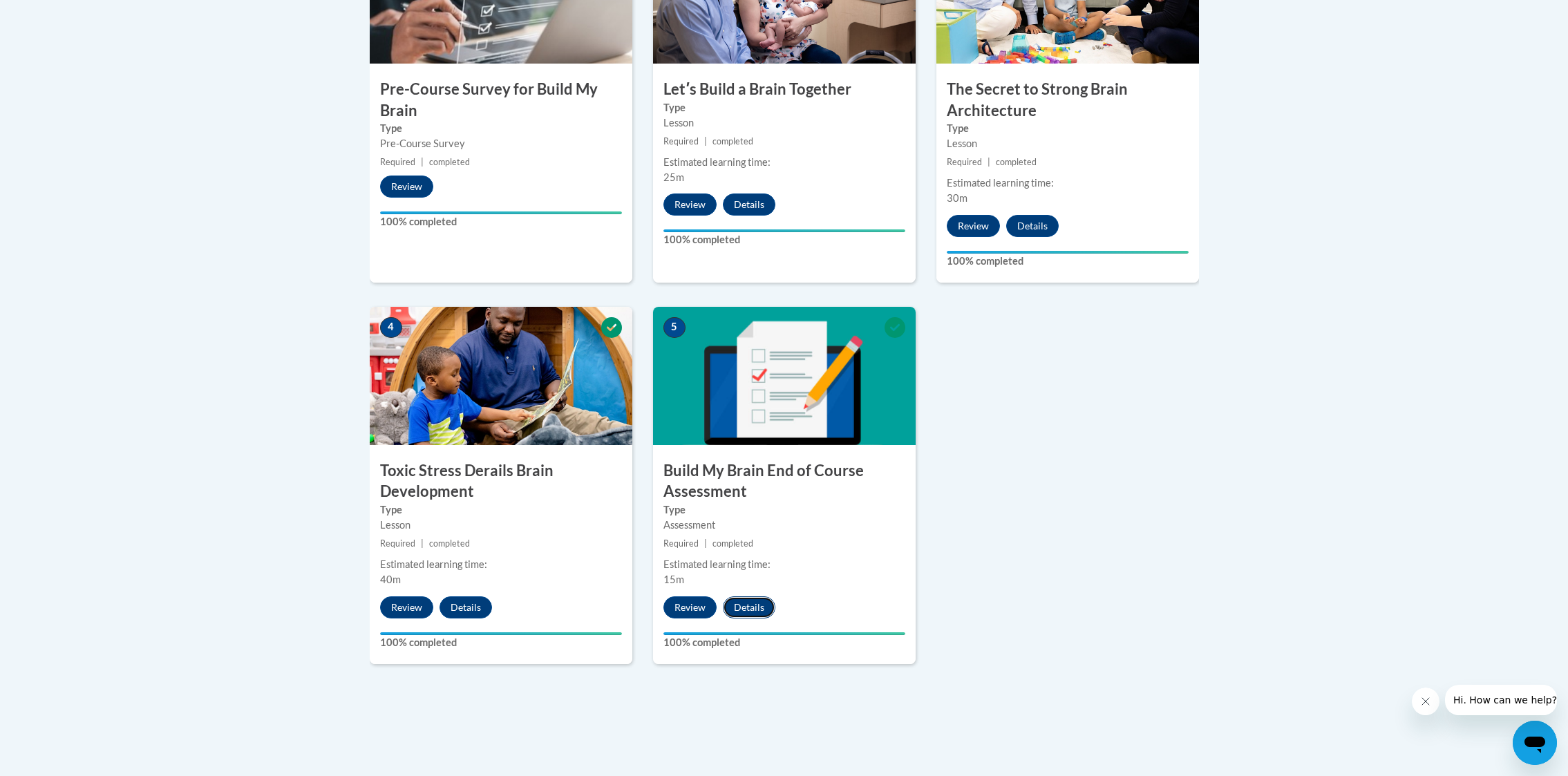
click at [757, 604] on button "Details" at bounding box center [749, 607] width 52 height 22
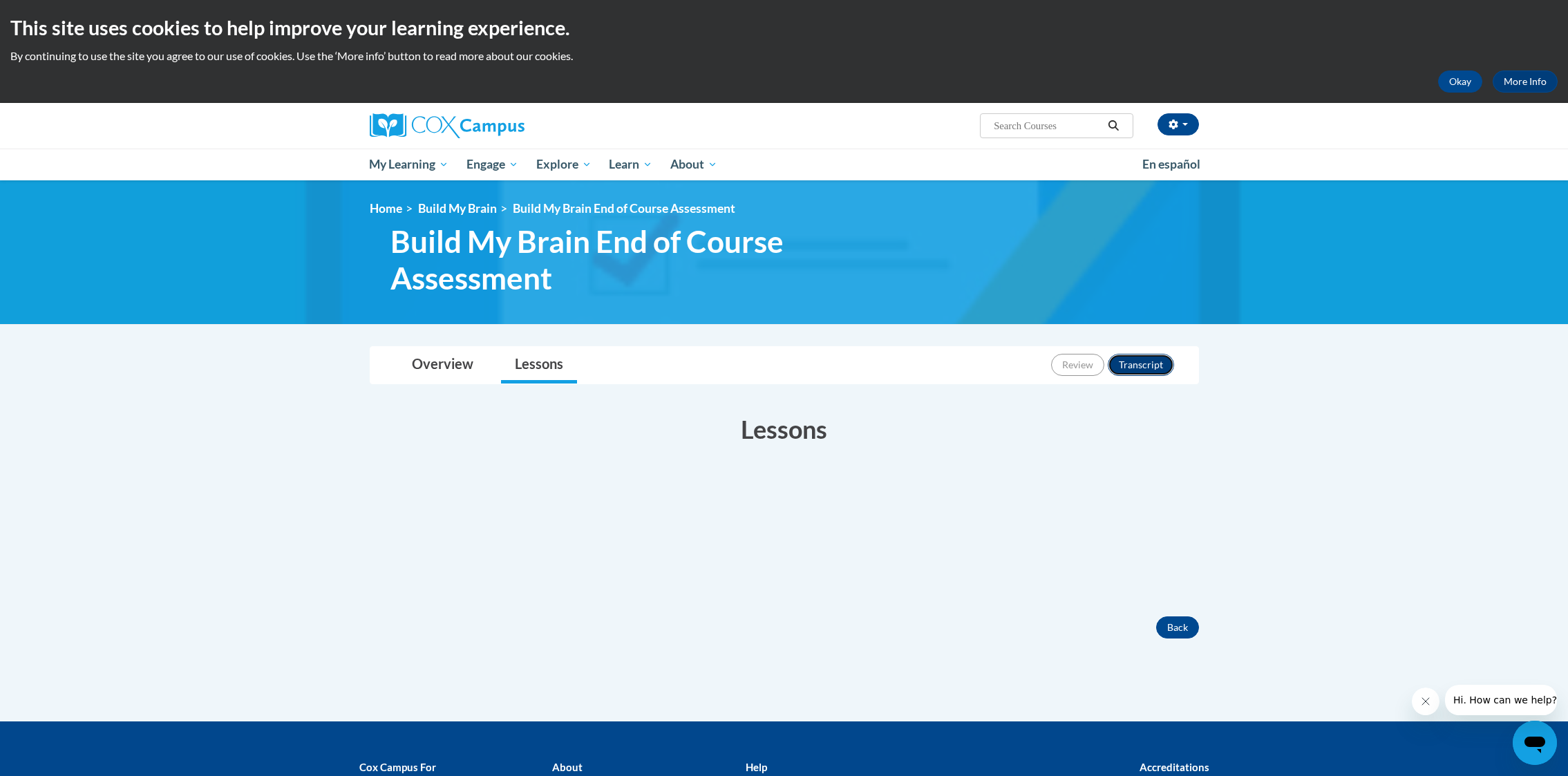
click at [1138, 368] on button "Transcript" at bounding box center [1141, 365] width 66 height 22
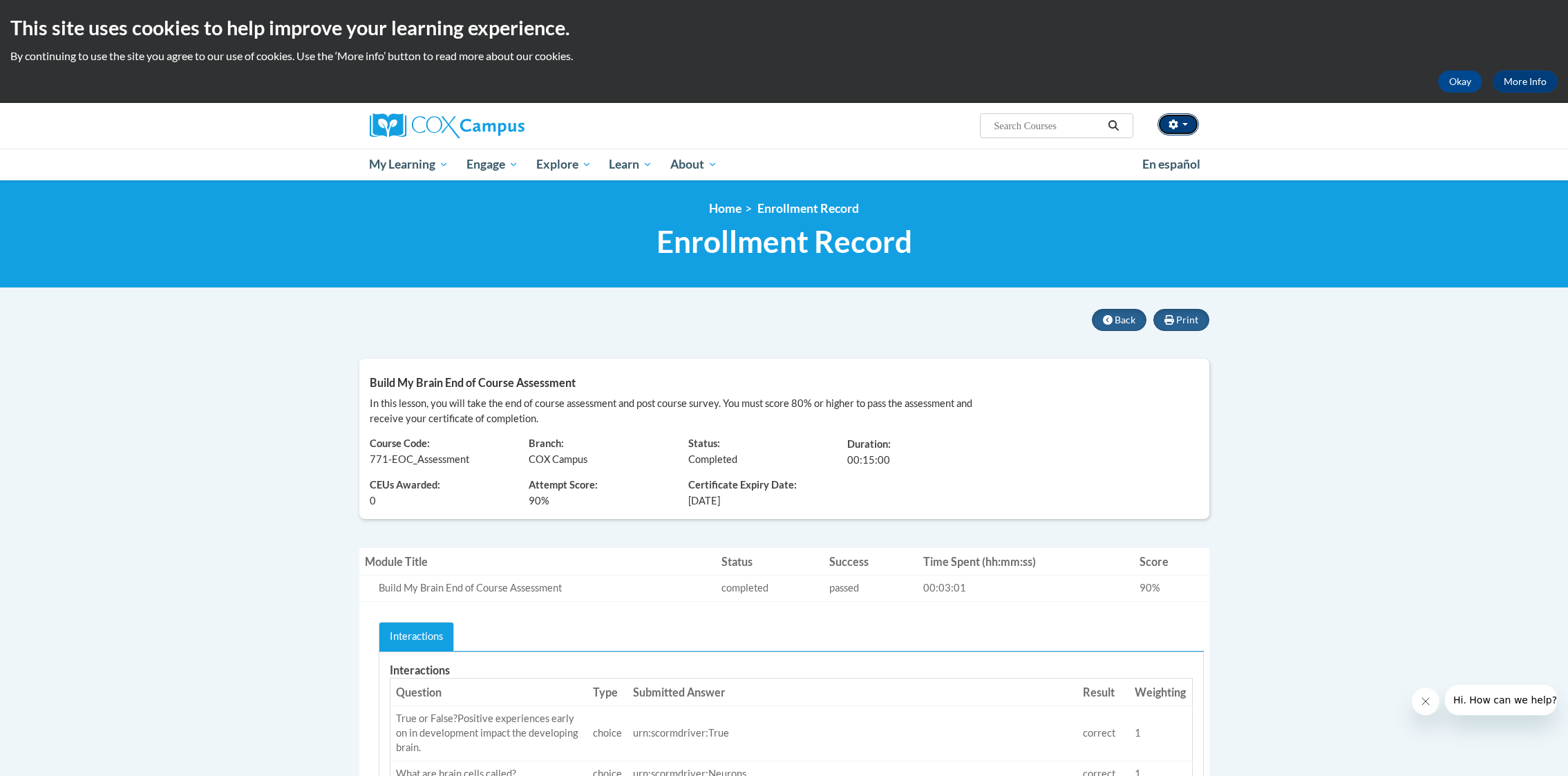
click at [1171, 126] on icon "button" at bounding box center [1173, 124] width 9 height 10
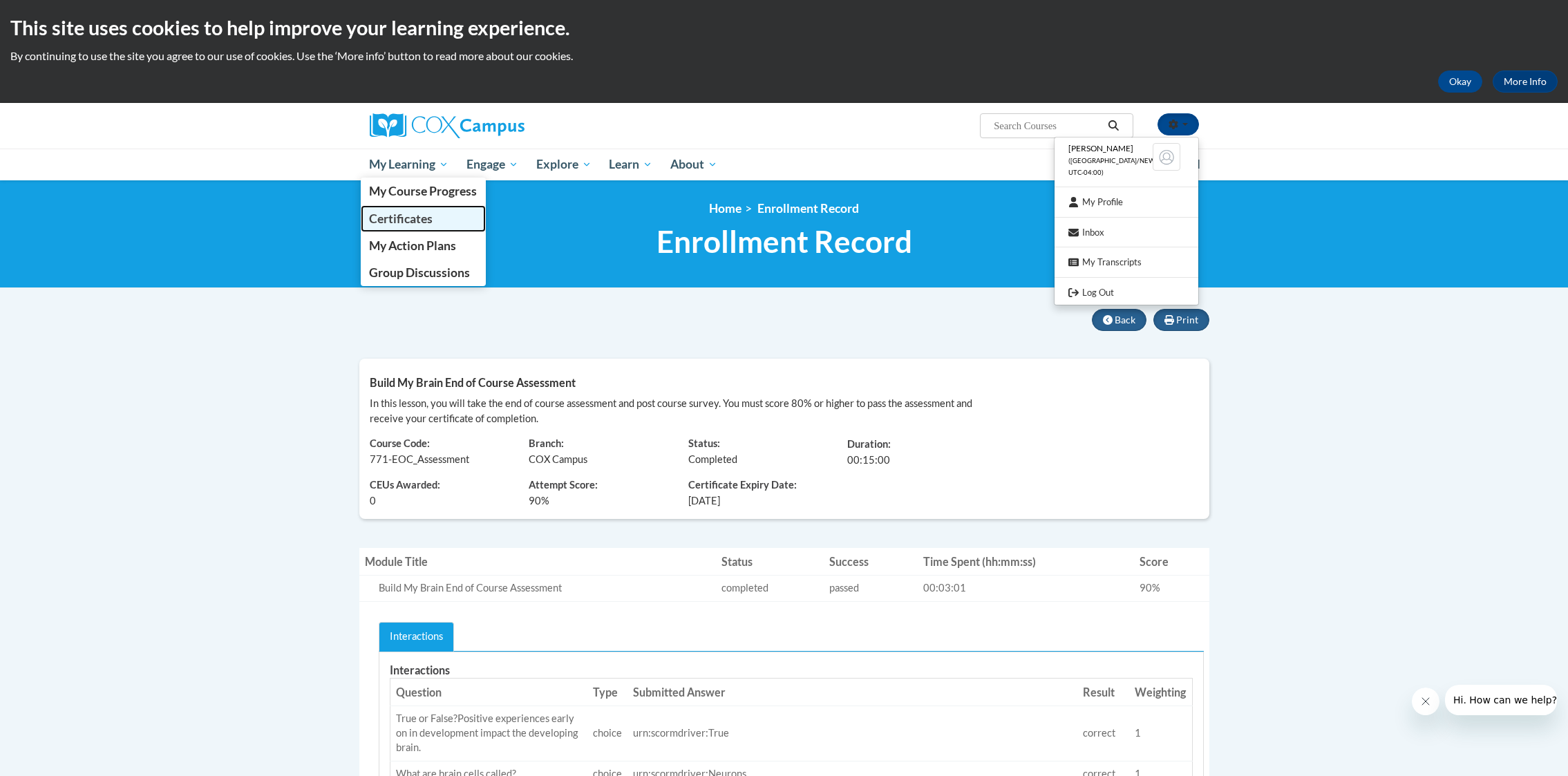
click at [406, 221] on span "Certificates" at bounding box center [400, 219] width 64 height 15
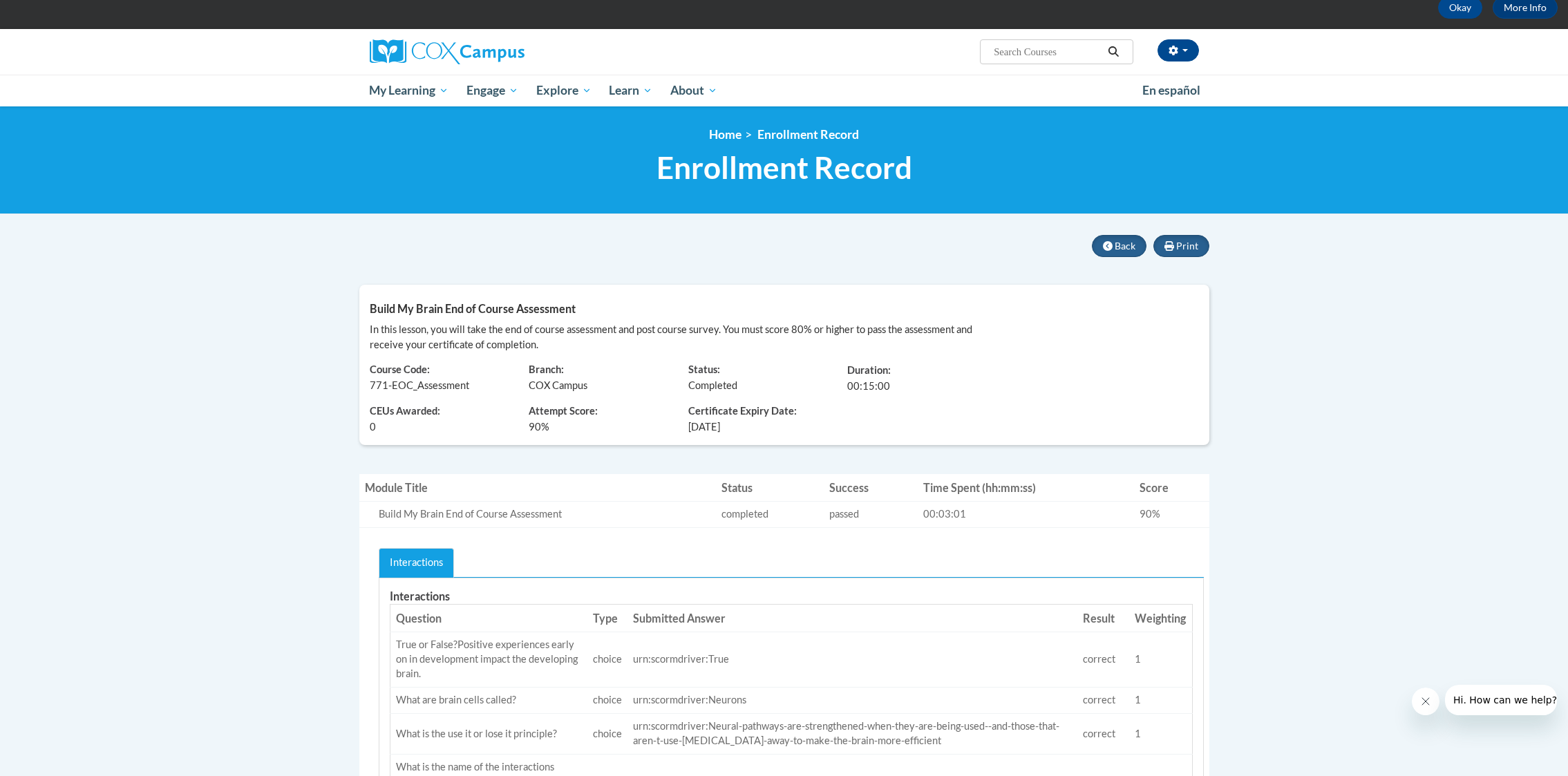
scroll to position [76, 0]
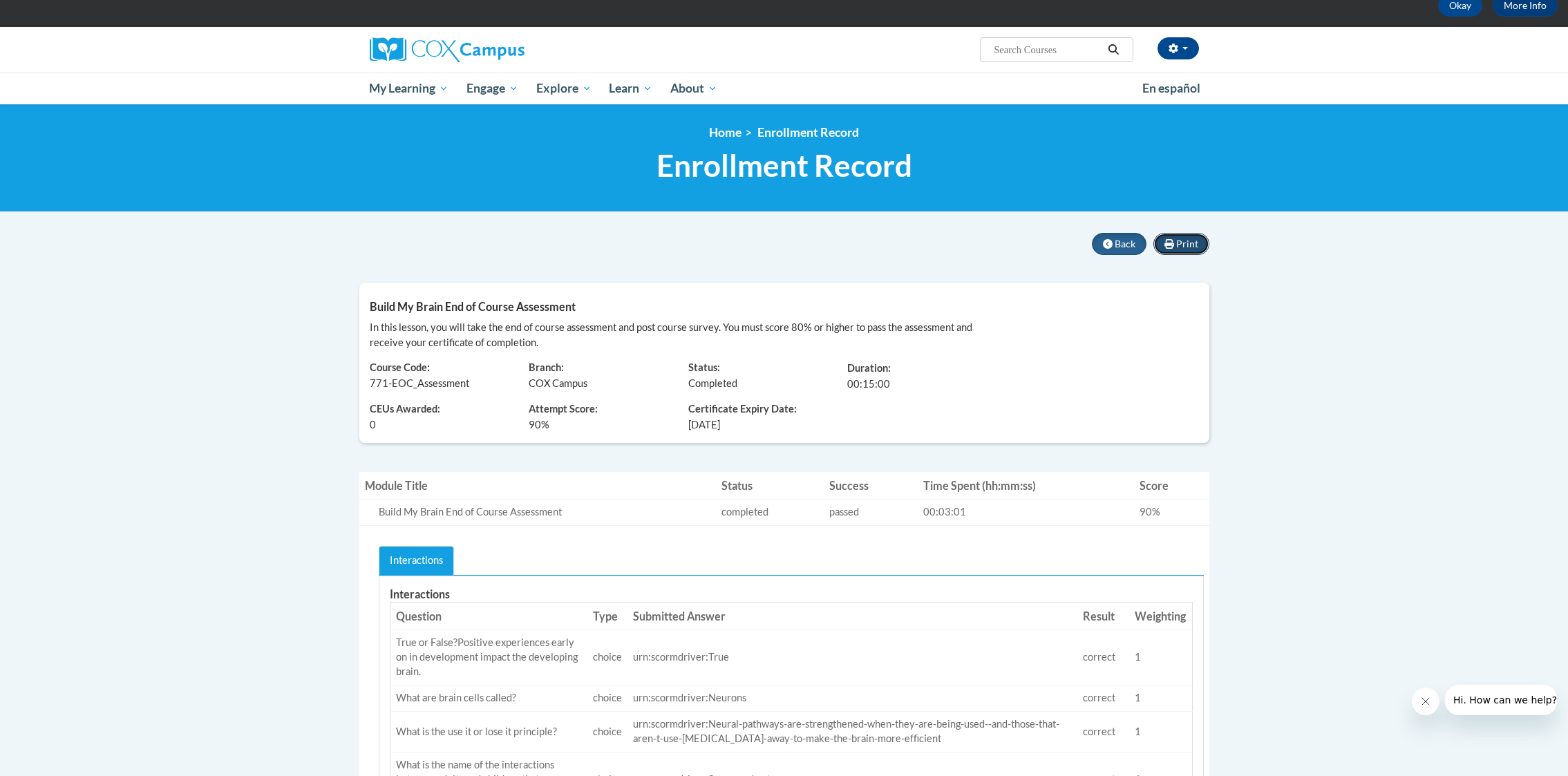
click at [1183, 250] on button "Print" at bounding box center [1181, 243] width 56 height 22
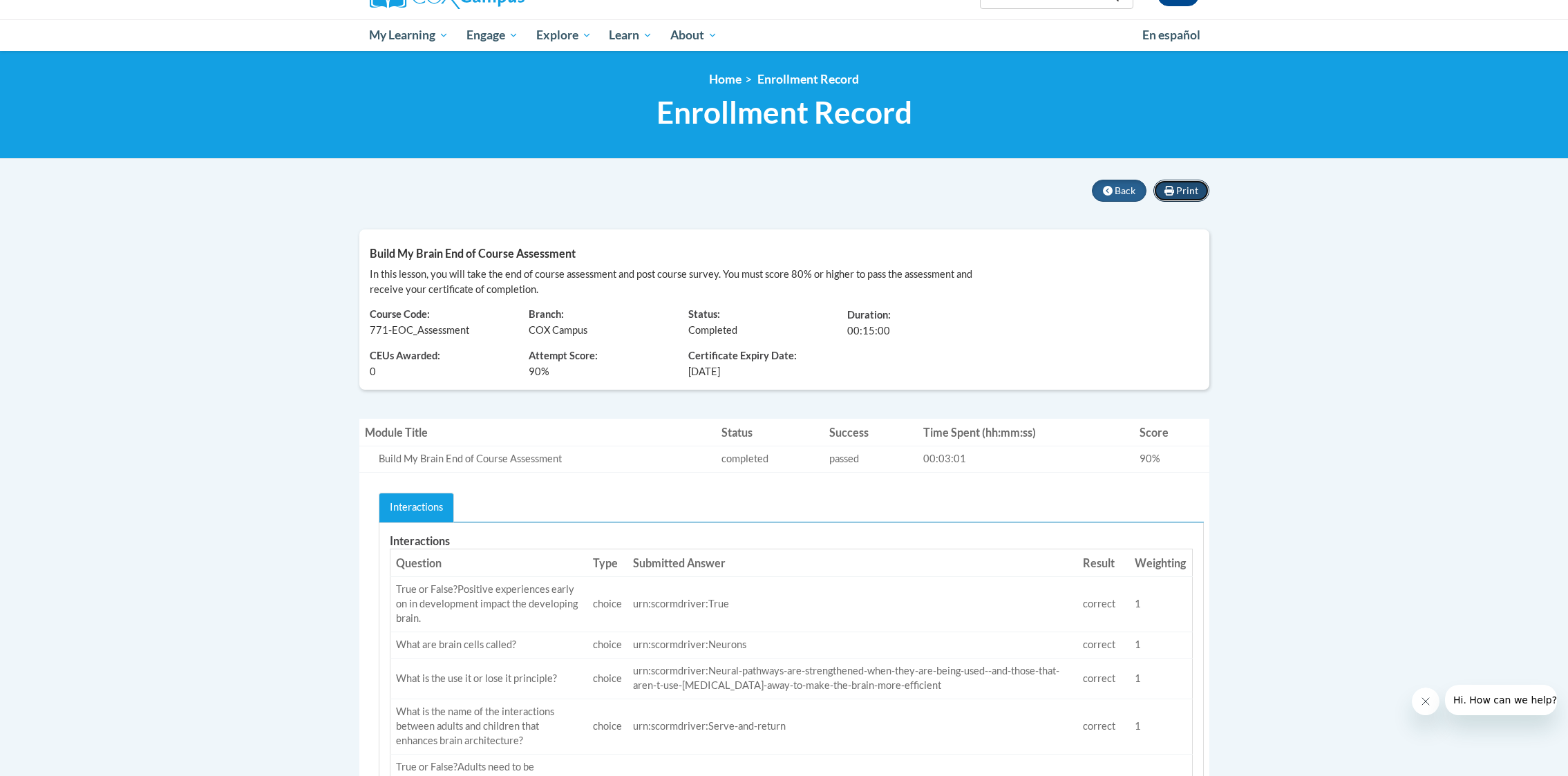
scroll to position [0, 0]
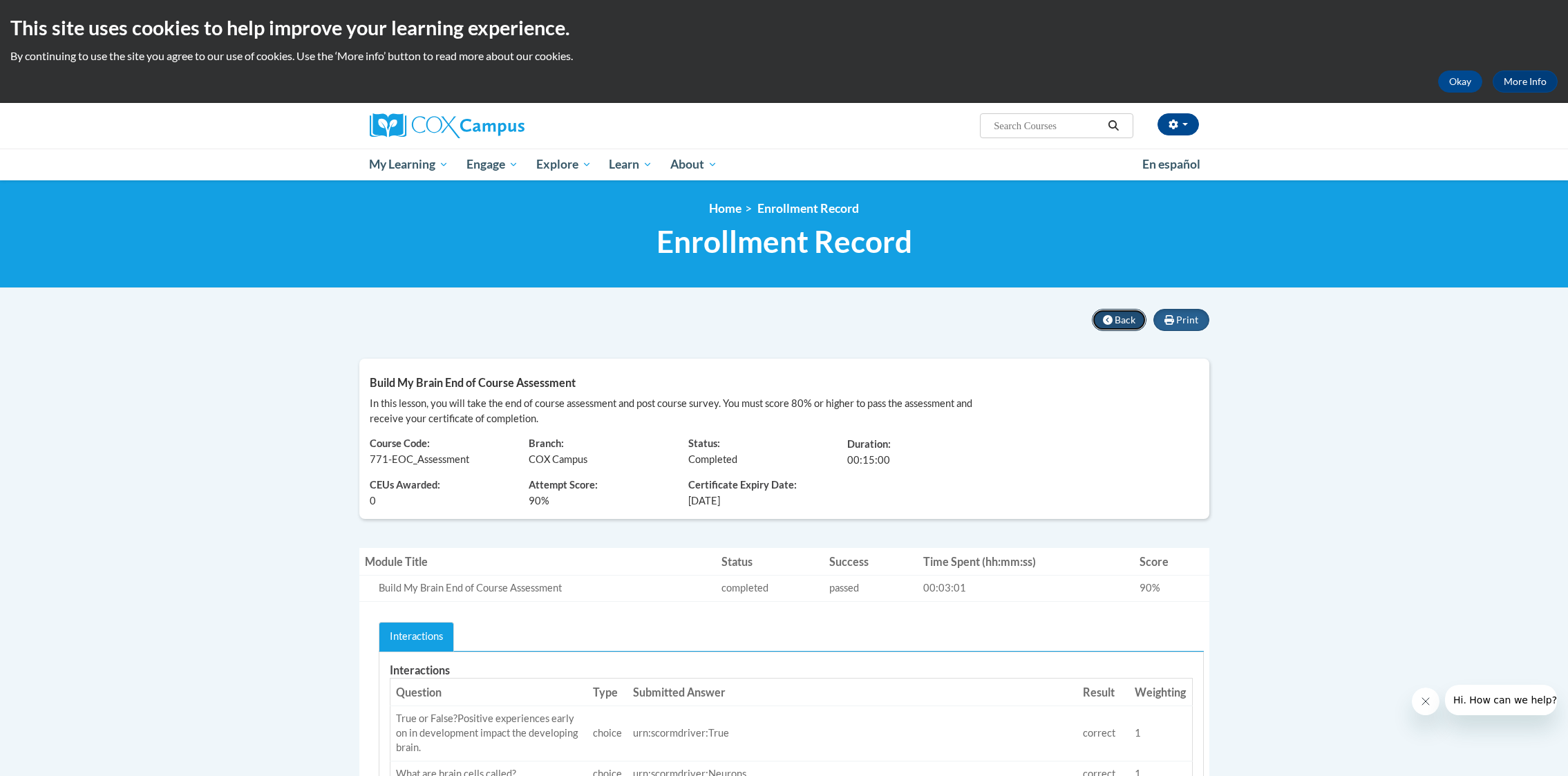
click at [1118, 324] on span "Back" at bounding box center [1125, 319] width 21 height 12
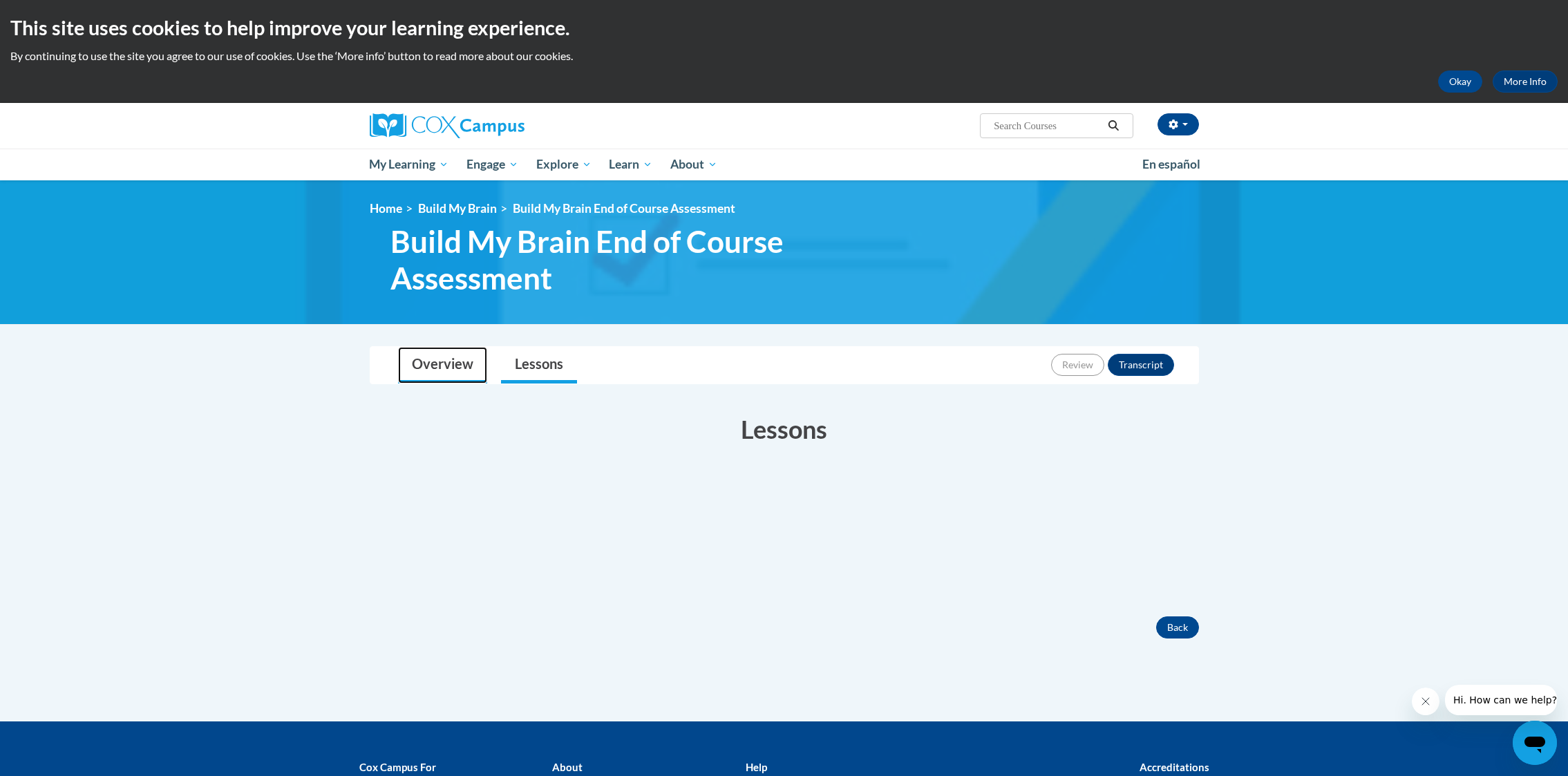
click at [440, 372] on link "Overview" at bounding box center [443, 366] width 89 height 37
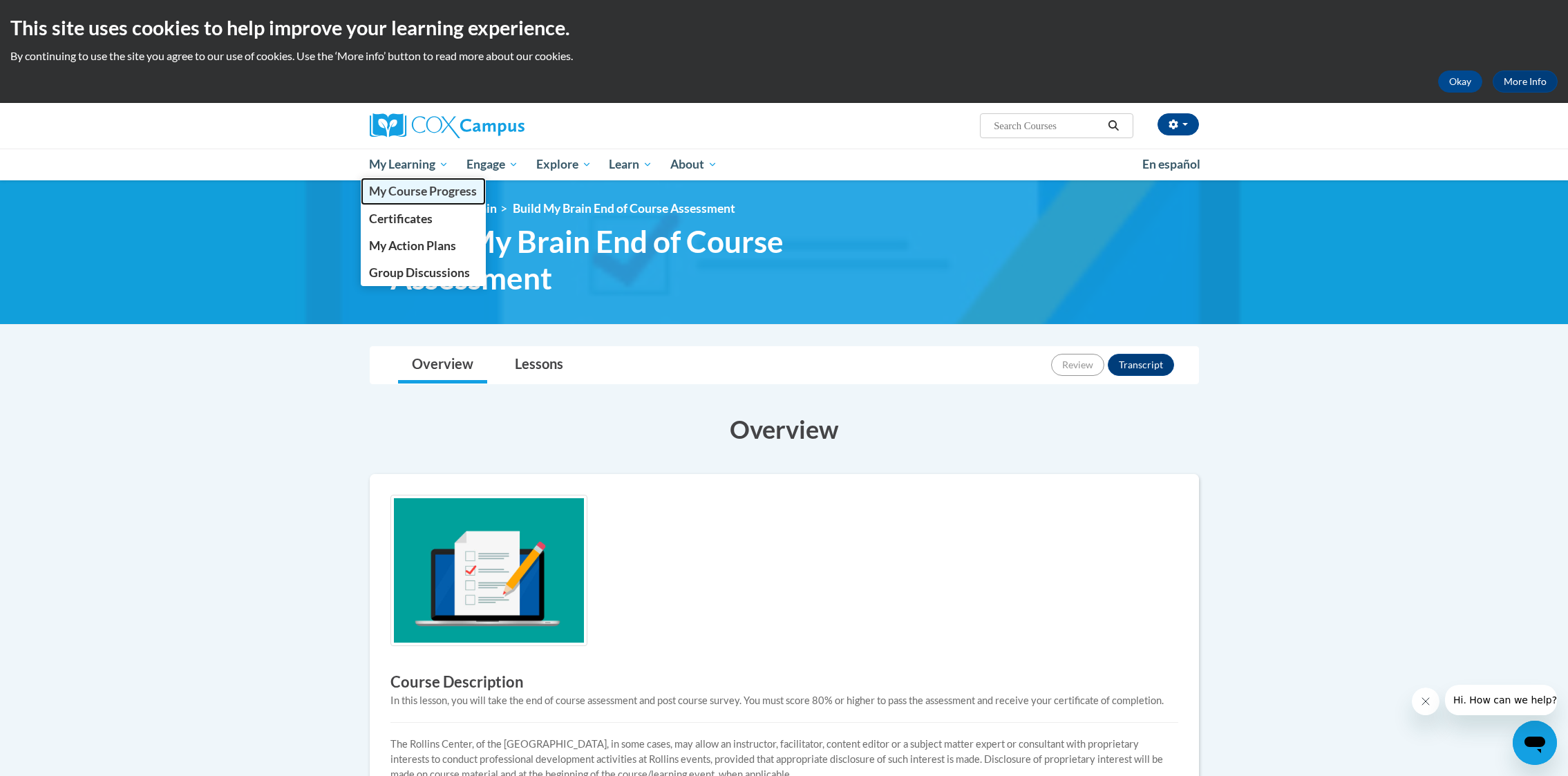
click at [424, 192] on span "My Course Progress" at bounding box center [423, 191] width 108 height 15
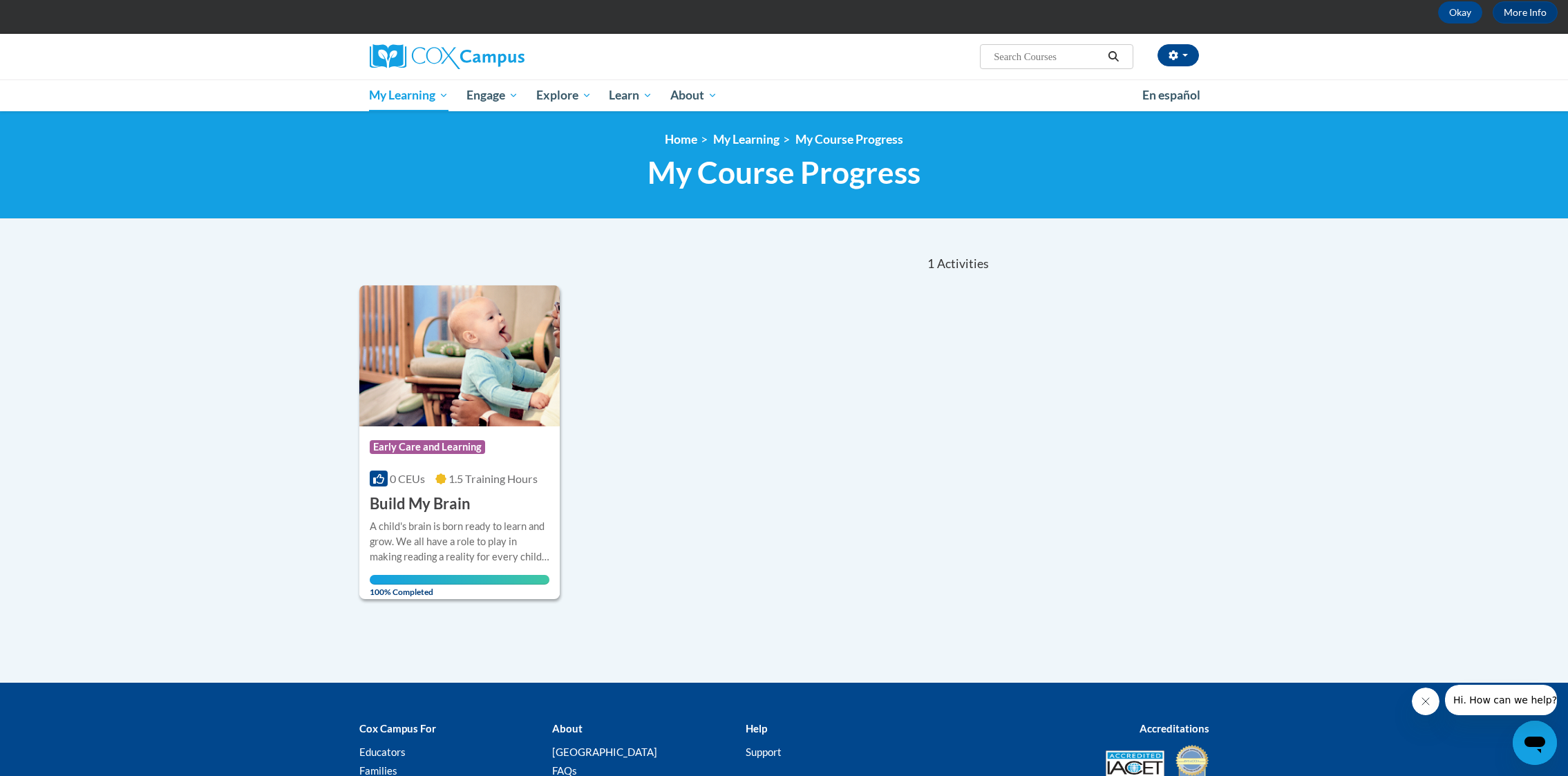
scroll to position [61, 0]
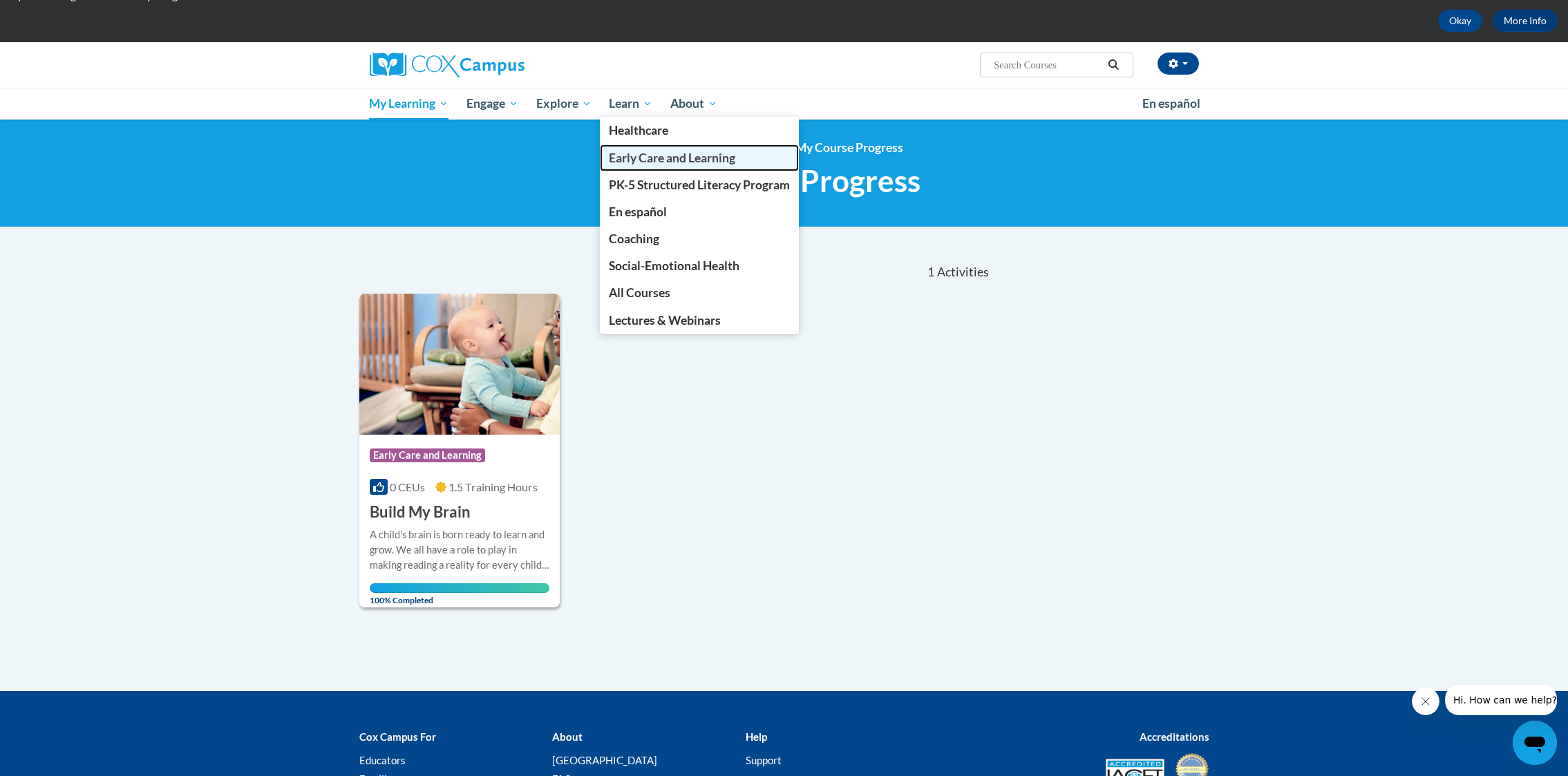
click at [637, 156] on span "Early Care and Learning" at bounding box center [672, 158] width 126 height 15
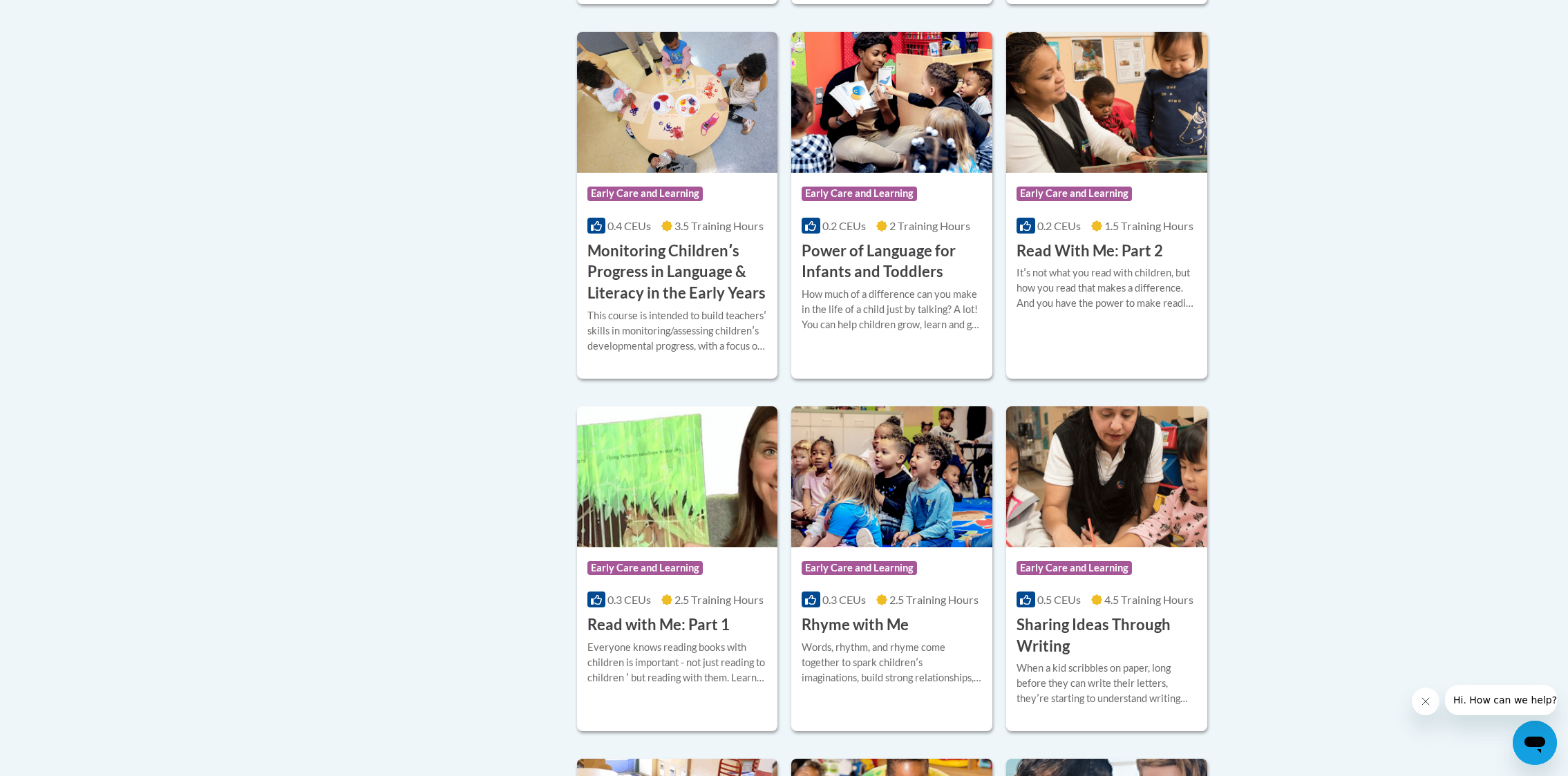
scroll to position [1283, 0]
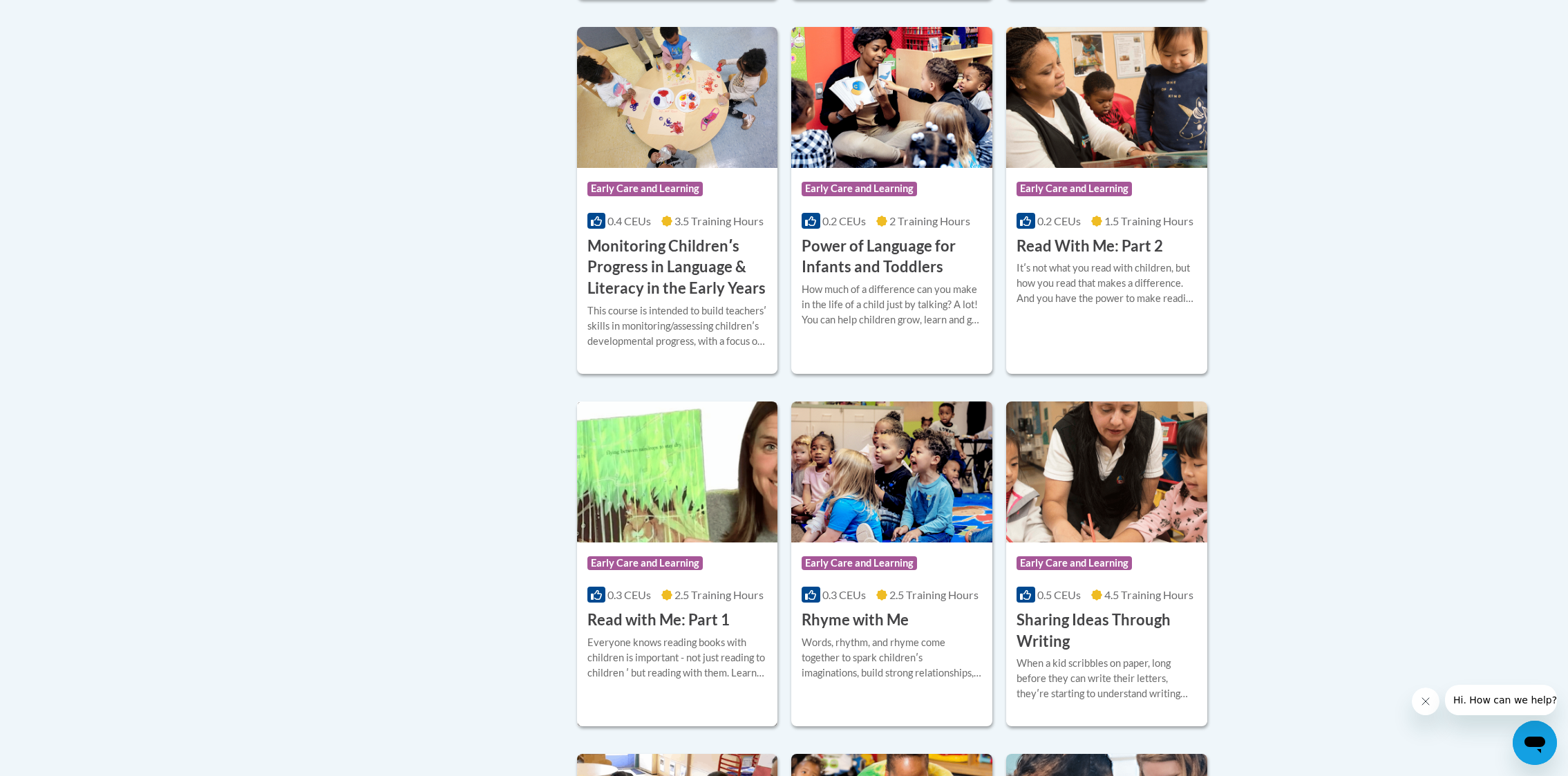
click at [630, 543] on img at bounding box center [677, 471] width 201 height 141
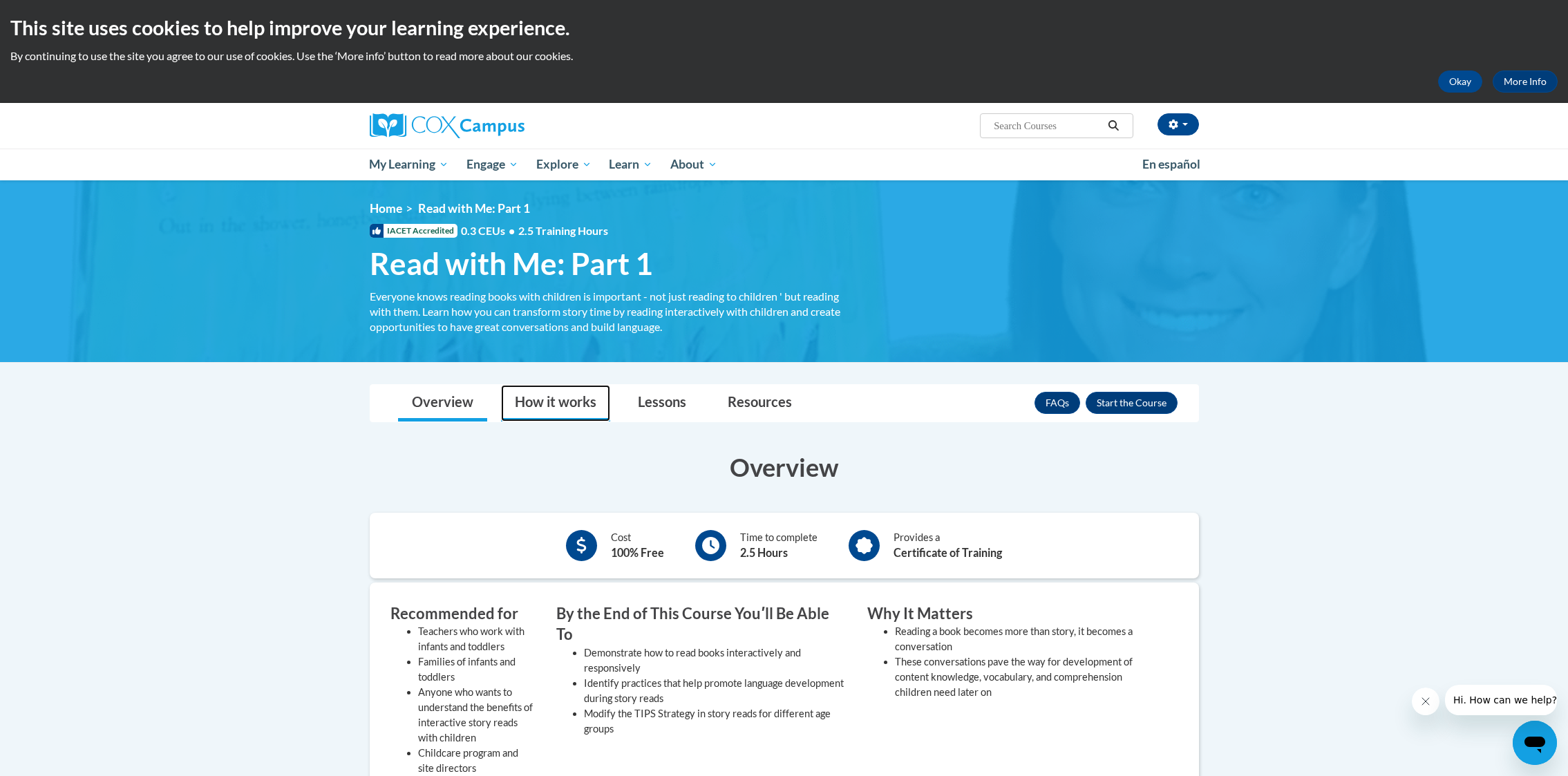
click at [576, 407] on link "How it works" at bounding box center [556, 403] width 109 height 37
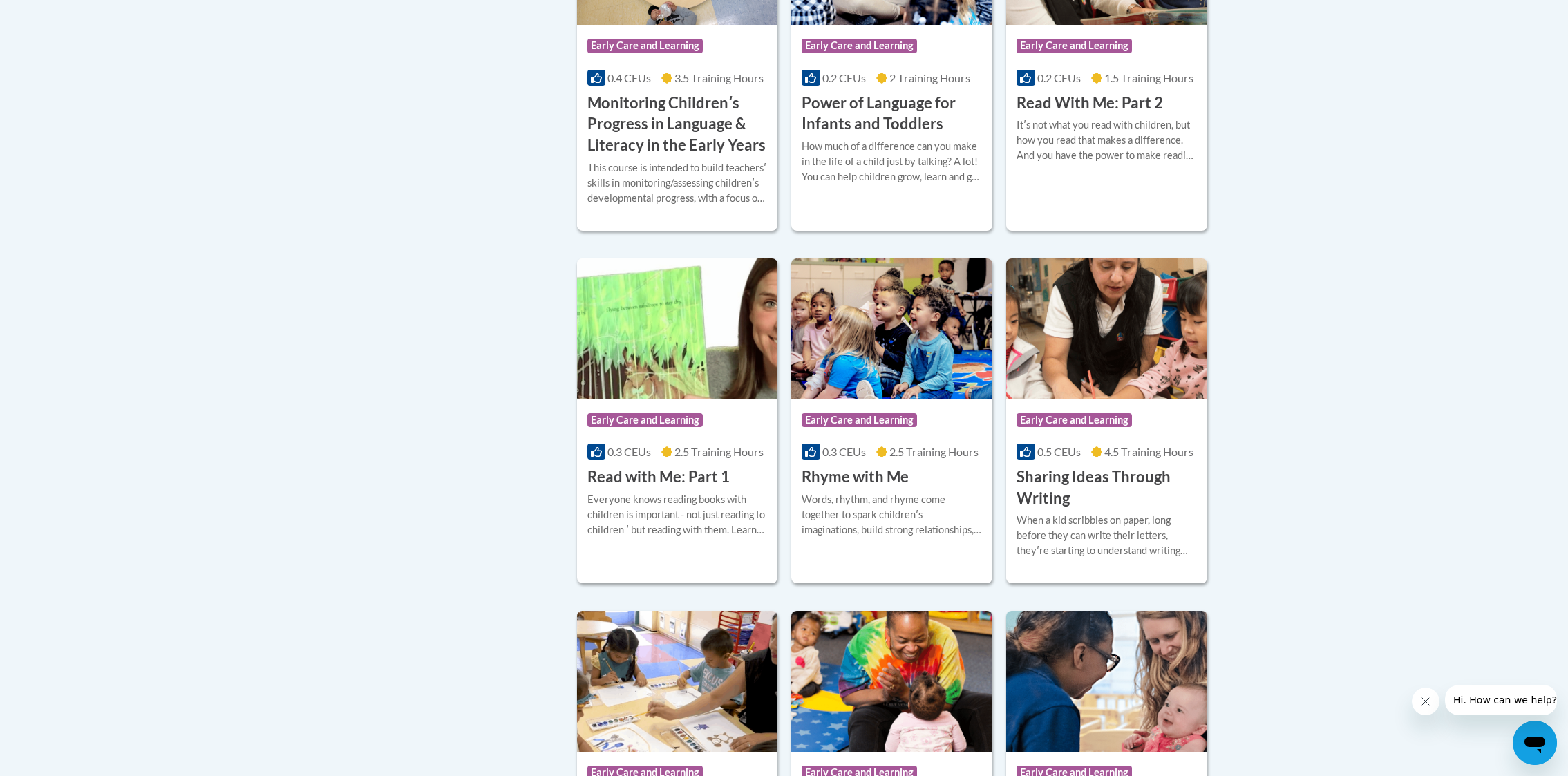
scroll to position [1437, 0]
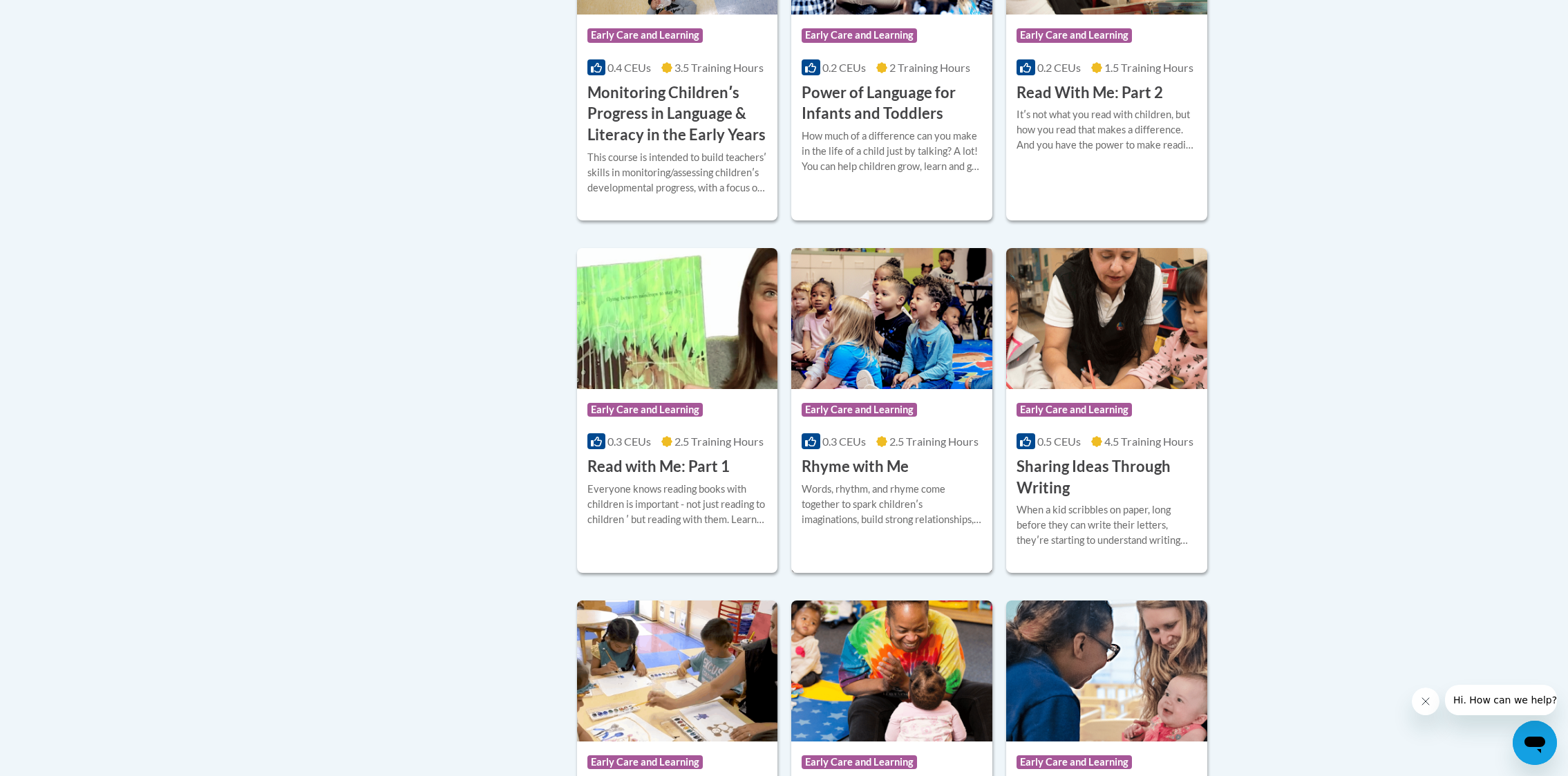
click at [899, 381] on img at bounding box center [891, 318] width 201 height 141
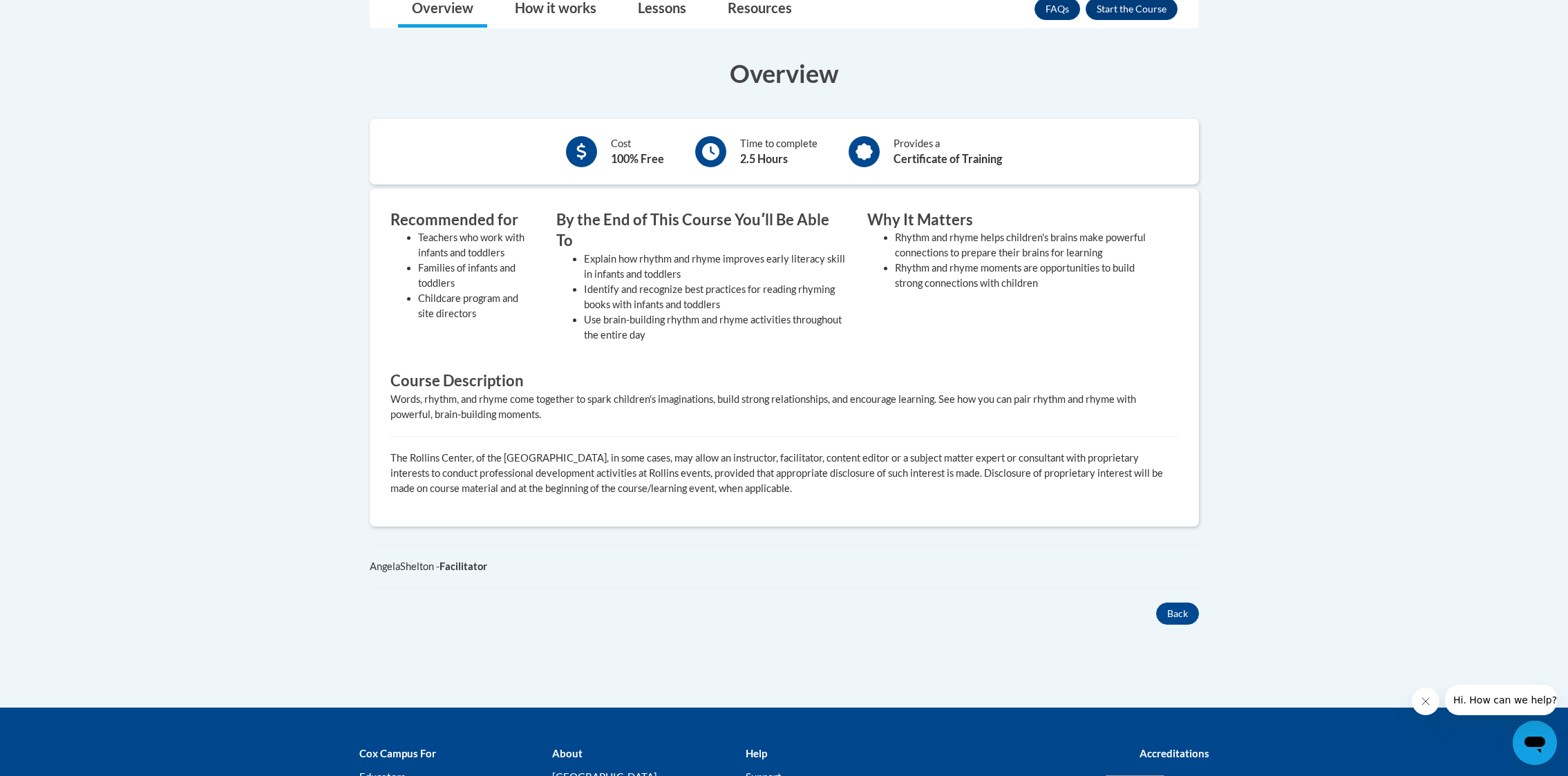
scroll to position [398, 0]
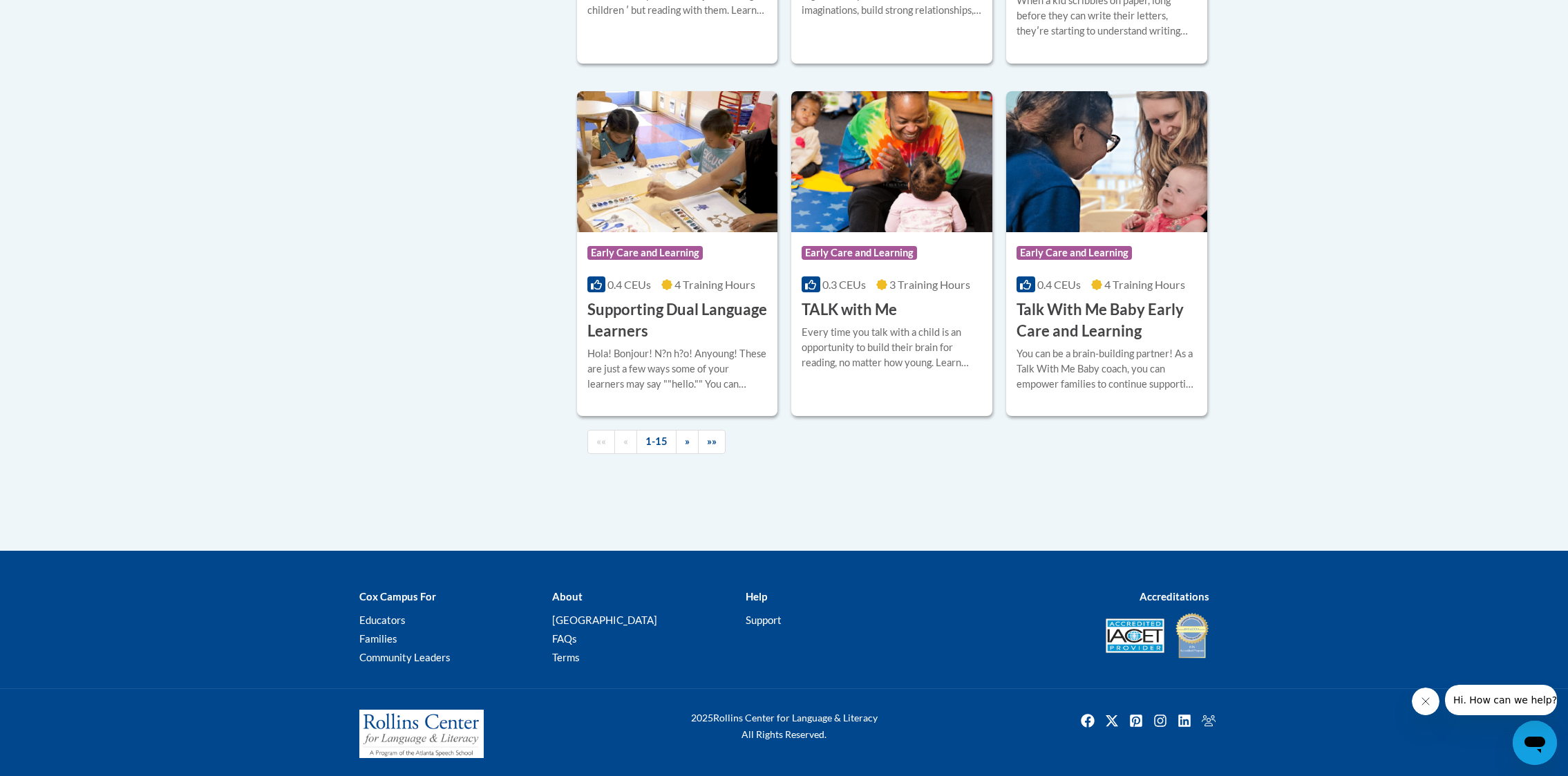
scroll to position [1948, 0]
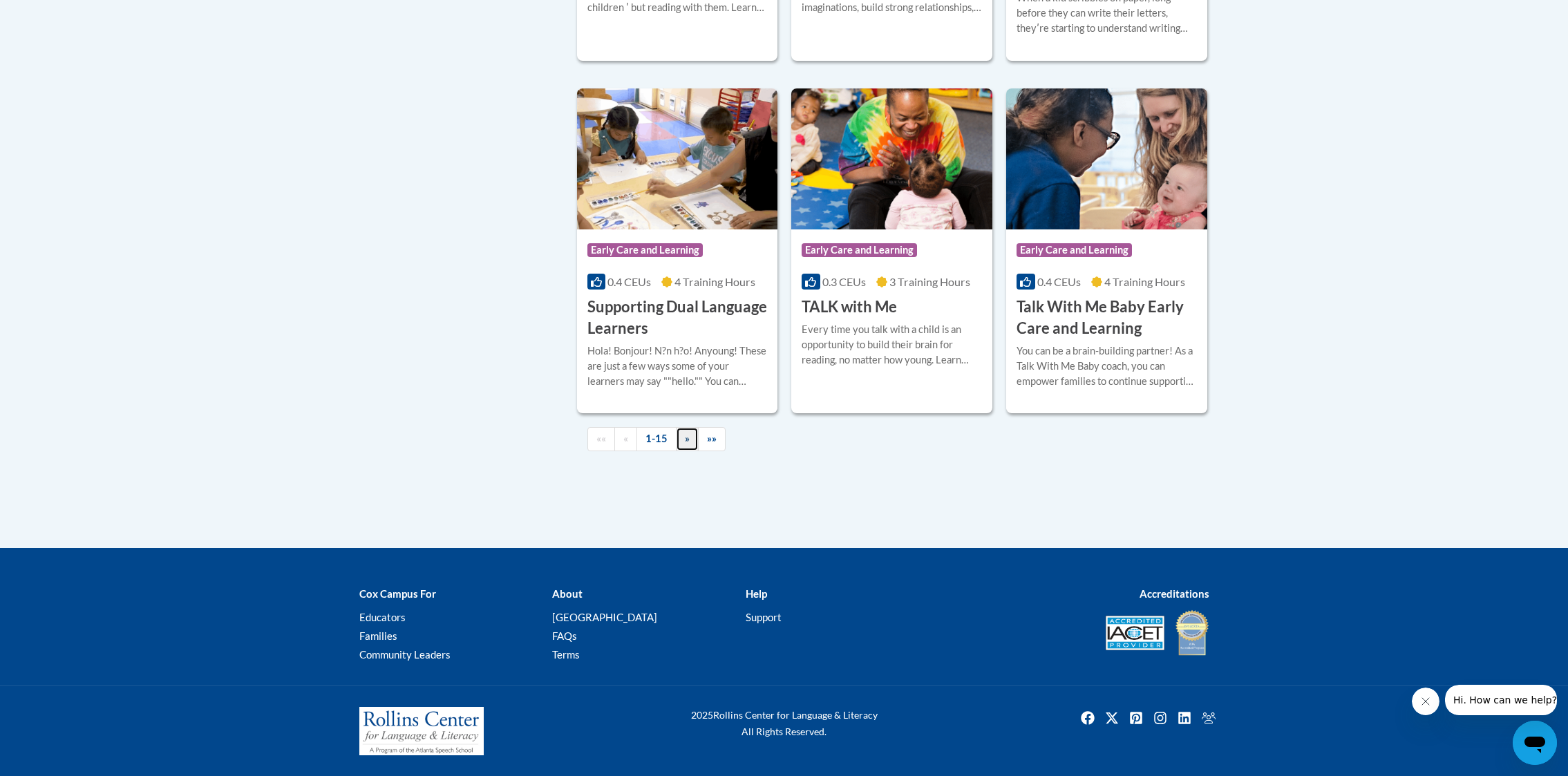
click at [690, 451] on link "»" at bounding box center [687, 439] width 23 height 24
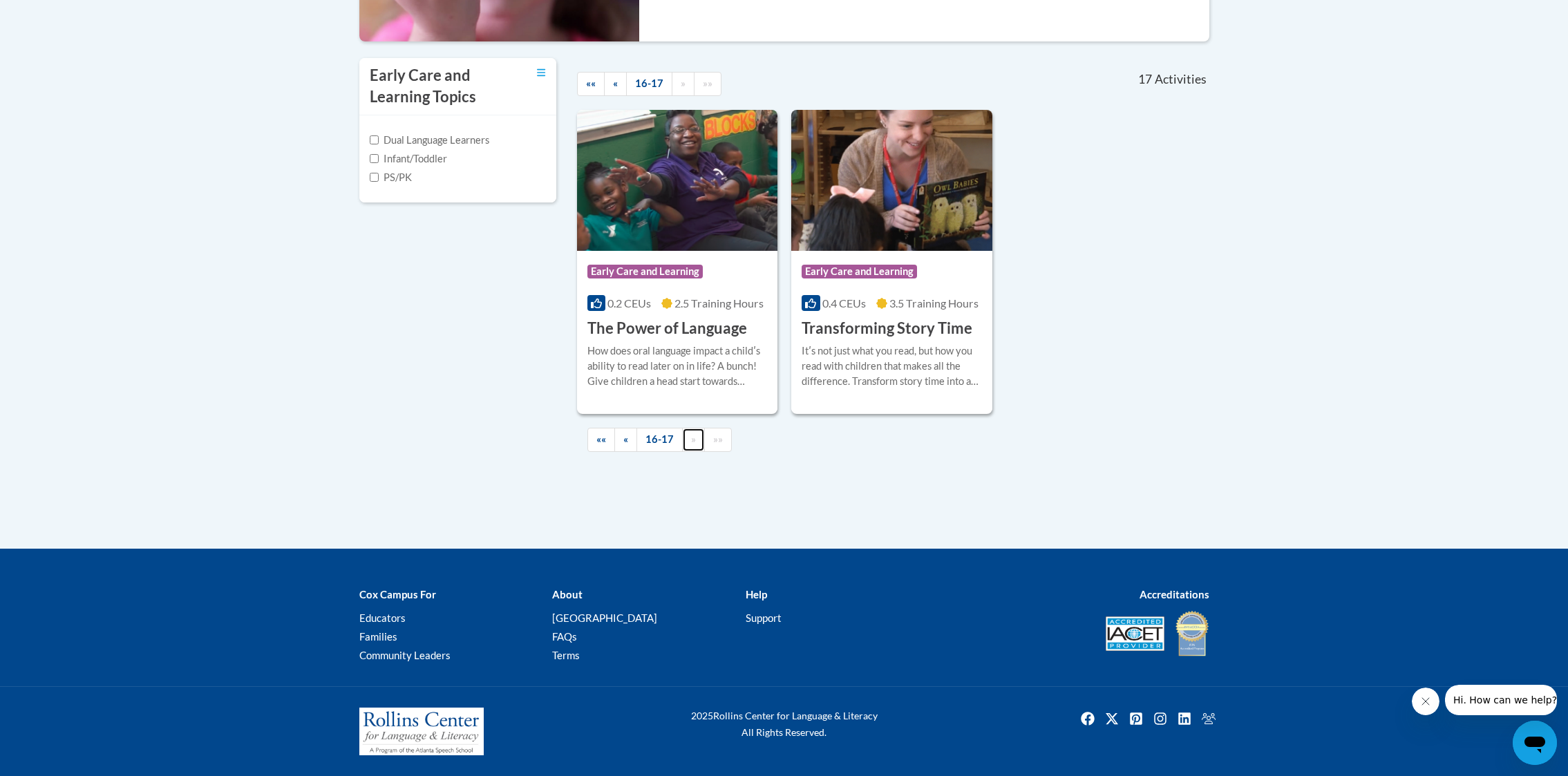
scroll to position [430, 0]
click at [827, 226] on img at bounding box center [891, 181] width 201 height 141
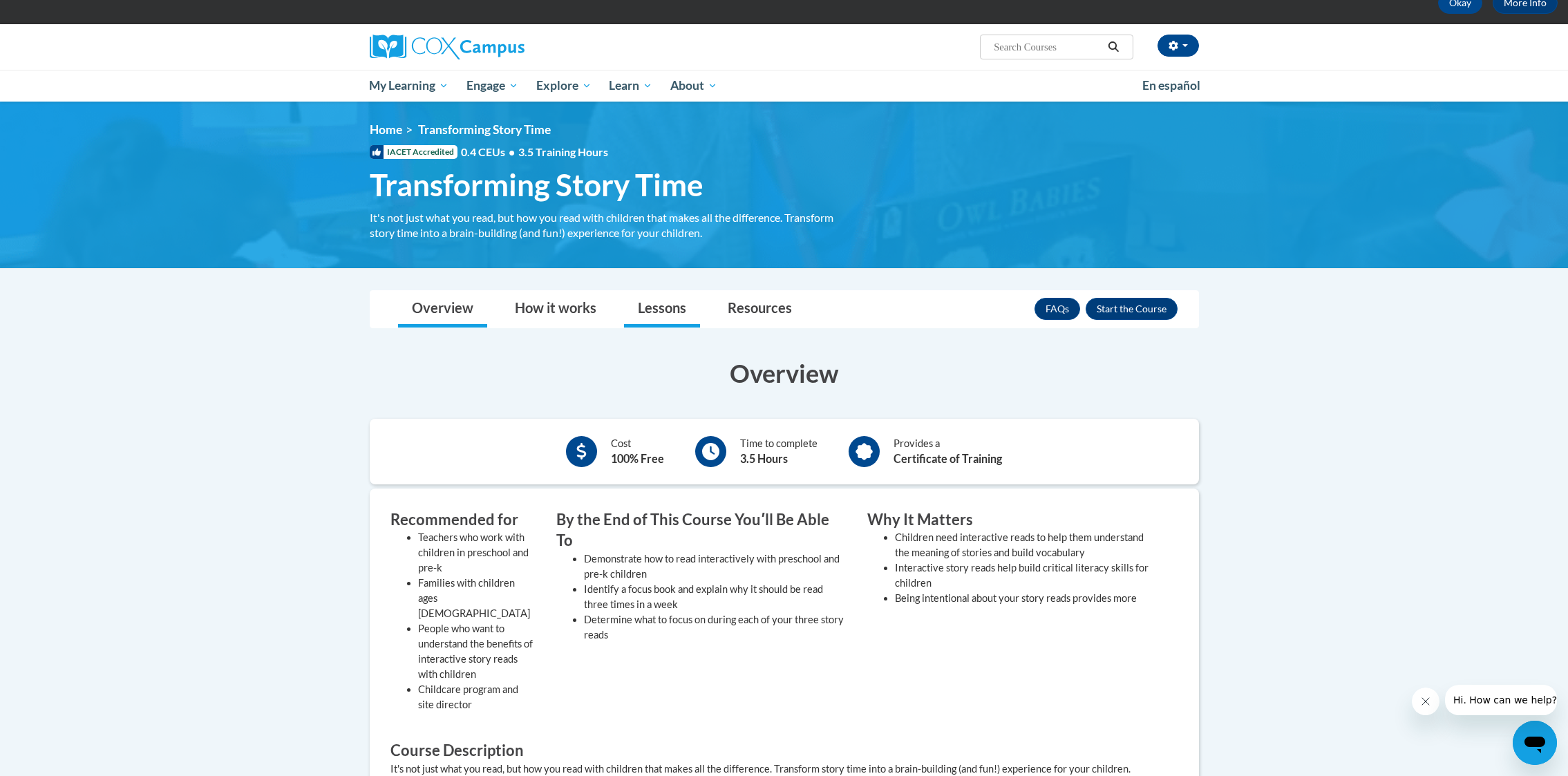
scroll to position [78, 0]
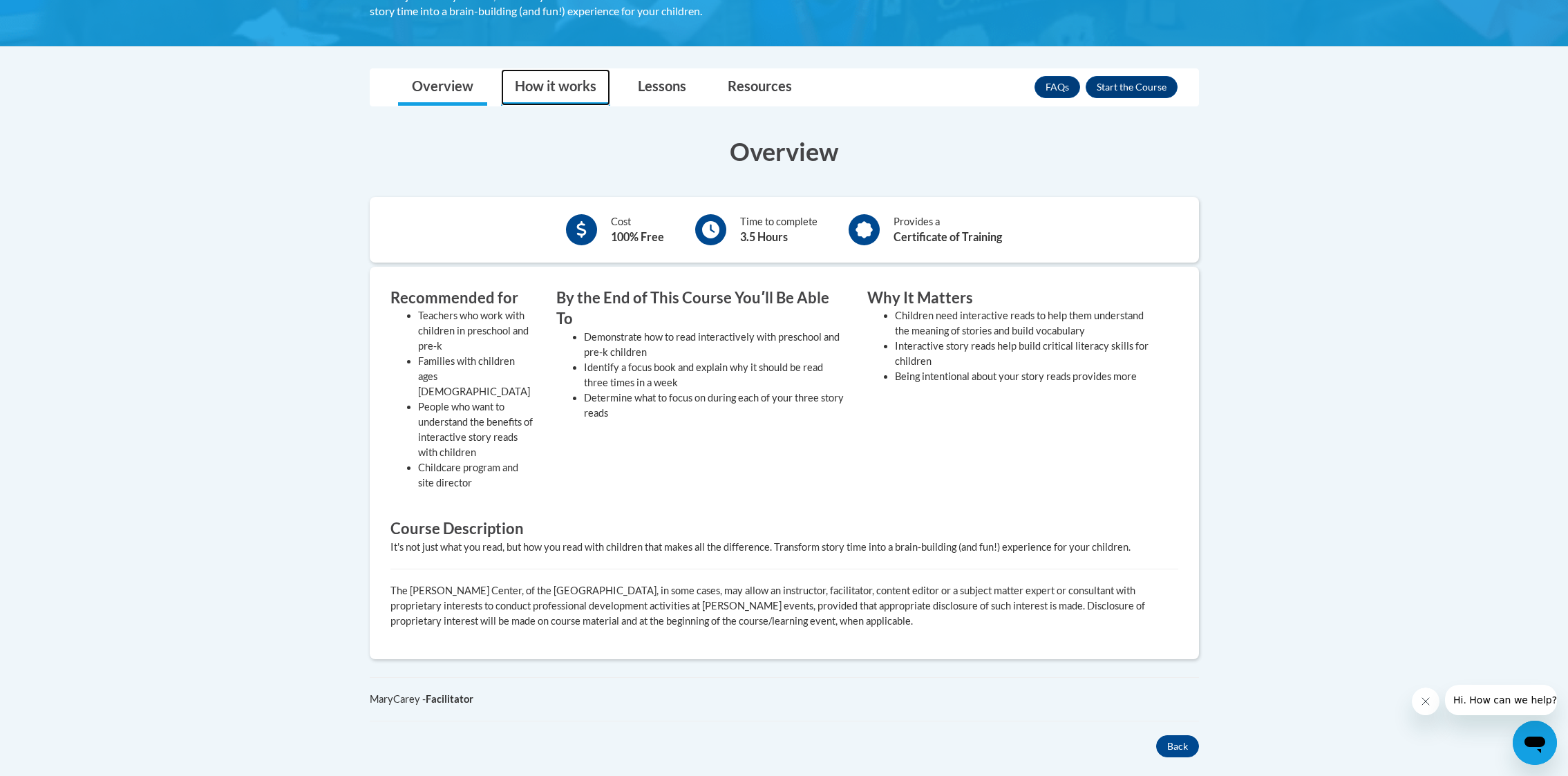
click at [548, 96] on link "How it works" at bounding box center [556, 88] width 109 height 37
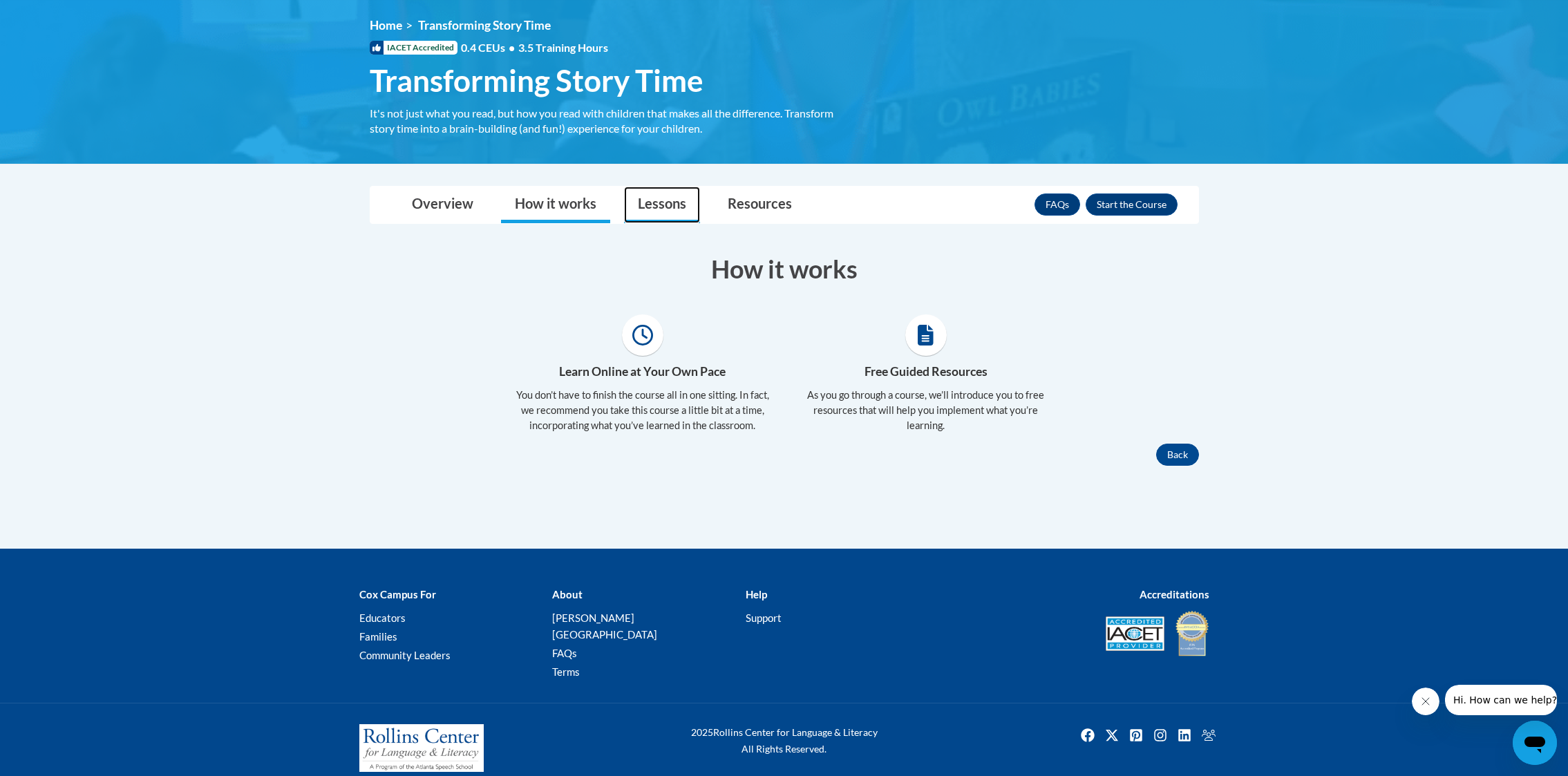
click at [660, 206] on link "Lessons" at bounding box center [662, 205] width 76 height 37
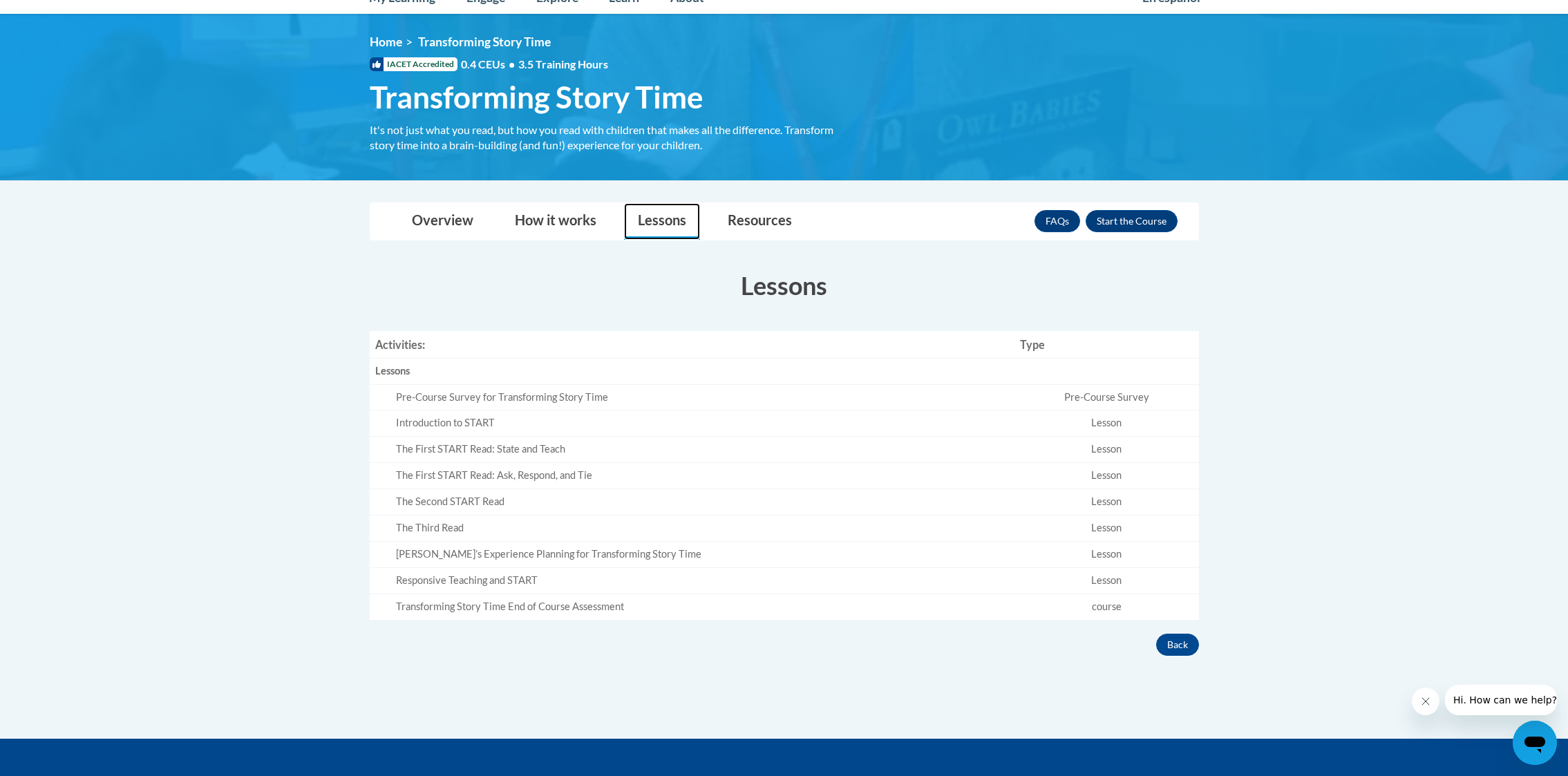
scroll to position [0, 0]
